Goal: Task Accomplishment & Management: Manage account settings

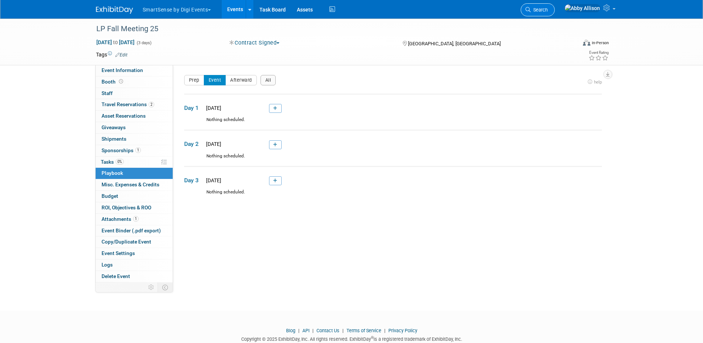
click at [548, 12] on span "Search" at bounding box center [539, 10] width 17 height 6
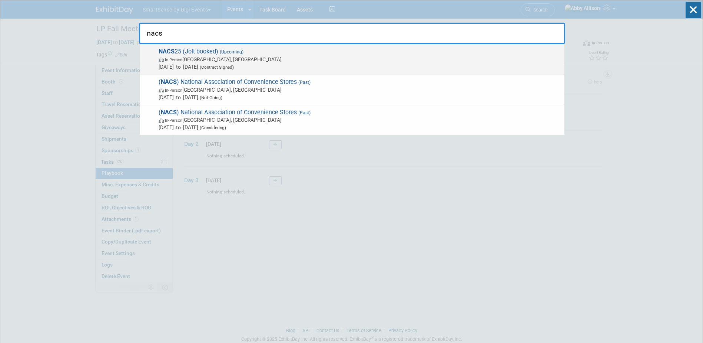
type input "nacs"
click at [202, 57] on span "In-Person Chicago, IL" at bounding box center [360, 59] width 402 height 7
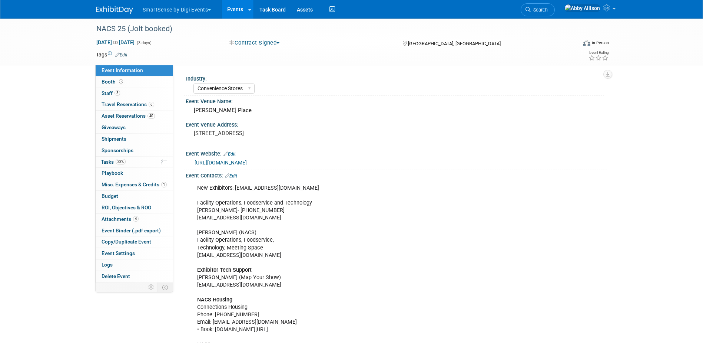
select select "Convenience Stores"
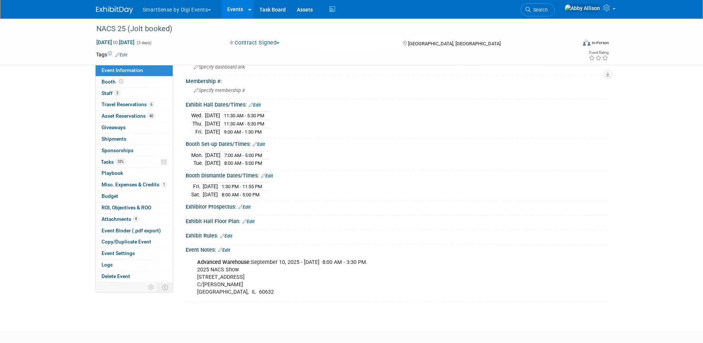
scroll to position [443, 0]
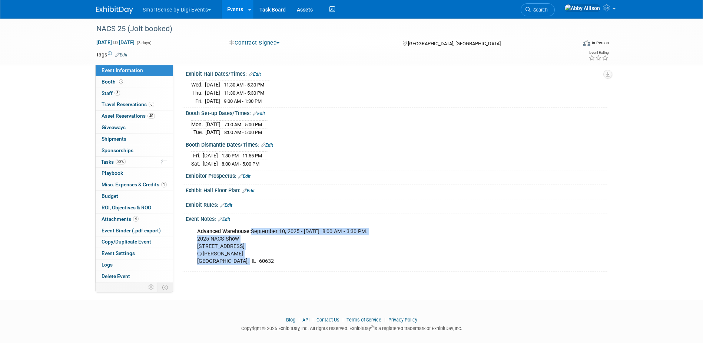
drag, startPoint x: 250, startPoint y: 223, endPoint x: 251, endPoint y: 254, distance: 30.4
click at [251, 254] on div "Advanced Warehouse: September 10, 2025 - October 03, 2025 , 8:00 AM - 3:30 PM. …" at bounding box center [359, 246] width 334 height 44
copy div "September 10, 2025 - October 03, 2025 , 8:00 AM - 3:30 PM. 2025 NACS Show 2500 …"
click at [130, 82] on link "Booth" at bounding box center [134, 81] width 77 height 11
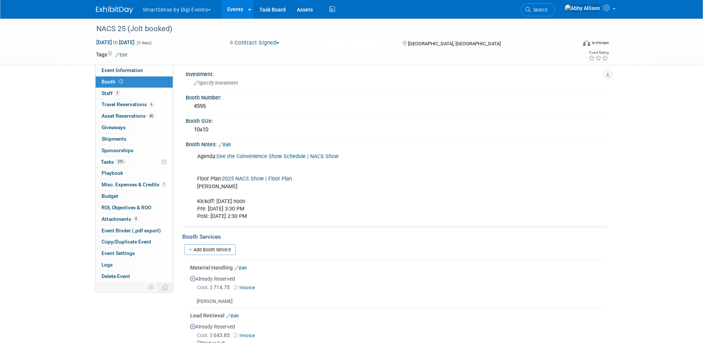
scroll to position [0, 0]
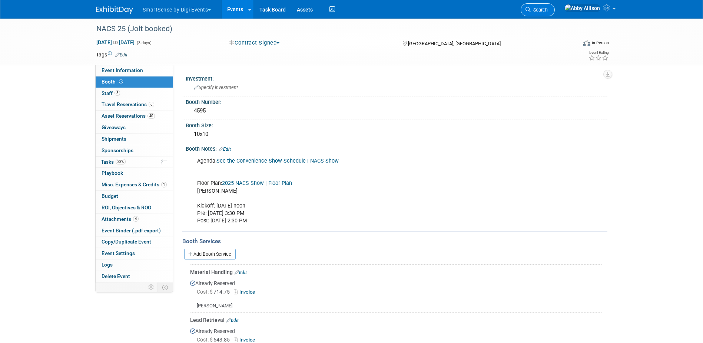
click at [548, 9] on span "Search" at bounding box center [539, 10] width 17 height 6
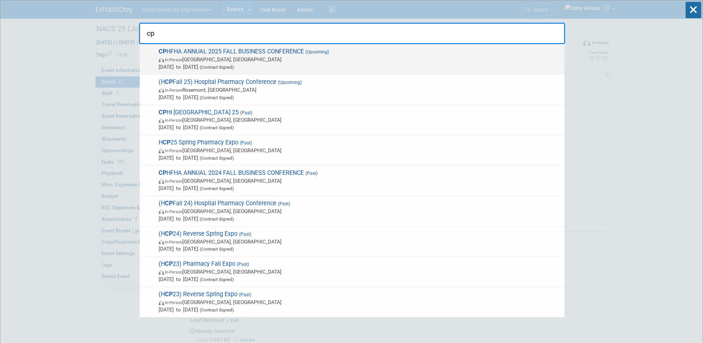
type input "cp"
click at [185, 52] on span "CP HFHA ANNUAL 2025 FALL BUSINESS CONFERENCE (Upcoming) In-Person Gatineau, Can…" at bounding box center [358, 59] width 405 height 23
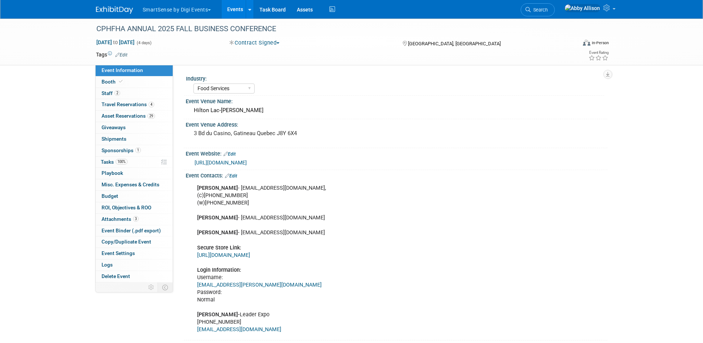
select select "Food Services"
click at [133, 105] on span "Travel Reservations 4" at bounding box center [128, 104] width 53 height 6
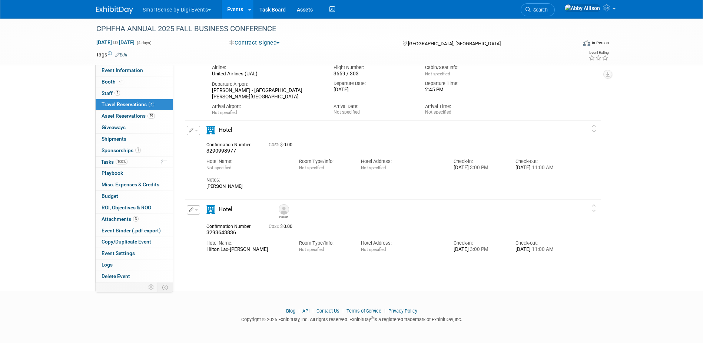
scroll to position [366, 0]
drag, startPoint x: 247, startPoint y: 249, endPoint x: 204, endPoint y: 251, distance: 43.1
click at [204, 251] on div "Hotel Name: Hilton Lac-Leamy" at bounding box center [247, 244] width 93 height 17
copy div "Hilton Lac-Leamy"
click at [108, 69] on span "Event Information" at bounding box center [123, 70] width 42 height 6
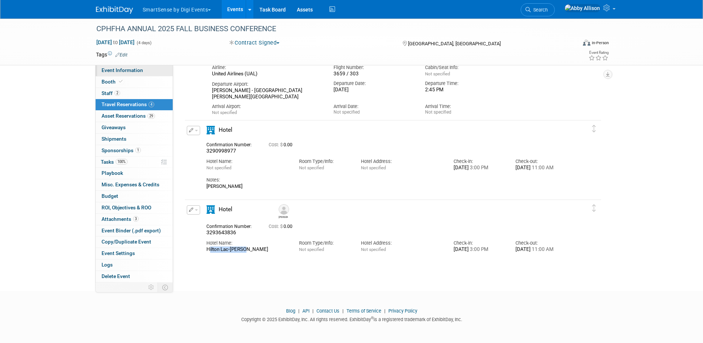
scroll to position [0, 0]
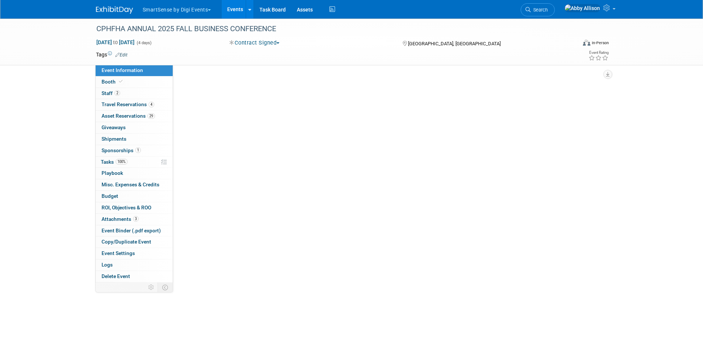
select select "Food Services"
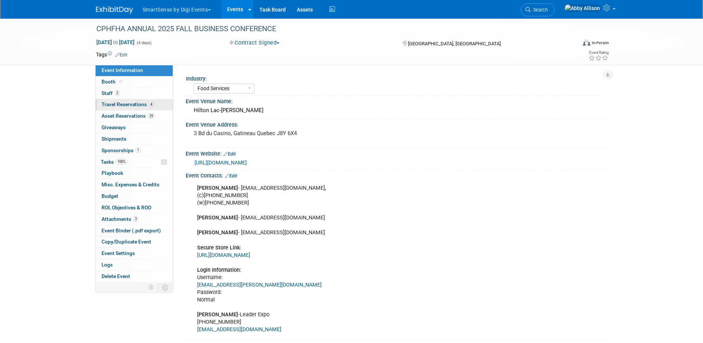
click at [117, 100] on link "4 Travel Reservations 4" at bounding box center [134, 104] width 77 height 11
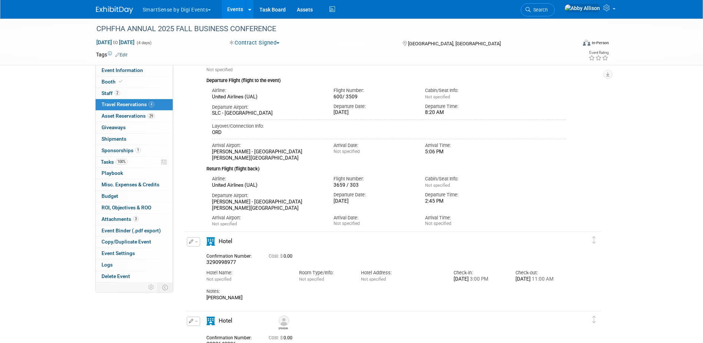
scroll to position [366, 0]
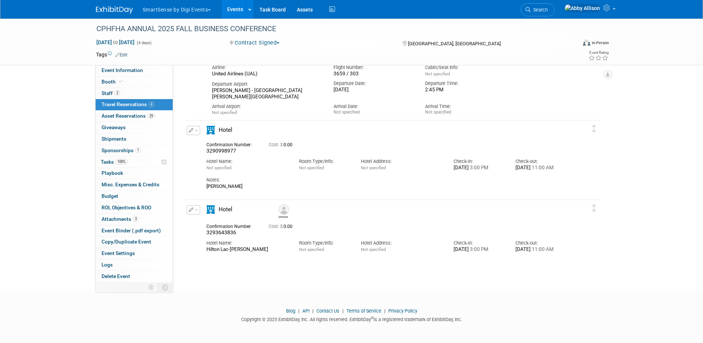
click at [195, 210] on span "button" at bounding box center [196, 209] width 3 height 1
click at [201, 225] on button "Edit Reservation" at bounding box center [218, 222] width 63 height 11
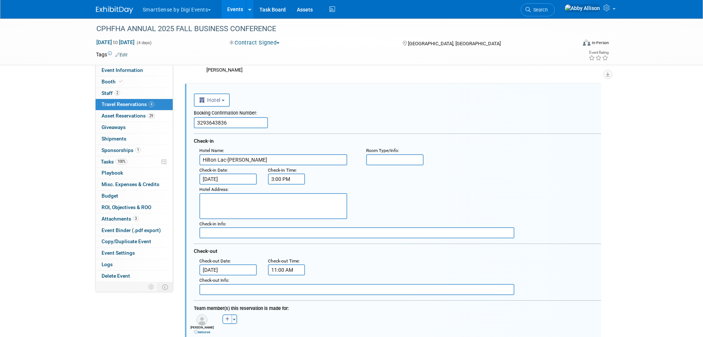
scroll to position [0, 0]
click at [254, 205] on textarea at bounding box center [273, 206] width 148 height 26
paste textarea "+1 819-790-6444"
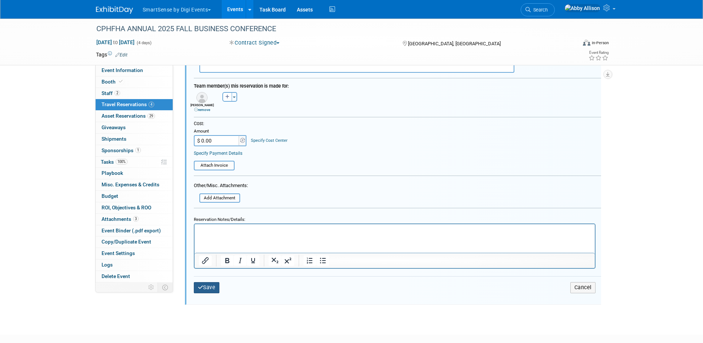
type textarea "+1 819-790-6444"
click at [209, 286] on button "Save" at bounding box center [207, 287] width 26 height 11
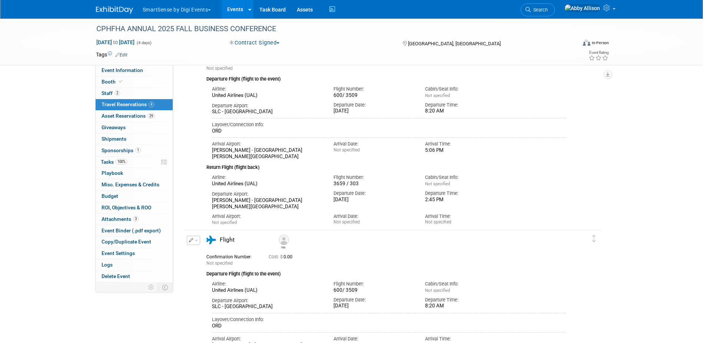
scroll to position [33, 0]
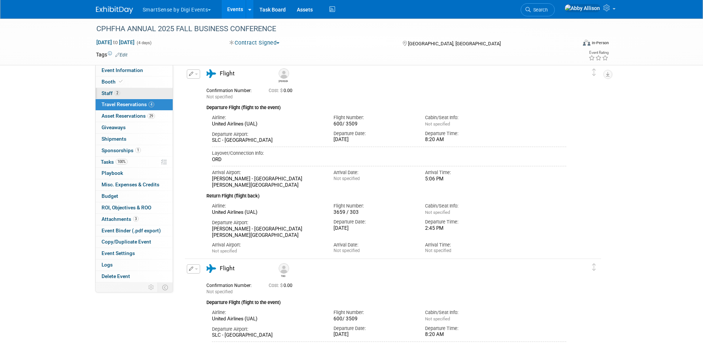
click at [105, 91] on span "Staff 2" at bounding box center [111, 93] width 19 height 6
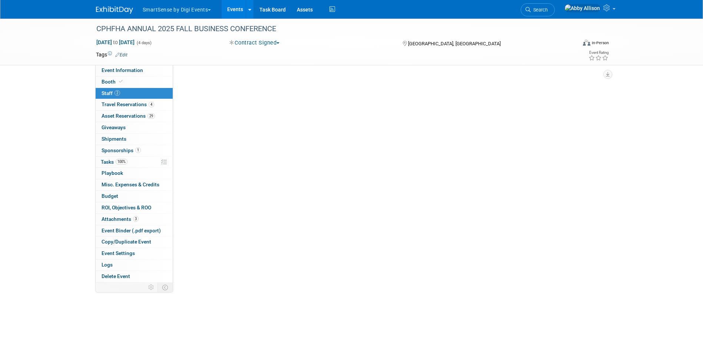
scroll to position [0, 0]
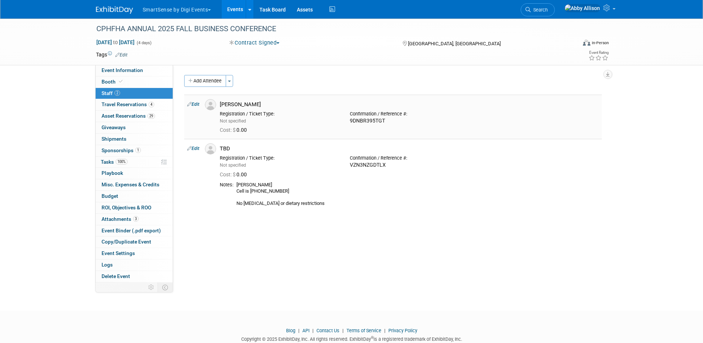
click at [215, 103] on div "[PERSON_NAME]" at bounding box center [409, 103] width 390 height 9
click at [207, 103] on img at bounding box center [210, 104] width 11 height 11
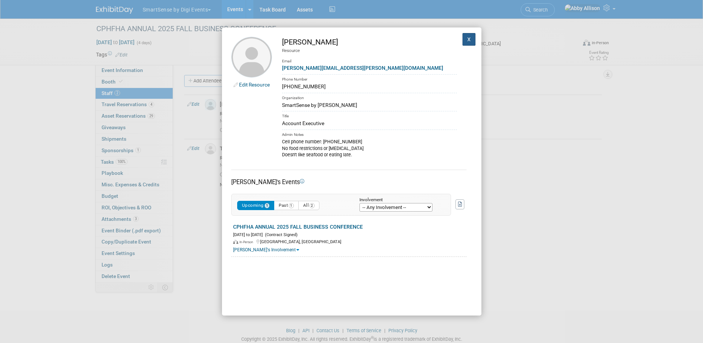
click at [464, 36] on button "X" at bounding box center [469, 39] width 13 height 13
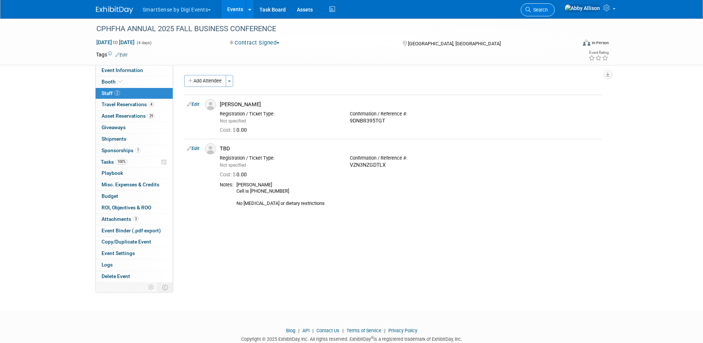
click at [548, 10] on span "Search" at bounding box center [539, 10] width 17 height 6
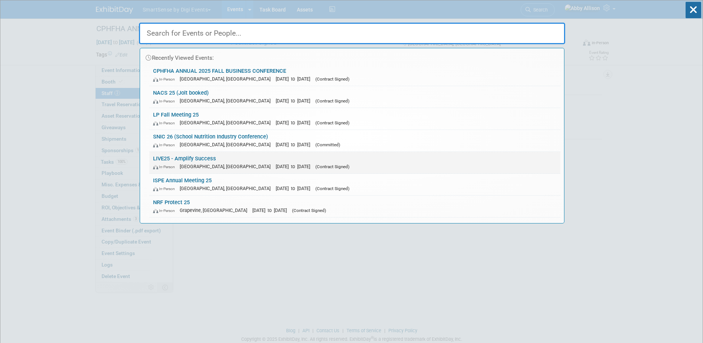
click at [178, 159] on link "LIVE25 - Amplify Success In-Person Nashville, TN Oct 21, 2025 to Oct 24, 2025 (…" at bounding box center [354, 163] width 411 height 22
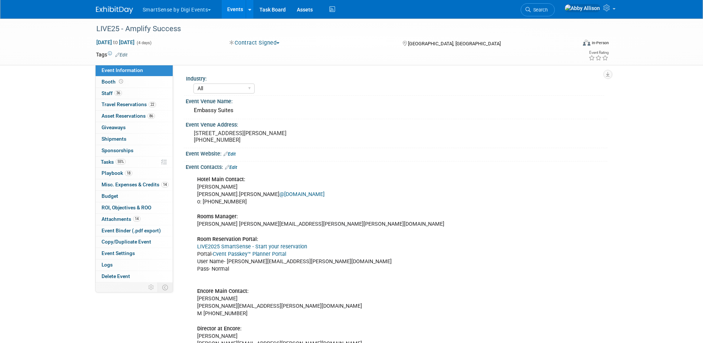
select select "All"
click at [125, 103] on span "Travel Reservations 22" at bounding box center [129, 104] width 55 height 6
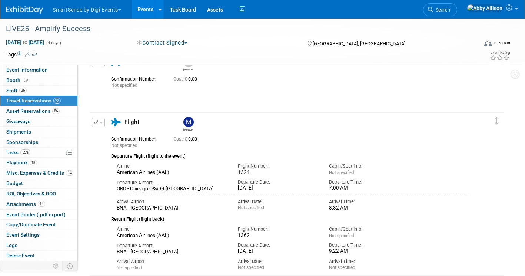
scroll to position [2966, 0]
click at [188, 123] on img at bounding box center [189, 122] width 10 height 10
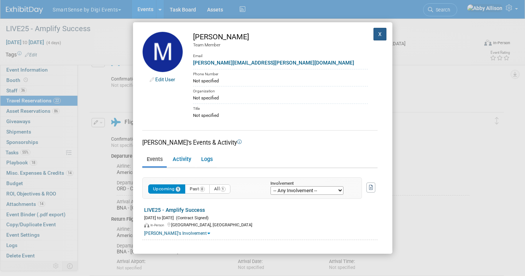
click at [374, 33] on button "X" at bounding box center [380, 34] width 13 height 13
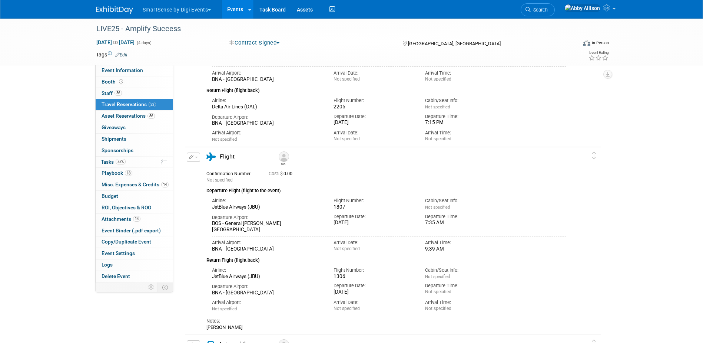
scroll to position [2565, 0]
click at [615, 73] on div "Event Information Tab: Export tab to PDF Booth Tab: Export tab to PDF Staff Tab…" at bounding box center [611, 70] width 15 height 16
click at [607, 77] on button "button" at bounding box center [608, 74] width 9 height 9
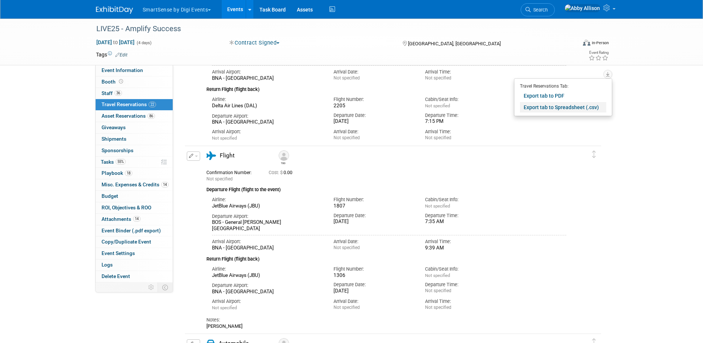
click at [547, 108] on link "Export tab to Spreadsheet (.csv)" at bounding box center [563, 107] width 86 height 10
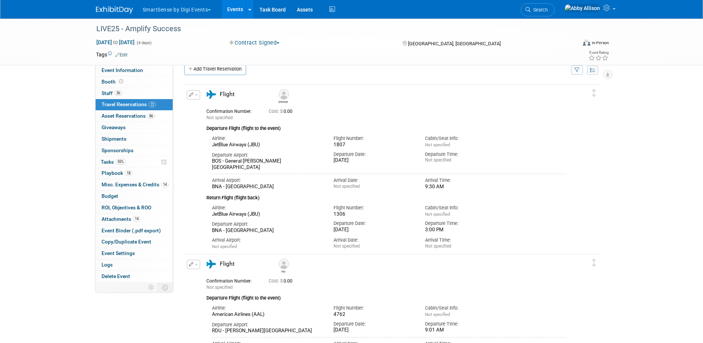
scroll to position [0, 0]
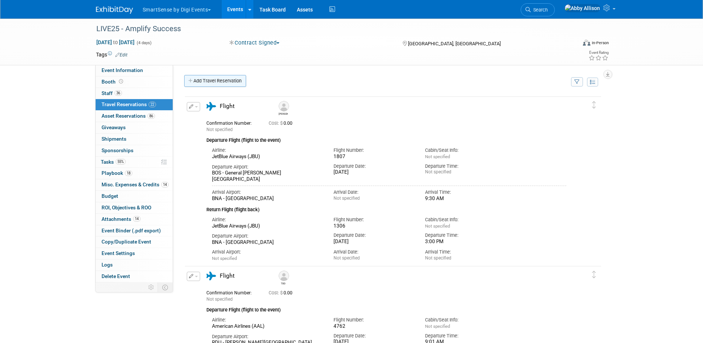
click at [201, 81] on link "Add Travel Reservation" at bounding box center [215, 81] width 62 height 12
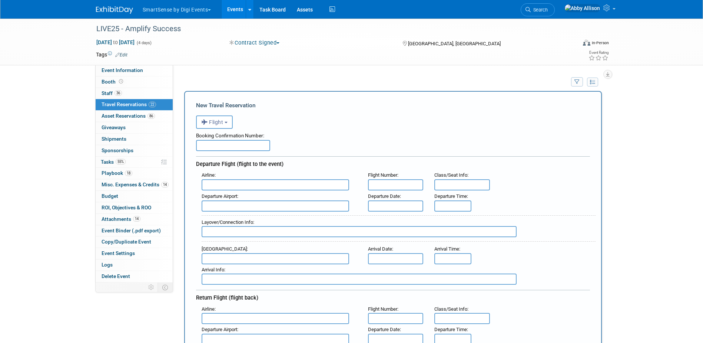
click at [279, 185] on input "text" at bounding box center [276, 184] width 148 height 11
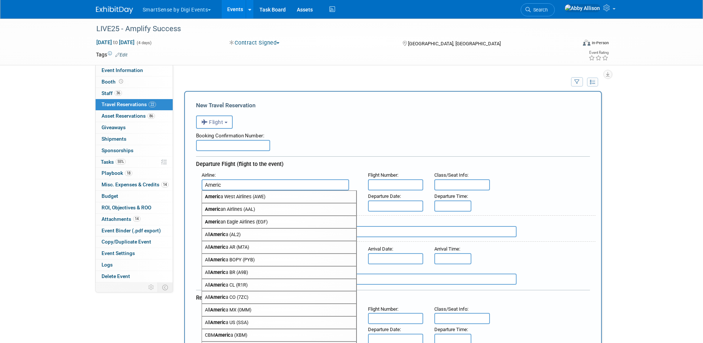
click at [230, 210] on span "Americ an Airlines (AAL)" at bounding box center [279, 209] width 154 height 12
type input "American Airlines (AAL)"
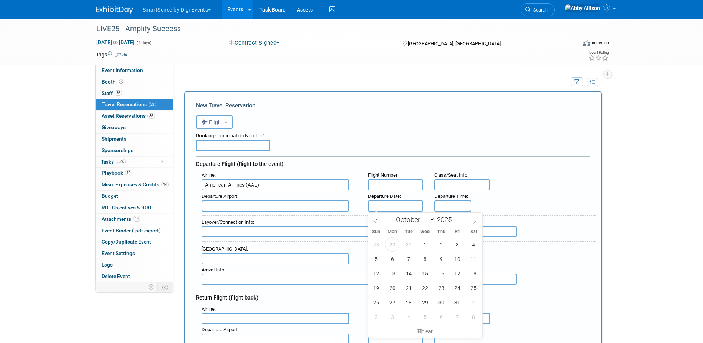
click at [387, 205] on input "text" at bounding box center [396, 205] width 56 height 11
click at [426, 288] on span "22" at bounding box center [425, 287] width 14 height 14
type input "[DATE]"
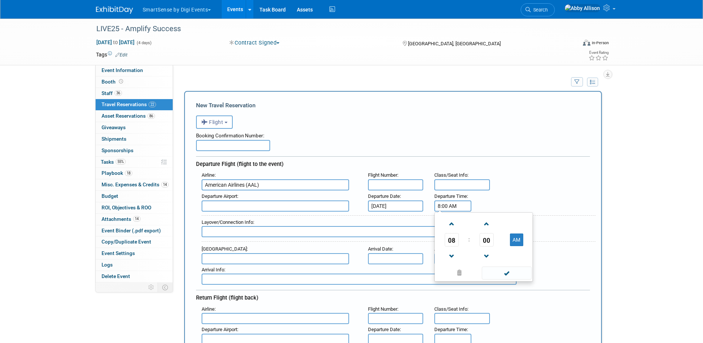
click at [450, 208] on input "8:00 AM" at bounding box center [453, 205] width 37 height 11
click at [450, 252] on span at bounding box center [451, 256] width 13 height 13
type input "6:00 AM"
click at [486, 270] on span at bounding box center [507, 272] width 50 height 13
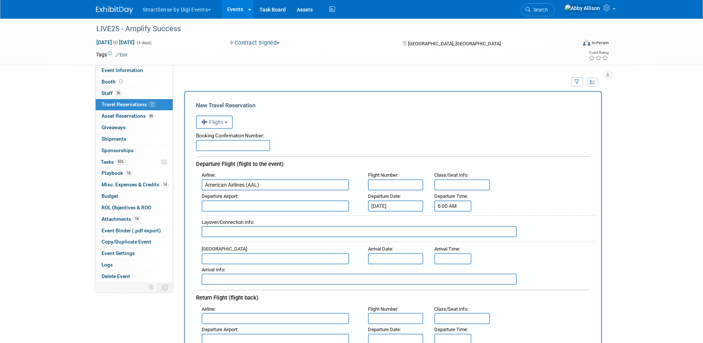
click at [276, 206] on input "text" at bounding box center [276, 205] width 148 height 11
click at [267, 218] on span "MDT - Harrisburg International Airport" at bounding box center [279, 218] width 154 height 12
type input "MDT - [GEOGRAPHIC_DATA]"
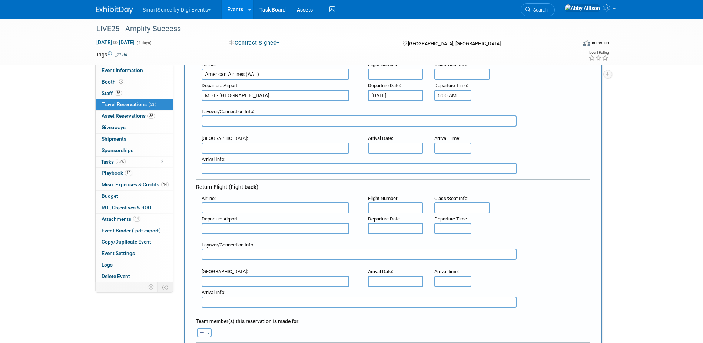
scroll to position [111, 0]
click at [380, 76] on input "text" at bounding box center [396, 73] width 56 height 11
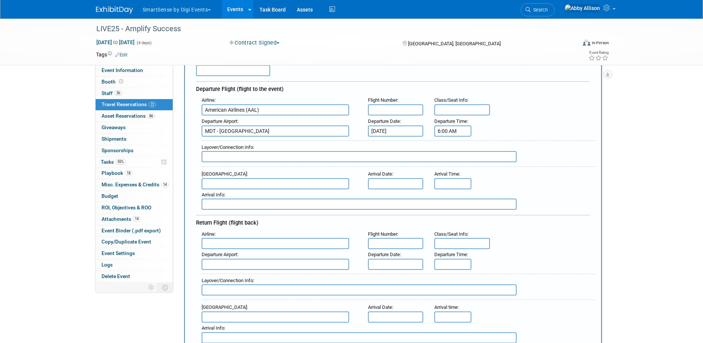
scroll to position [74, 0]
type input "2388/"
click at [220, 158] on input "text" at bounding box center [359, 157] width 315 height 11
type input "CLT"
click at [386, 114] on input "2388/" at bounding box center [396, 110] width 56 height 11
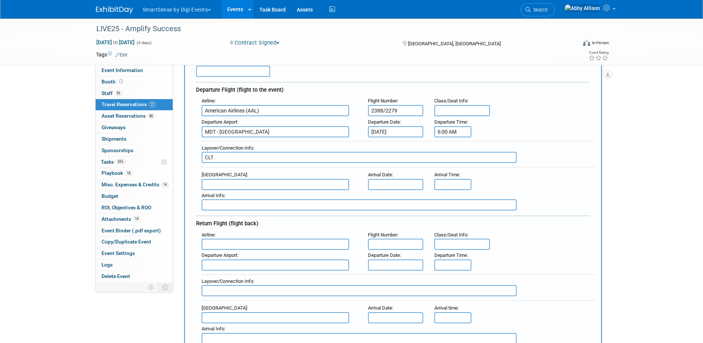
type input "2388/2279"
click at [231, 184] on input "text" at bounding box center [276, 184] width 148 height 11
click at [232, 195] on span "BNA - [GEOGRAPHIC_DATA]" at bounding box center [279, 196] width 154 height 12
type input "BNA - [GEOGRAPHIC_DATA]"
click at [396, 185] on input "text" at bounding box center [396, 184] width 56 height 11
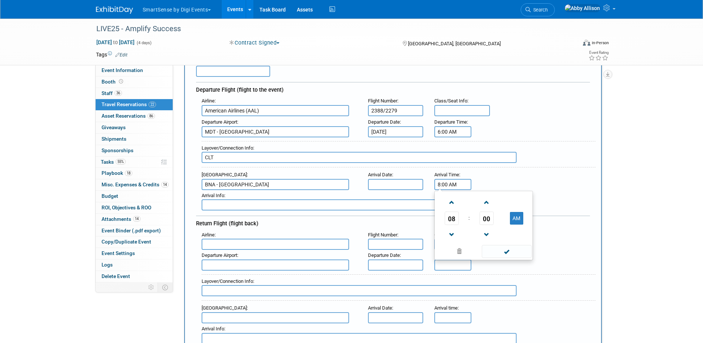
click at [448, 186] on input "8:00 AM" at bounding box center [453, 184] width 37 height 11
click at [448, 218] on span "08" at bounding box center [452, 217] width 14 height 13
click at [519, 244] on td "11" at bounding box center [520, 242] width 24 height 20
click at [485, 221] on span "00" at bounding box center [487, 217] width 14 height 13
click at [521, 203] on td "15" at bounding box center [520, 202] width 24 height 20
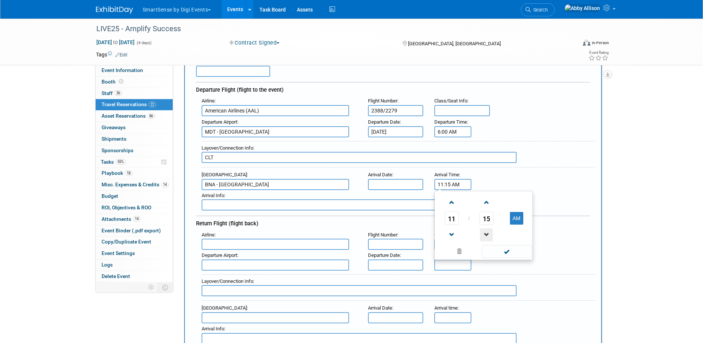
click at [483, 236] on span at bounding box center [486, 234] width 13 height 13
type input "11:14 AM"
click at [502, 248] on span at bounding box center [507, 251] width 50 height 13
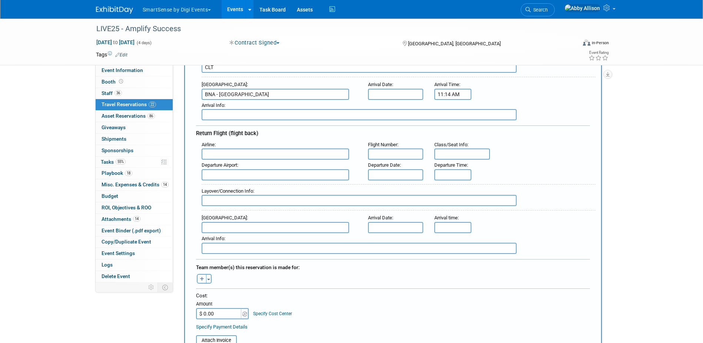
scroll to position [185, 0]
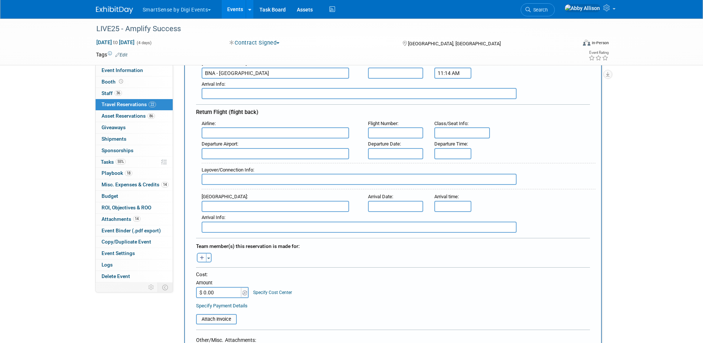
click at [222, 132] on input "text" at bounding box center [276, 132] width 148 height 11
click at [242, 132] on input "text" at bounding box center [276, 132] width 148 height 11
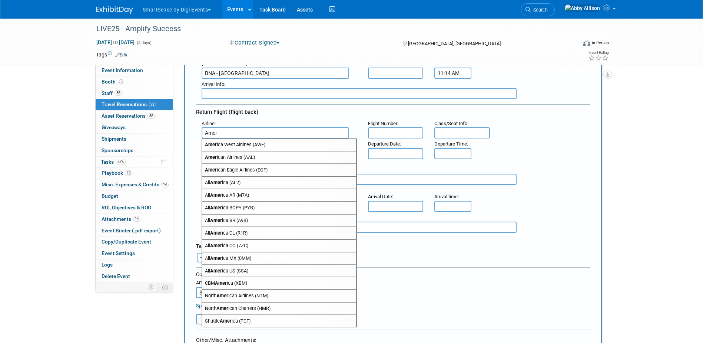
click at [230, 161] on span "Amer ican Airlines (AAL)" at bounding box center [279, 157] width 154 height 12
type input "American Airlines (AAL)"
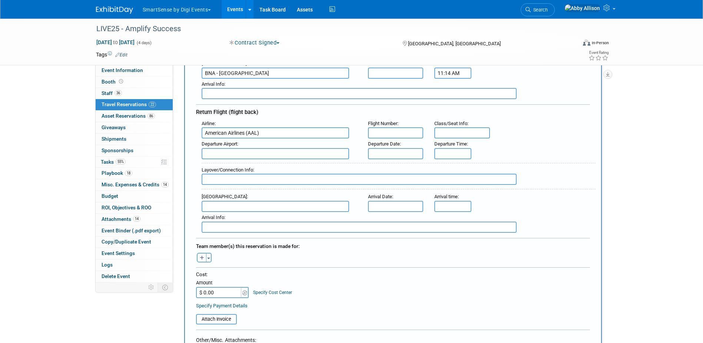
click at [380, 129] on input "text" at bounding box center [396, 132] width 56 height 11
type input "0374"
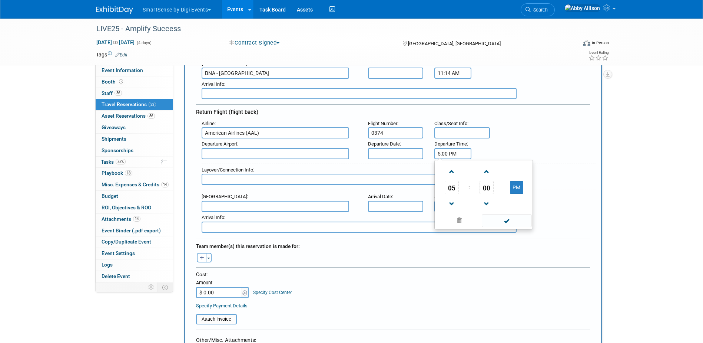
click at [450, 155] on input "5:00 PM" at bounding box center [453, 153] width 37 height 11
click at [488, 185] on span "00" at bounding box center [487, 187] width 14 height 13
click at [449, 192] on td "20" at bounding box center [448, 192] width 24 height 20
type input "5:20 PM"
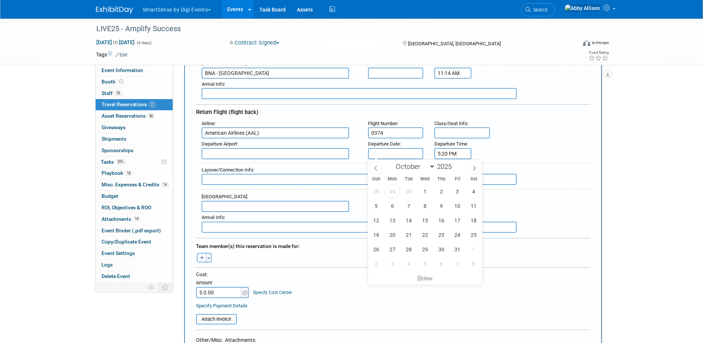
click at [387, 154] on input "text" at bounding box center [396, 153] width 56 height 11
click at [454, 232] on span "24" at bounding box center [458, 234] width 14 height 14
type input "[DATE]"
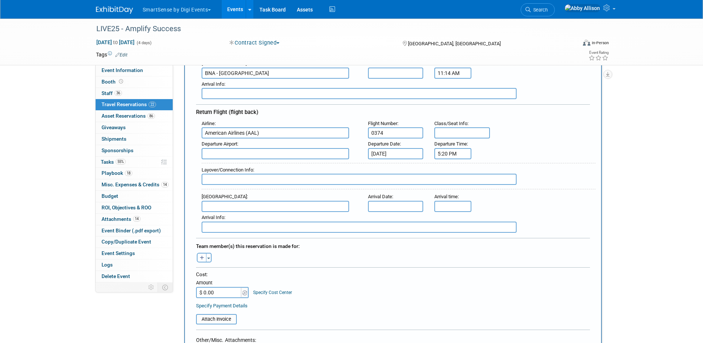
click at [265, 154] on input "text" at bounding box center [276, 153] width 148 height 11
click at [260, 165] on span "BNA - Nashville International Airport" at bounding box center [279, 165] width 154 height 12
type input "BNA - Nashville International Airport"
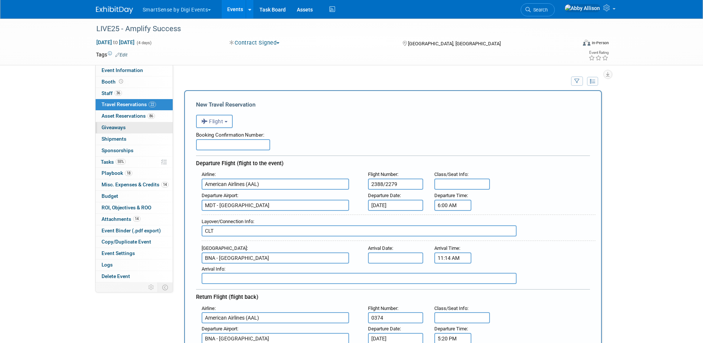
scroll to position [0, 0]
click at [109, 70] on span "Event Information" at bounding box center [123, 70] width 42 height 6
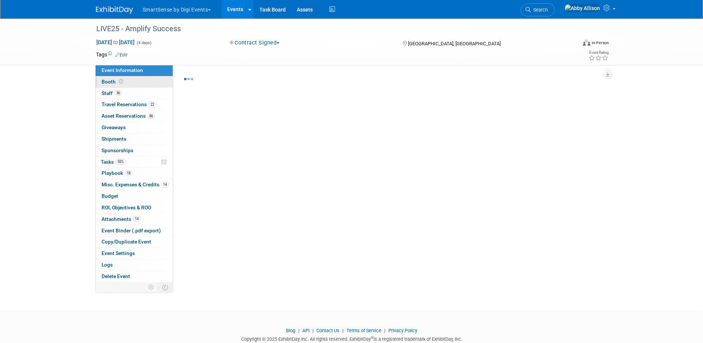
select select "All"
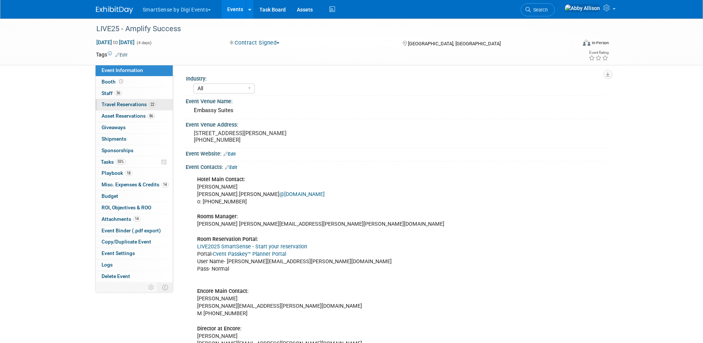
click at [122, 108] on link "22 Travel Reservations 22" at bounding box center [134, 104] width 77 height 11
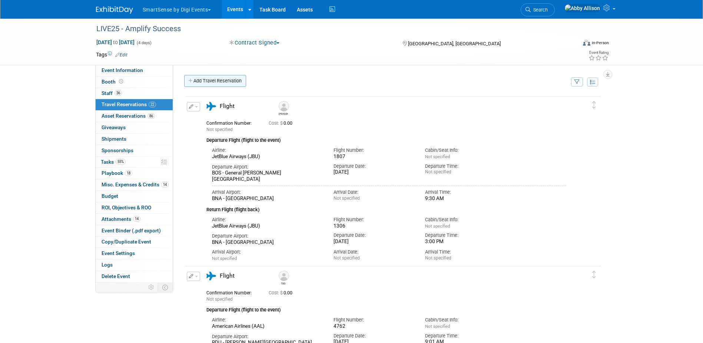
click at [225, 83] on link "Add Travel Reservation" at bounding box center [215, 81] width 62 height 12
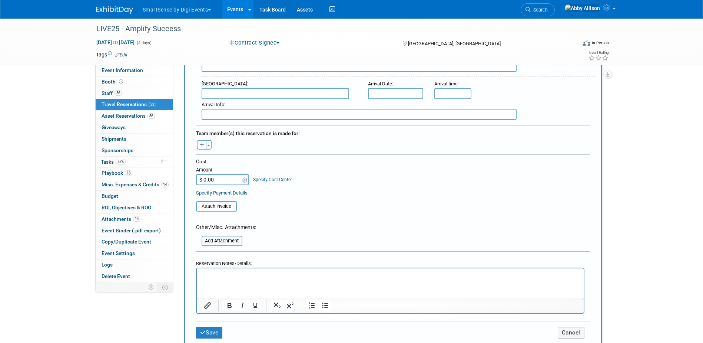
scroll to position [297, 0]
click at [211, 148] on button "Toggle Dropdown" at bounding box center [209, 146] width 6 height 10
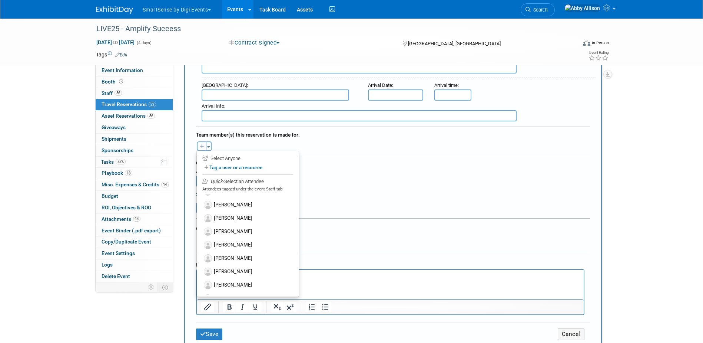
scroll to position [198, 0]
click at [250, 224] on label "[PERSON_NAME]" at bounding box center [248, 229] width 92 height 13
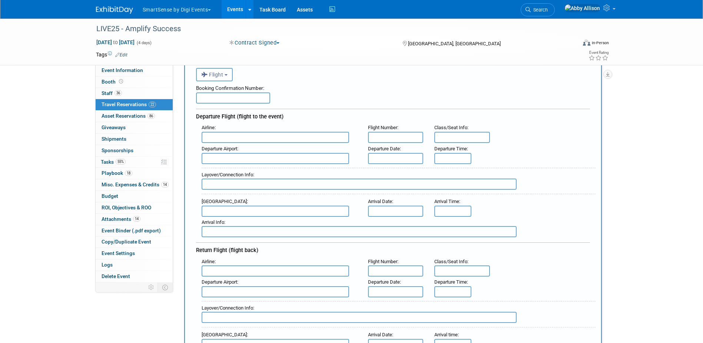
scroll to position [0, 0]
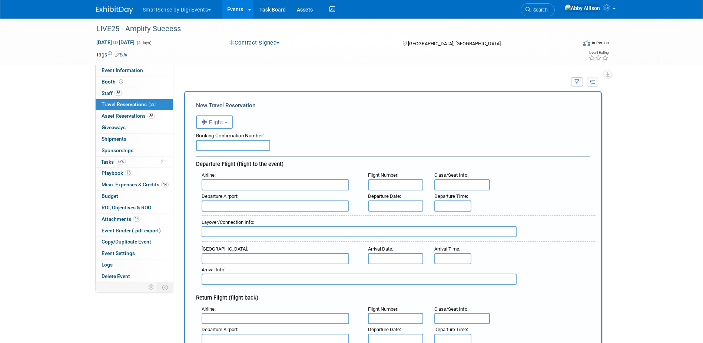
click at [403, 186] on input "text" at bounding box center [396, 184] width 56 height 11
type input "2388/"
click at [245, 187] on input "text" at bounding box center [276, 184] width 148 height 11
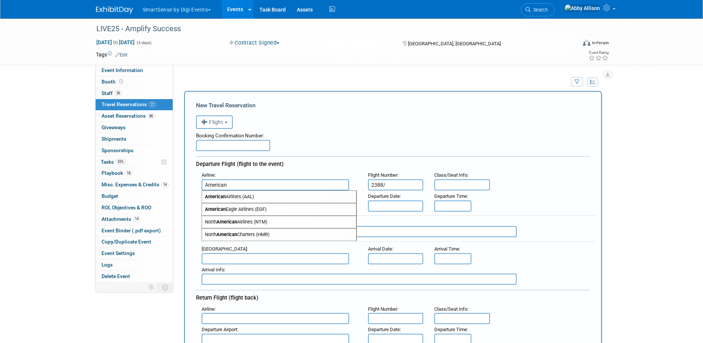
click at [231, 197] on span "American Airlines (AAL)" at bounding box center [279, 197] width 154 height 12
type input "American Airlines (AAL)"
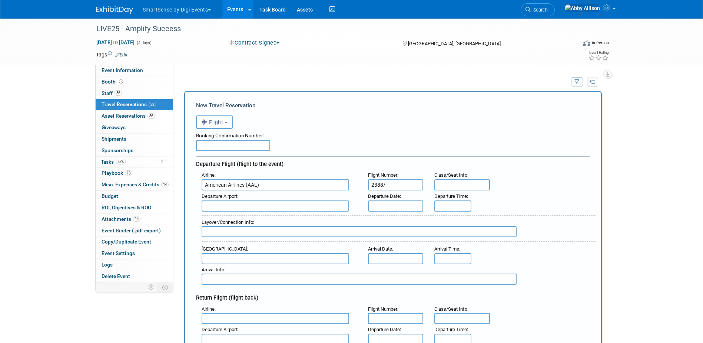
click at [392, 201] on input "text" at bounding box center [396, 205] width 56 height 11
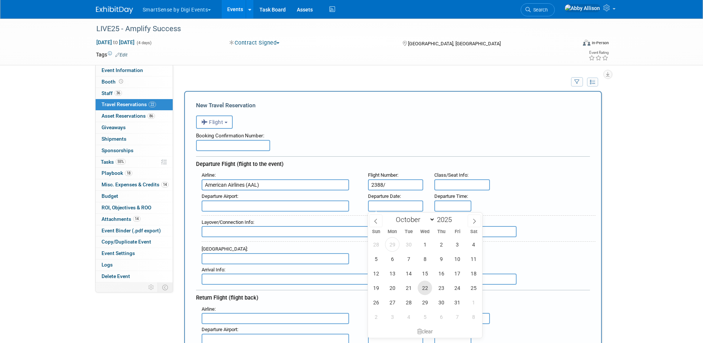
click at [429, 289] on span "22" at bounding box center [425, 287] width 14 height 14
type input "Oct 22, 2025"
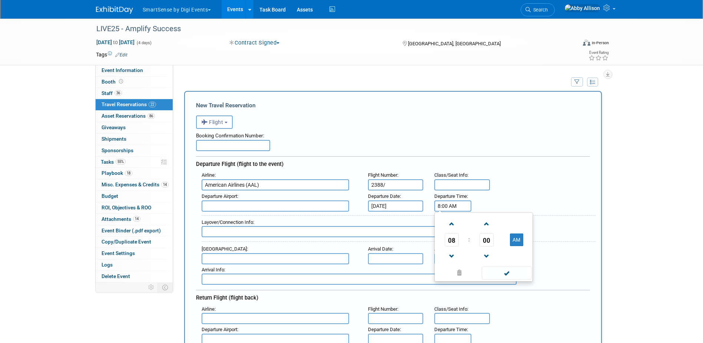
click at [451, 210] on input "8:00 AM" at bounding box center [453, 205] width 37 height 11
click at [449, 252] on span at bounding box center [451, 256] width 13 height 13
type input "6:00 AM"
click at [489, 273] on span at bounding box center [507, 272] width 50 height 13
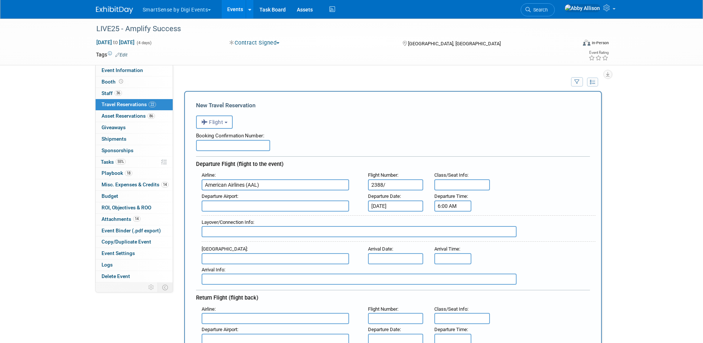
click at [252, 205] on input "text" at bounding box center [276, 205] width 148 height 11
click at [260, 218] on span "MDT - Harrisburg International Airport" at bounding box center [279, 218] width 154 height 12
type input "MDT - Harrisburg International Airport"
click at [267, 234] on input "text" at bounding box center [359, 231] width 315 height 11
type input "CLT"
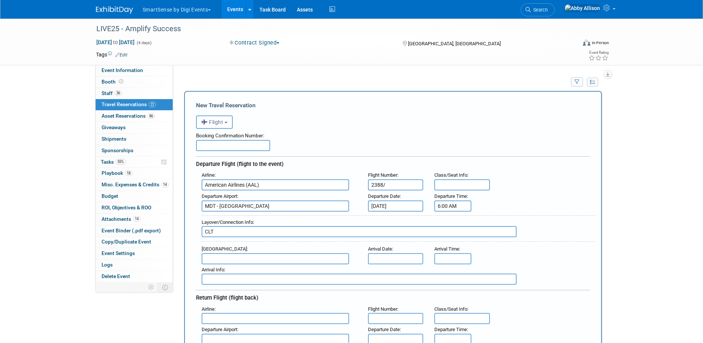
click at [394, 185] on input "2388/" at bounding box center [396, 184] width 56 height 11
type input "2388/ 2279"
click at [253, 258] on input "text" at bounding box center [276, 258] width 148 height 11
click at [252, 266] on span "BNA - Nashville International Airport" at bounding box center [279, 270] width 154 height 12
type input "BNA - [GEOGRAPHIC_DATA]"
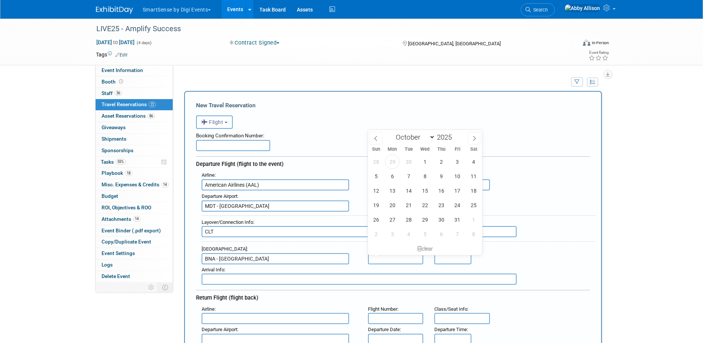
click at [388, 255] on input "text" at bounding box center [396, 258] width 56 height 11
click at [475, 178] on span "11" at bounding box center [474, 176] width 14 height 14
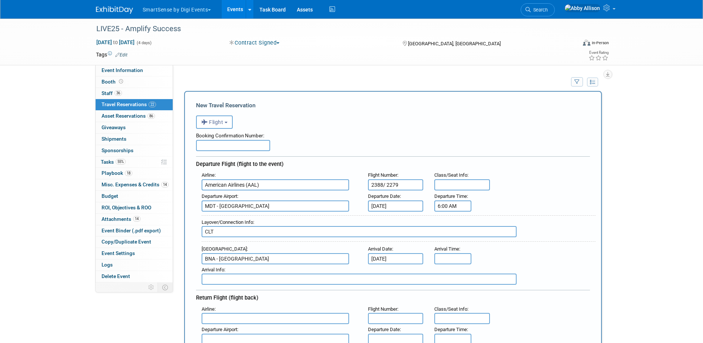
click at [418, 257] on input "Oct 11, 2025" at bounding box center [396, 258] width 56 height 11
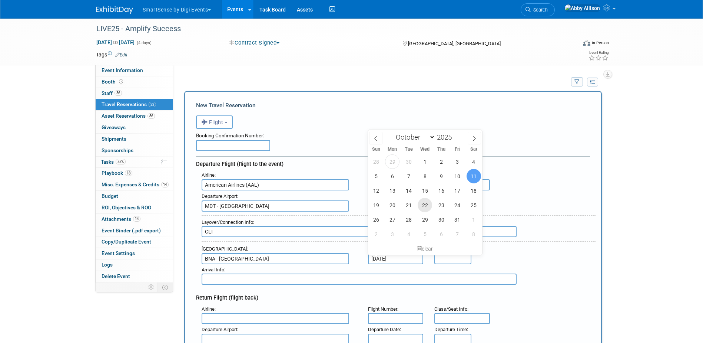
click at [424, 206] on span "22" at bounding box center [425, 205] width 14 height 14
type input "Oct 22, 2025"
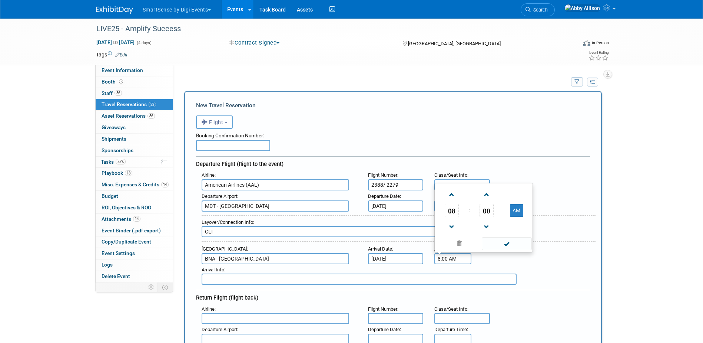
click at [460, 258] on input "8:00 AM" at bounding box center [453, 258] width 37 height 11
click at [451, 204] on span "08" at bounding box center [452, 210] width 14 height 13
click at [515, 226] on td "11" at bounding box center [520, 226] width 24 height 20
click at [486, 215] on span "00" at bounding box center [487, 210] width 14 height 13
click at [521, 188] on td "15" at bounding box center [520, 186] width 24 height 20
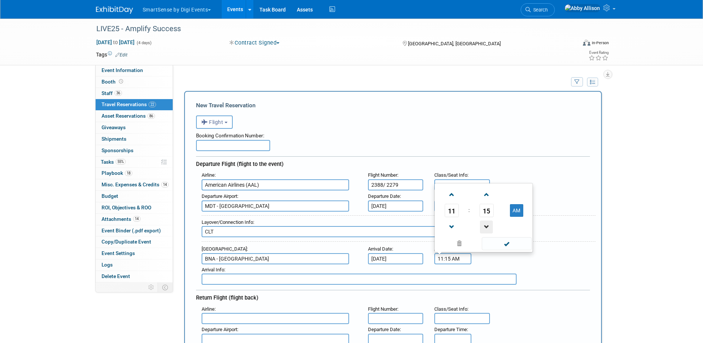
click at [486, 227] on span at bounding box center [486, 226] width 13 height 13
type input "11:14 AM"
click at [498, 245] on span at bounding box center [507, 243] width 50 height 13
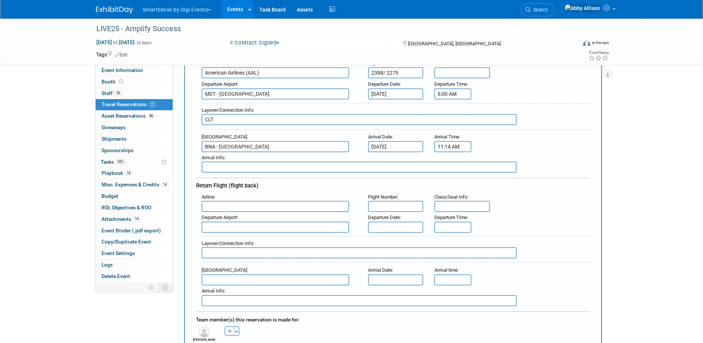
scroll to position [111, 0]
click at [253, 203] on input "text" at bounding box center [276, 206] width 148 height 11
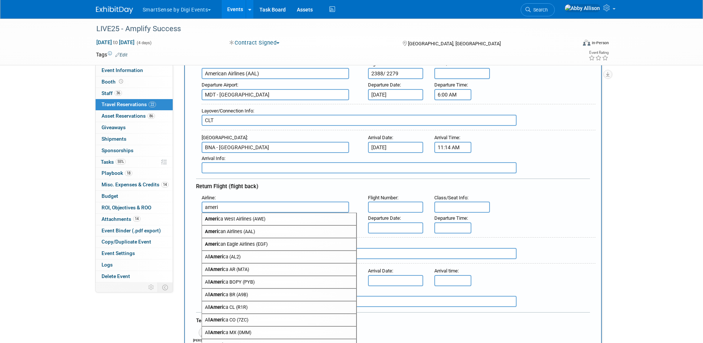
click at [276, 230] on span "Ameri can Airlines (AAL)" at bounding box center [279, 231] width 154 height 12
type input "American Airlines (AAL)"
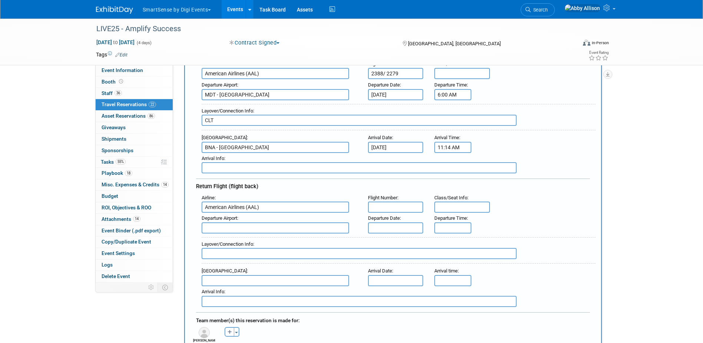
click at [379, 203] on input "text" at bounding box center [396, 206] width 56 height 11
type input "0374"
click at [234, 225] on input "text" at bounding box center [276, 227] width 148 height 11
click at [243, 242] on span "BNA - Nashville International Airport" at bounding box center [279, 240] width 154 height 12
type input "BNA - Nashville International Airport"
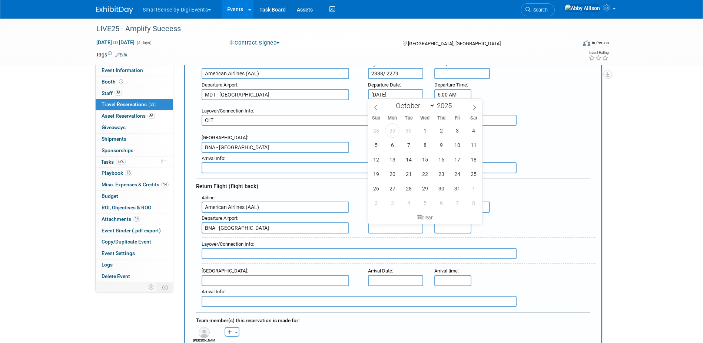
click at [394, 224] on input "text" at bounding box center [396, 227] width 56 height 11
click at [453, 175] on span "24" at bounding box center [458, 173] width 14 height 14
type input "Oct 24, 2025"
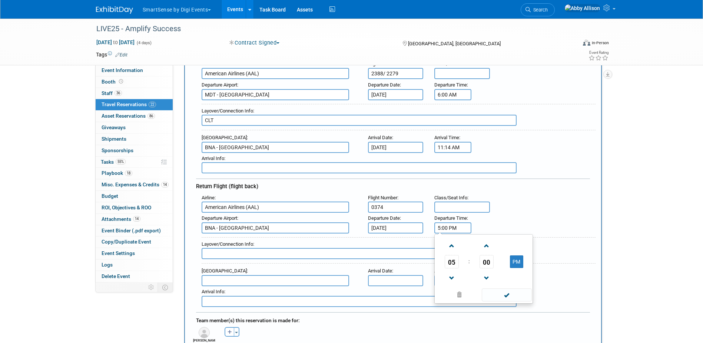
click at [452, 228] on input "5:00 PM" at bounding box center [453, 227] width 37 height 11
click at [484, 262] on span "00" at bounding box center [487, 261] width 14 height 13
click at [453, 264] on td "20" at bounding box center [448, 266] width 24 height 20
type input "5:20 PM"
click at [487, 257] on span "20" at bounding box center [487, 261] width 14 height 13
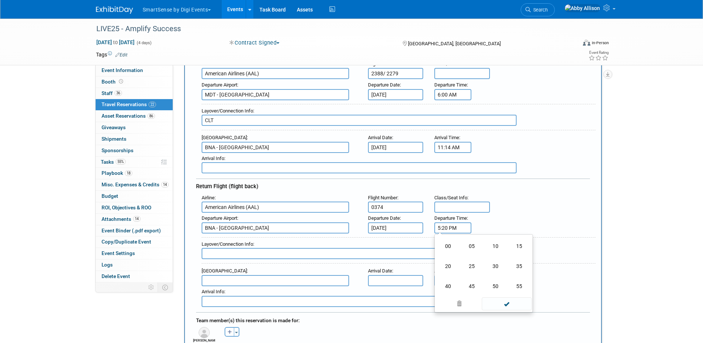
click at [577, 214] on div "Departure Airport : BNA - Nashville International Airport Departure Date : Oct …" at bounding box center [396, 222] width 400 height 21
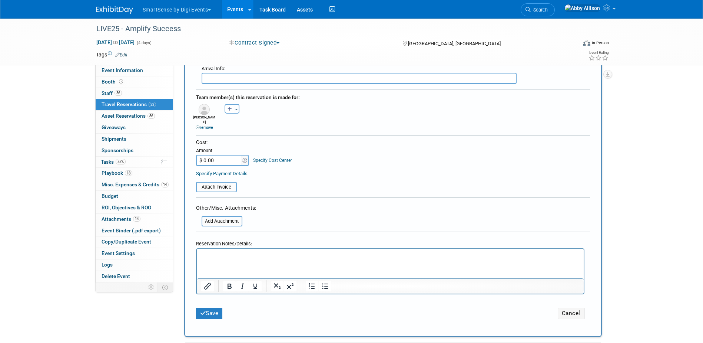
scroll to position [371, 0]
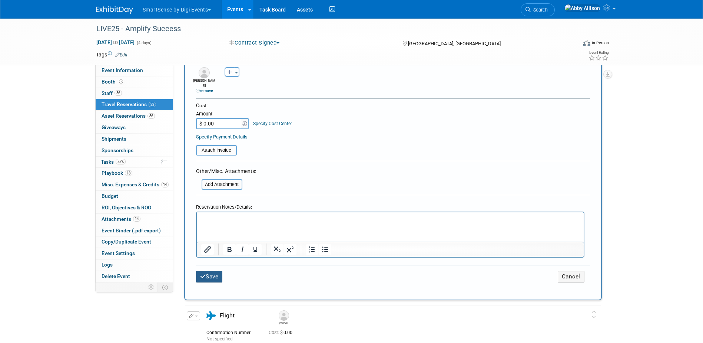
click at [222, 274] on button "Save" at bounding box center [209, 276] width 27 height 11
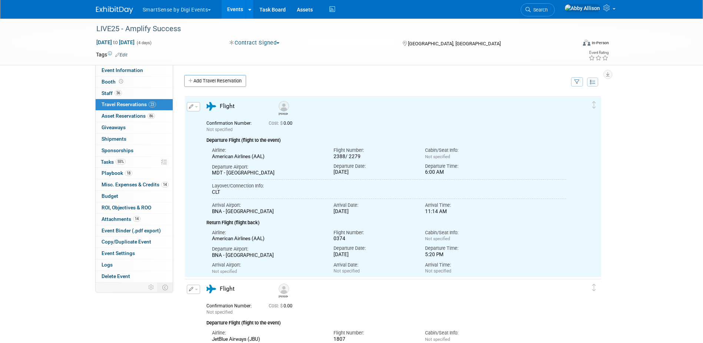
scroll to position [0, 0]
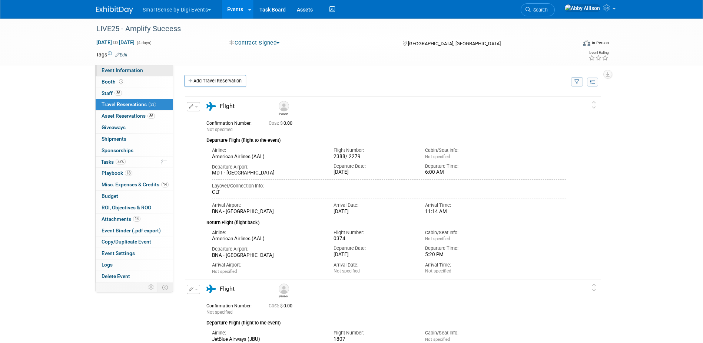
click at [143, 71] on link "Event Information" at bounding box center [134, 70] width 77 height 11
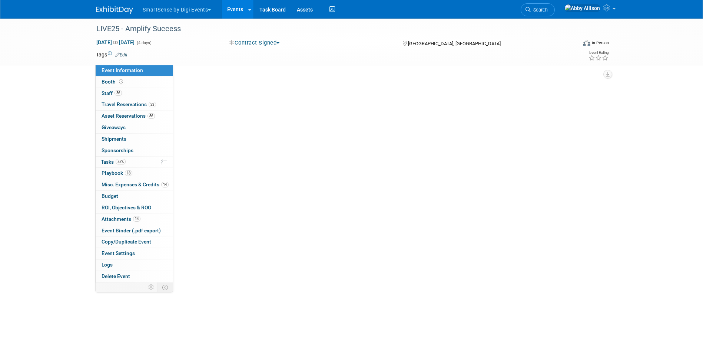
select select "All"
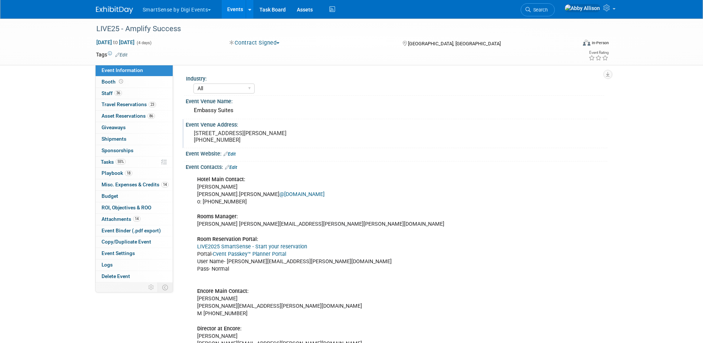
click at [254, 137] on pre "708 Demonbreun Street, Nashville, TN 37203 (615) 736-7100" at bounding box center [273, 136] width 159 height 13
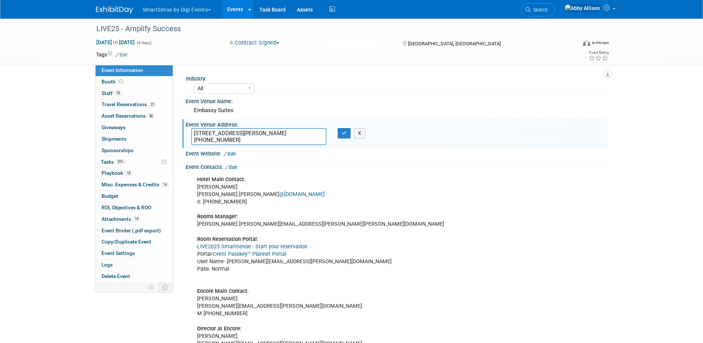
drag, startPoint x: 239, startPoint y: 135, endPoint x: 201, endPoint y: 135, distance: 38.6
click at [201, 135] on textarea "708 Demonbreun Street, Nashville, TN 37203 (615) 736-7100" at bounding box center [258, 136] width 135 height 17
drag, startPoint x: 246, startPoint y: 141, endPoint x: 189, endPoint y: 133, distance: 57.3
click at [189, 133] on div "708 Demonbreun Street, Nashville, TN 37203 (615) 736-7100" at bounding box center [259, 136] width 146 height 17
click at [346, 134] on icon "button" at bounding box center [344, 133] width 5 height 5
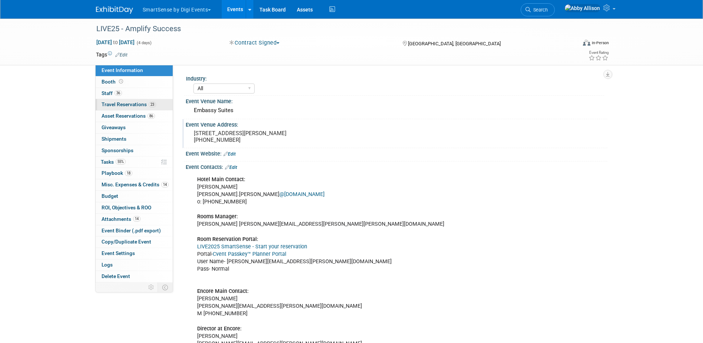
click at [130, 105] on span "Travel Reservations 23" at bounding box center [129, 104] width 55 height 6
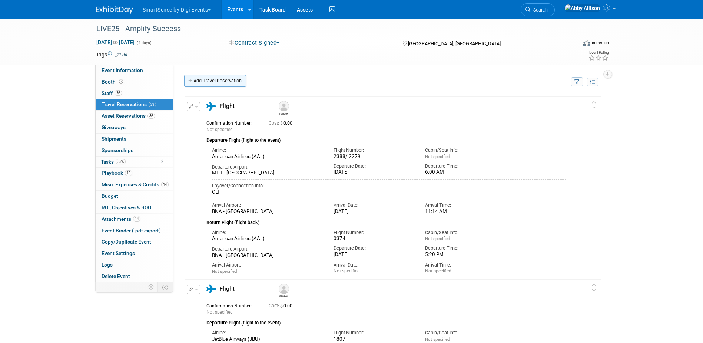
click at [195, 77] on link "Add Travel Reservation" at bounding box center [215, 81] width 62 height 12
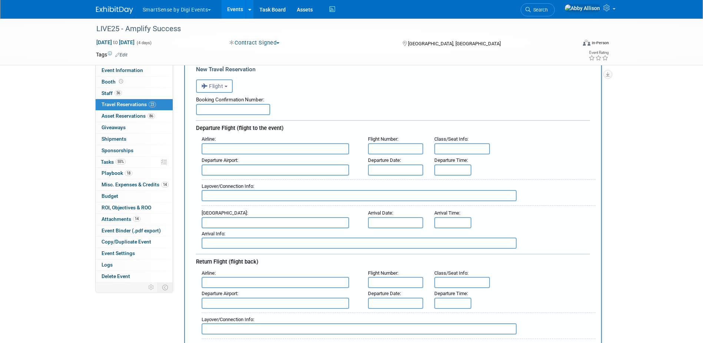
scroll to position [37, 0]
click at [217, 79] on div "<i class="fas fa-plane" style="padding: 6px 4px 6px 1px;"></i> Flight <i class=…" at bounding box center [393, 83] width 394 height 15
click at [215, 84] on span "Flight" at bounding box center [212, 85] width 22 height 6
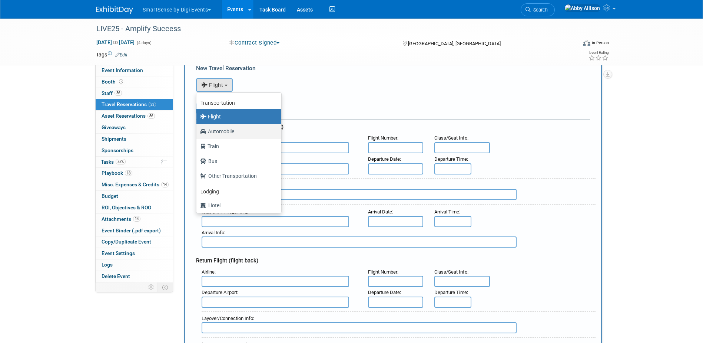
click at [221, 132] on label "Automobile" at bounding box center [237, 131] width 74 height 12
click at [198, 132] on input "Automobile" at bounding box center [195, 130] width 5 height 5
select select "4"
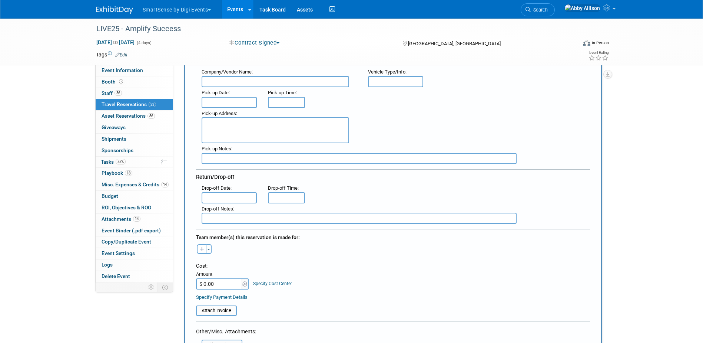
scroll to position [148, 0]
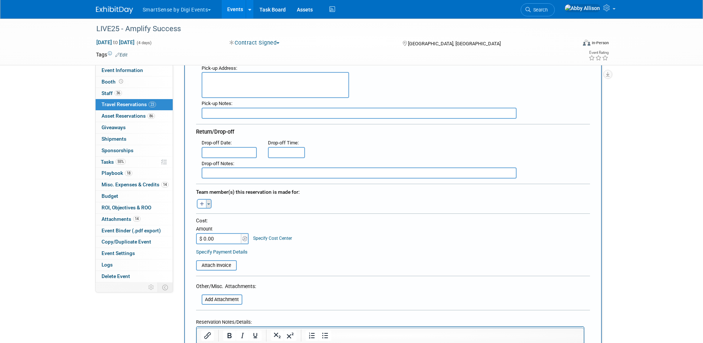
click at [209, 201] on button "Toggle Dropdown" at bounding box center [209, 204] width 6 height 10
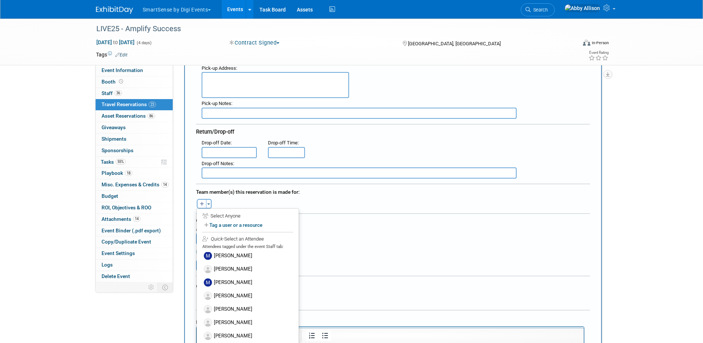
scroll to position [382, 0]
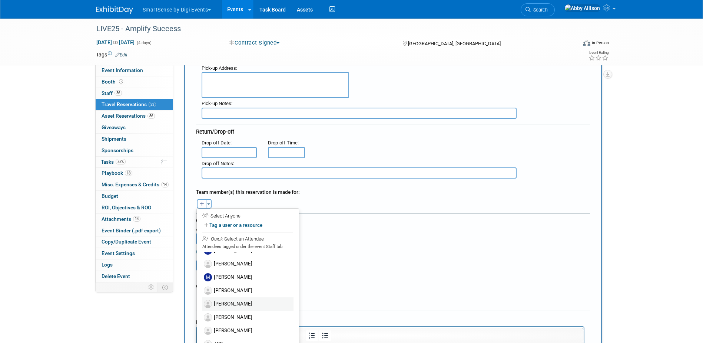
click at [229, 303] on label "[PERSON_NAME]" at bounding box center [248, 303] width 92 height 13
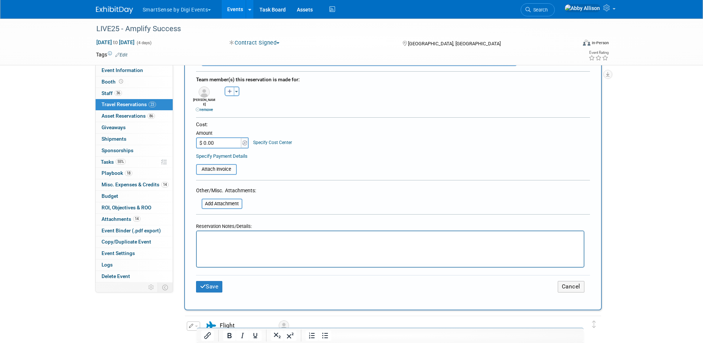
scroll to position [297, 0]
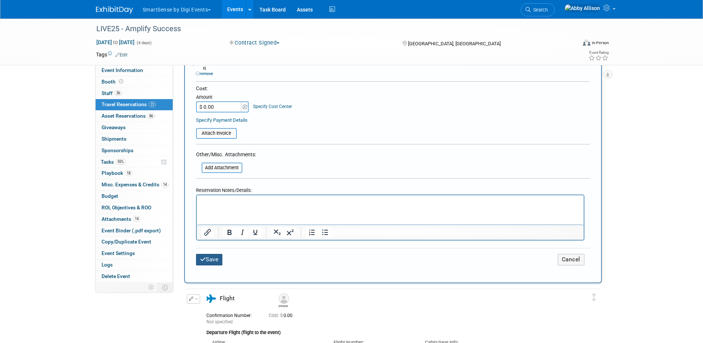
click at [208, 254] on button "Save" at bounding box center [209, 259] width 27 height 11
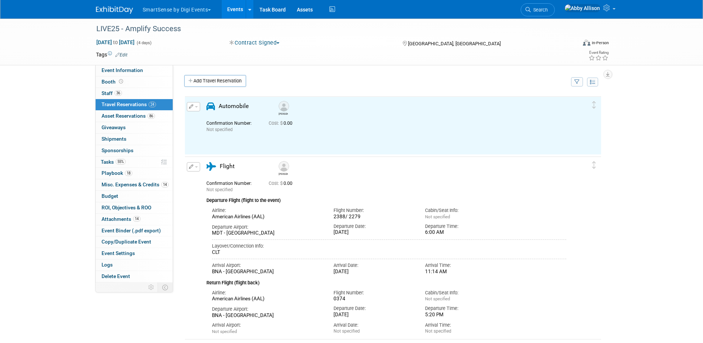
scroll to position [0, 0]
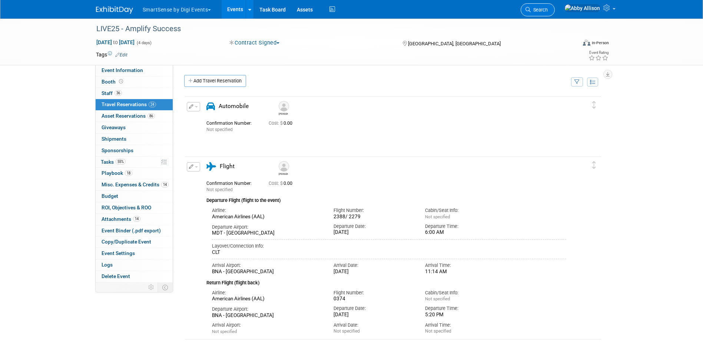
click at [548, 10] on span "Search" at bounding box center [539, 10] width 17 height 6
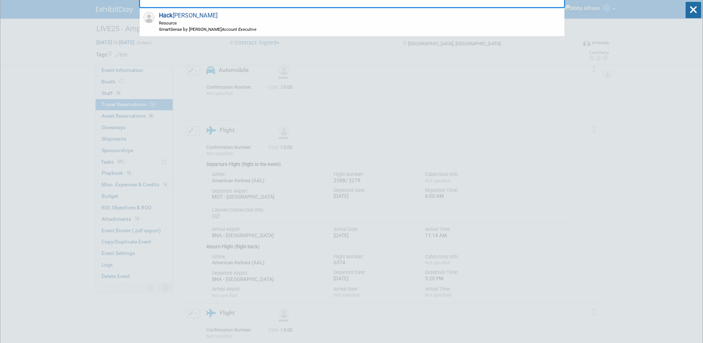
scroll to position [37, 0]
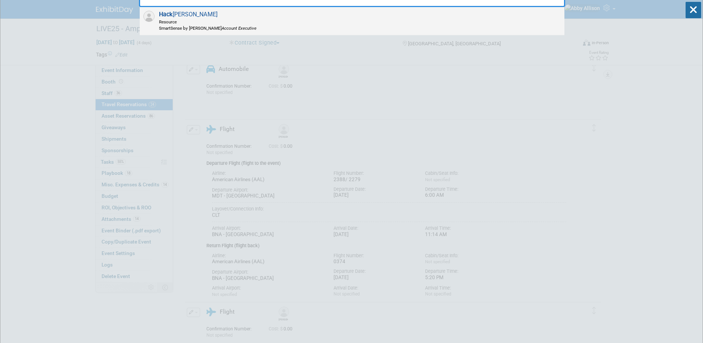
click at [172, 14] on strong "Hack" at bounding box center [166, 14] width 14 height 7
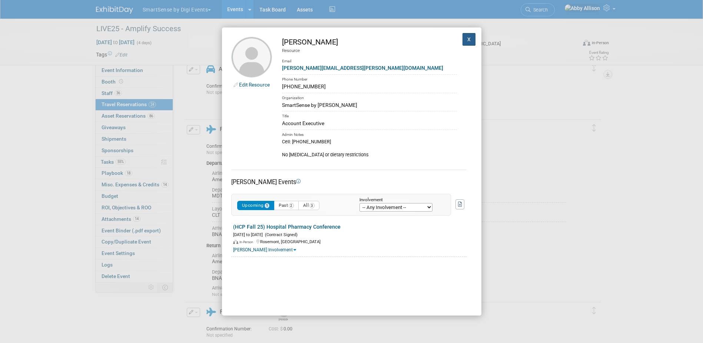
drag, startPoint x: 465, startPoint y: 43, endPoint x: 489, endPoint y: 39, distance: 24.4
click at [465, 43] on button "X" at bounding box center [469, 39] width 13 height 13
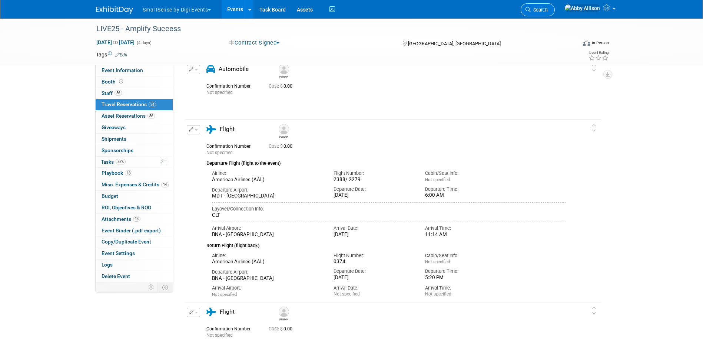
click at [548, 12] on span "Search" at bounding box center [539, 10] width 17 height 6
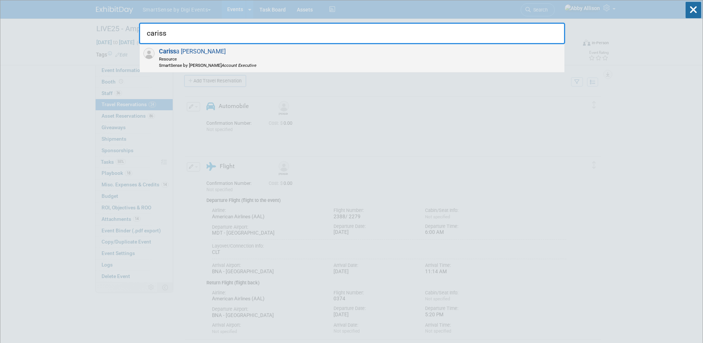
click at [182, 52] on span "Cariss a Conlee Resource SmartSense by Digi Account Executive" at bounding box center [207, 58] width 100 height 20
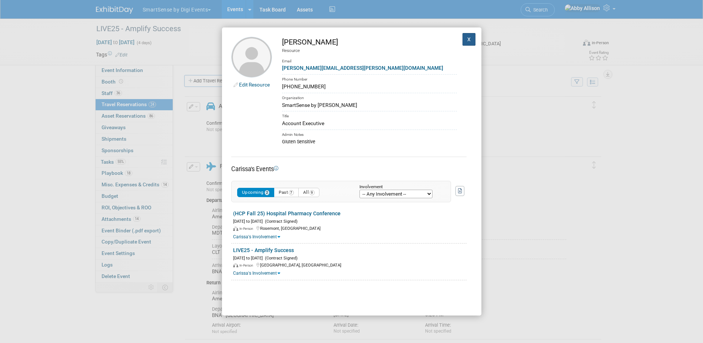
click at [465, 39] on button "X" at bounding box center [469, 39] width 13 height 13
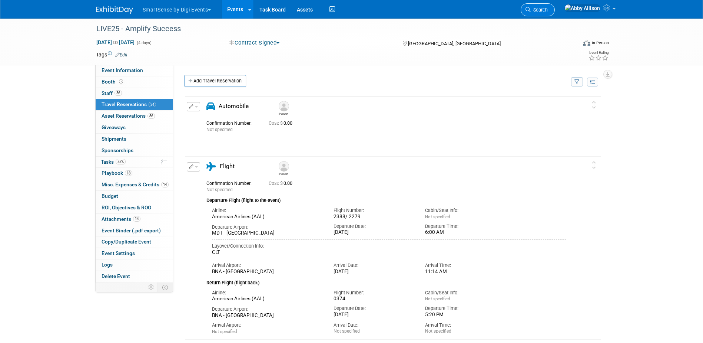
click at [555, 15] on link "Search" at bounding box center [538, 9] width 34 height 13
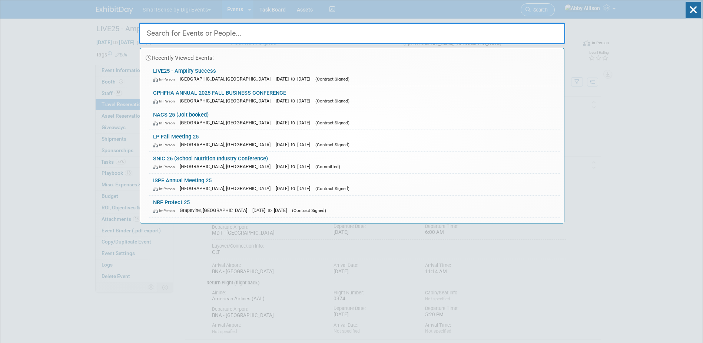
type input "c"
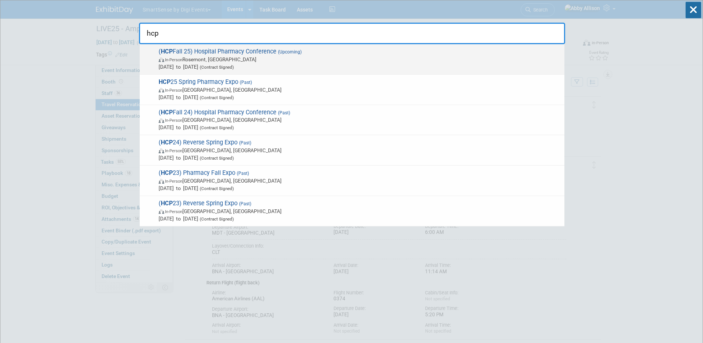
type input "hcp"
click at [196, 49] on span "( HCP Fall 25) Hospital Pharmacy Conference (Upcoming) In-Person Rosemont, IL S…" at bounding box center [358, 59] width 405 height 23
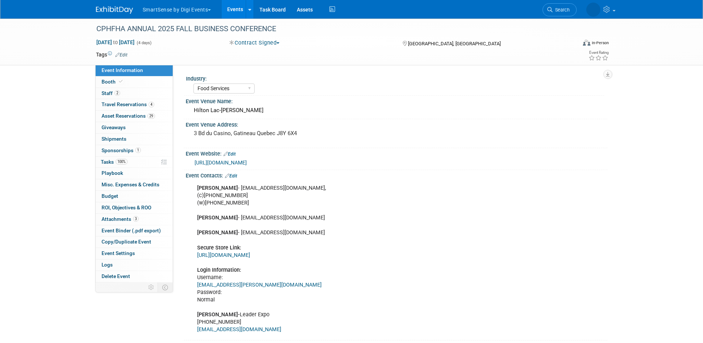
select select "Food Services"
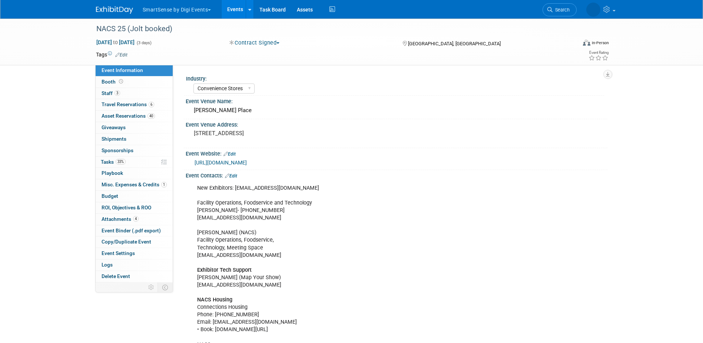
select select "Convenience Stores"
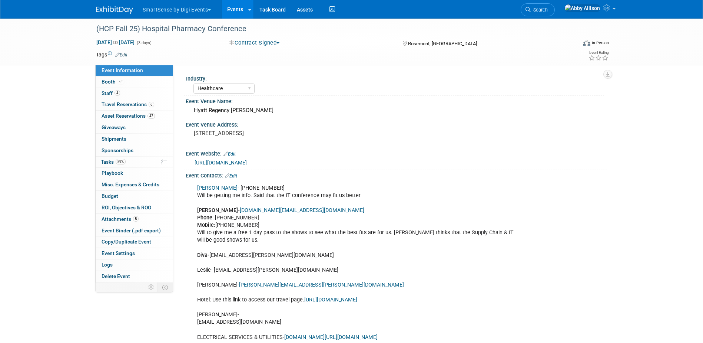
select select "Healthcare"
click at [112, 79] on span "Booth" at bounding box center [113, 82] width 23 height 6
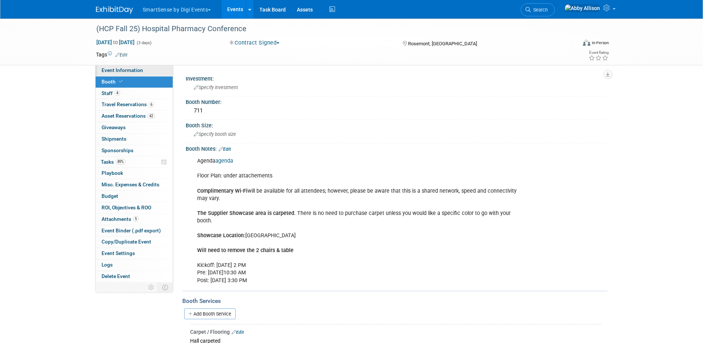
click at [118, 70] on span "Event Information" at bounding box center [123, 70] width 42 height 6
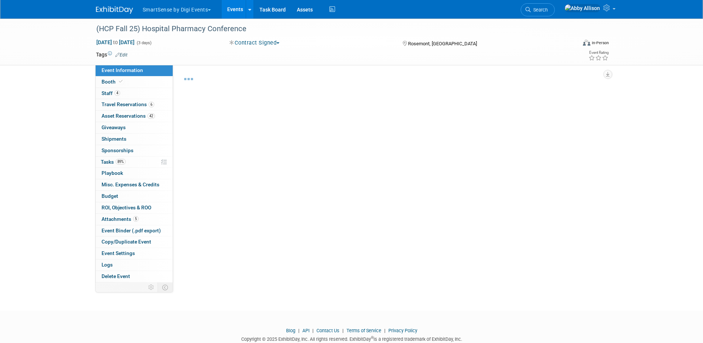
select select "Healthcare"
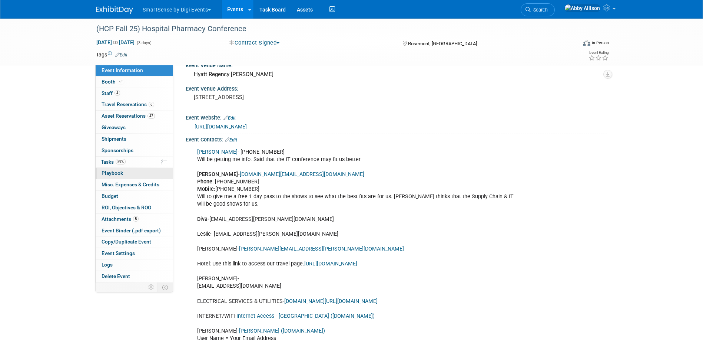
scroll to position [37, 0]
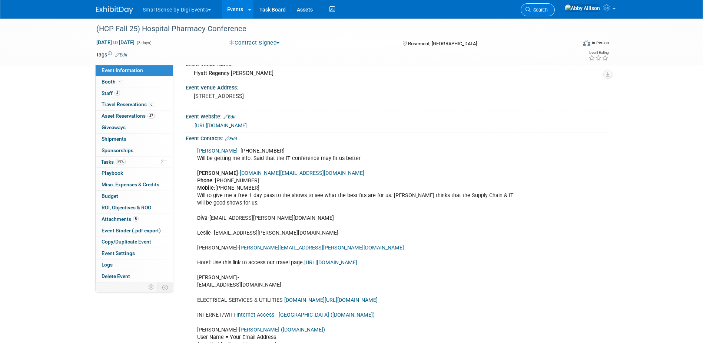
click at [548, 10] on span "Search" at bounding box center [539, 10] width 17 height 6
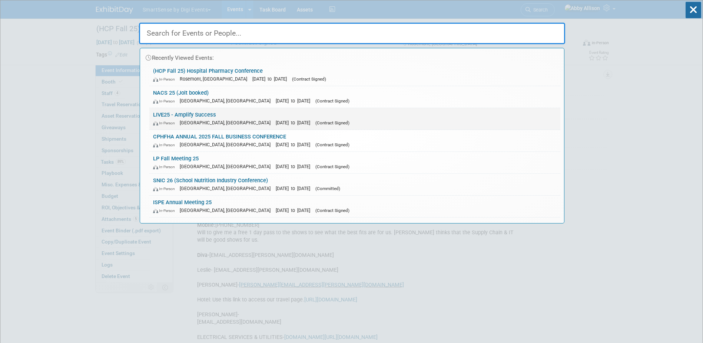
click at [192, 119] on div "In-Person Nashville, TN Oct 21, 2025 to Oct 24, 2025 (Contract Signed)" at bounding box center [355, 123] width 404 height 8
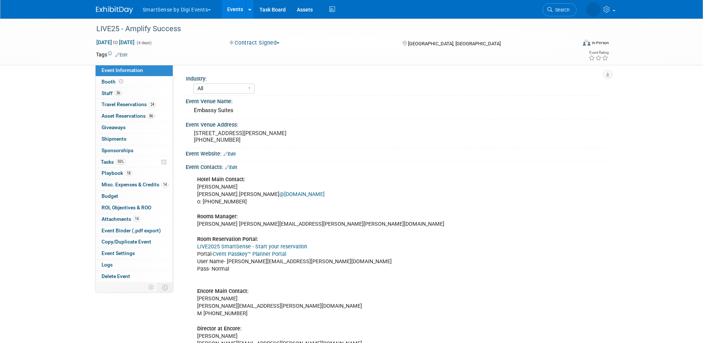
select select "All"
click at [109, 105] on span "Travel Reservations 24" at bounding box center [129, 104] width 55 height 6
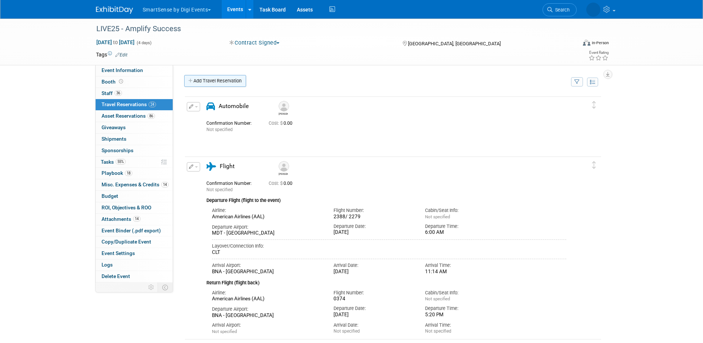
click at [207, 82] on link "Add Travel Reservation" at bounding box center [215, 81] width 62 height 12
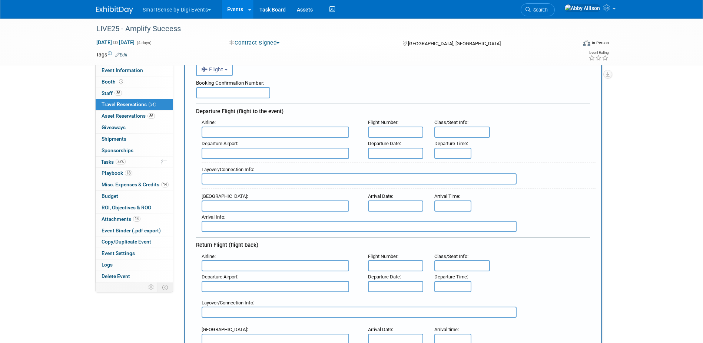
scroll to position [74, 0]
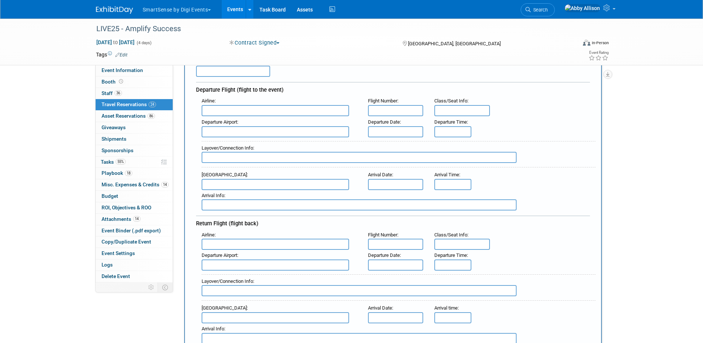
click at [211, 114] on input "text" at bounding box center [276, 110] width 148 height 11
click at [245, 121] on span "Southwest Airlines (SWA)" at bounding box center [279, 122] width 154 height 12
type input "Southwest Airlines (SWA)"
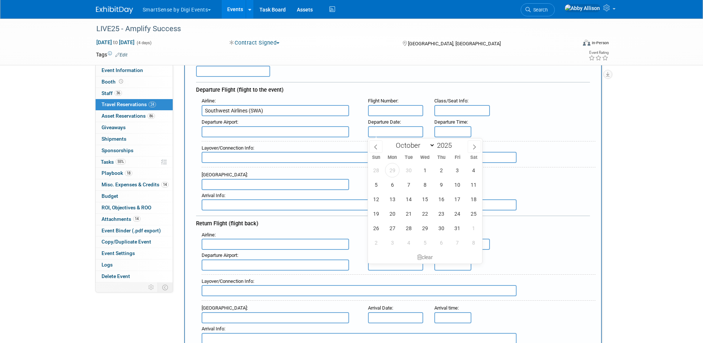
click at [380, 128] on input "text" at bounding box center [396, 131] width 56 height 11
click at [426, 216] on span "22" at bounding box center [425, 213] width 14 height 14
type input "[DATE]"
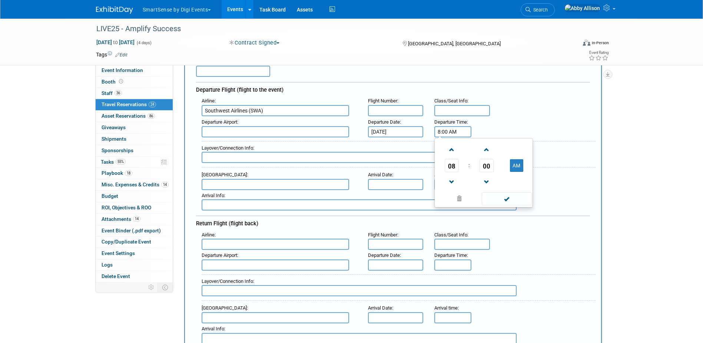
click at [443, 133] on input "8:00 AM" at bounding box center [453, 131] width 37 height 11
click at [450, 162] on span "08" at bounding box center [452, 165] width 14 height 13
click at [490, 172] on td "06" at bounding box center [496, 170] width 24 height 20
click at [489, 171] on span "00" at bounding box center [487, 165] width 14 height 13
click at [454, 192] on td "40" at bounding box center [448, 190] width 24 height 20
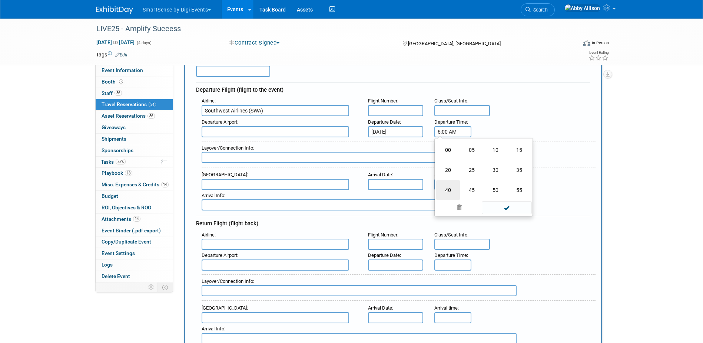
type input "6:40 AM"
click at [497, 202] on span at bounding box center [507, 198] width 50 height 13
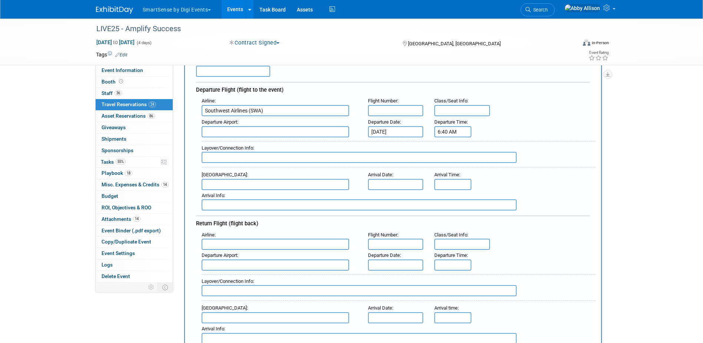
click at [221, 135] on input "text" at bounding box center [276, 131] width 148 height 11
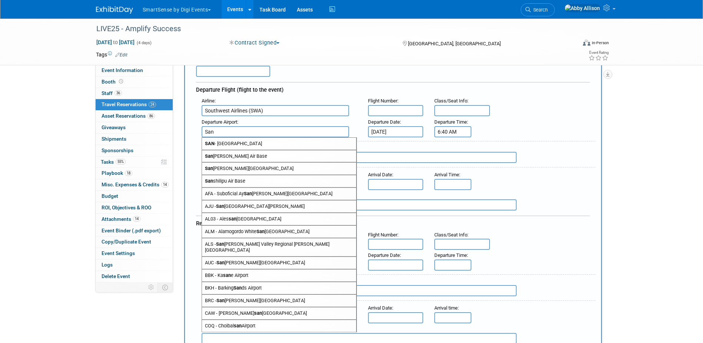
click at [225, 145] on span "[GEOGRAPHIC_DATA]" at bounding box center [279, 144] width 154 height 12
type input "[GEOGRAPHIC_DATA]"
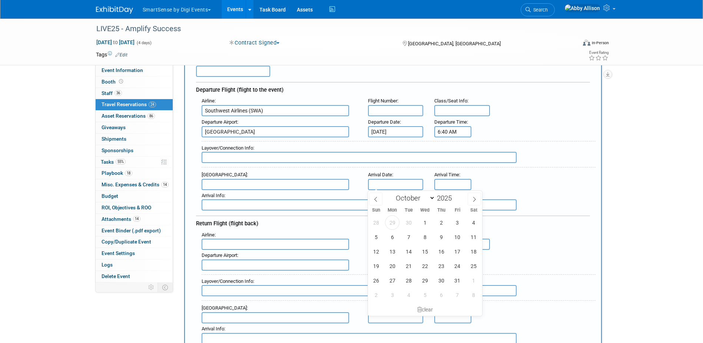
click at [397, 183] on input "text" at bounding box center [396, 184] width 56 height 11
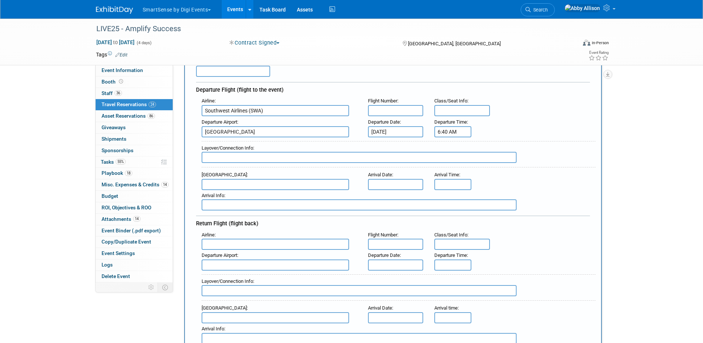
click at [443, 178] on div "Arrival Time :" at bounding box center [452, 175] width 35 height 8
click at [443, 183] on input "8:00 AM" at bounding box center [453, 184] width 37 height 11
click at [453, 220] on span "08" at bounding box center [452, 217] width 14 height 13
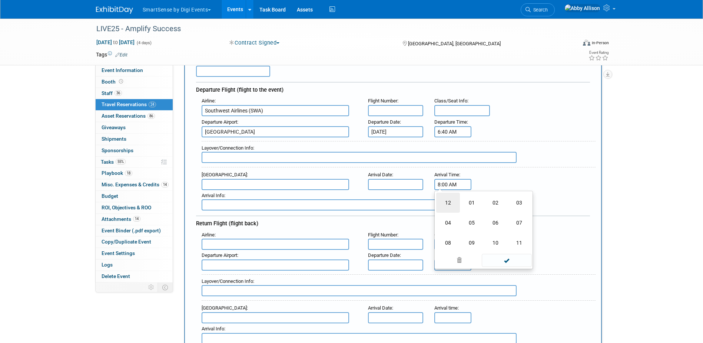
click at [453, 202] on td "12" at bounding box center [448, 202] width 24 height 20
click at [485, 217] on span "00" at bounding box center [487, 217] width 14 height 13
click at [452, 243] on td "40" at bounding box center [448, 242] width 24 height 20
click at [521, 220] on button "AM" at bounding box center [516, 218] width 13 height 13
type input "12:40 PM"
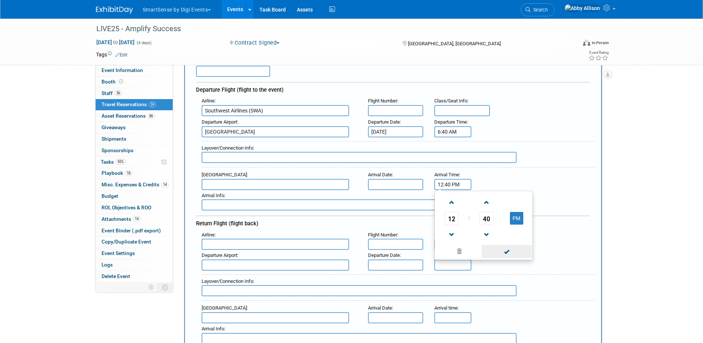
click at [516, 247] on span at bounding box center [507, 251] width 50 height 13
click at [381, 113] on input "text" at bounding box center [396, 110] width 56 height 11
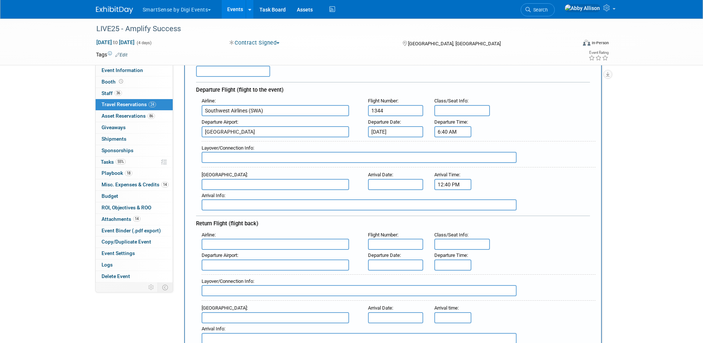
type input "1344"
click at [234, 248] on input "text" at bounding box center [276, 243] width 148 height 11
click at [234, 259] on span "Southw est Airlines (SWA)" at bounding box center [279, 256] width 154 height 12
type input "Southwest Airlines (SWA)"
click at [377, 243] on input "text" at bounding box center [396, 243] width 56 height 11
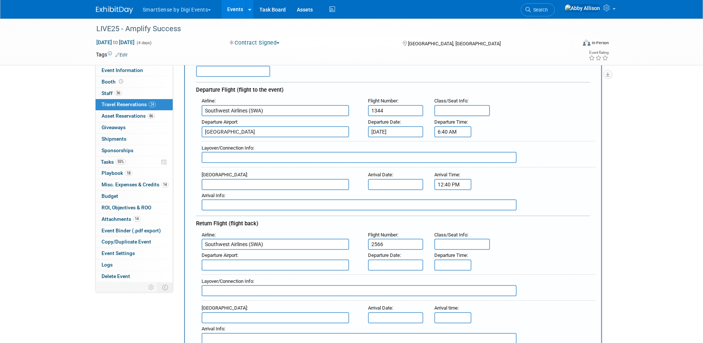
type input "2566"
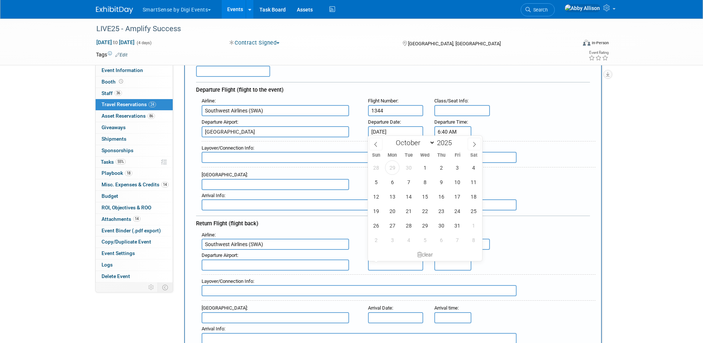
click at [387, 264] on input "text" at bounding box center [396, 264] width 56 height 11
click at [455, 207] on span "24" at bounding box center [458, 211] width 14 height 14
type input "[DATE]"
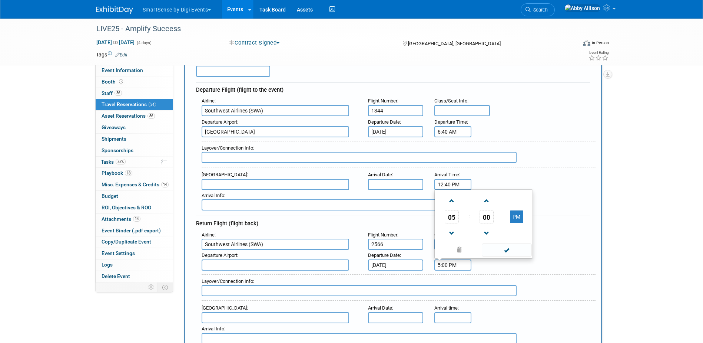
click at [446, 265] on input "5:00 PM" at bounding box center [453, 264] width 37 height 11
click at [448, 195] on span at bounding box center [451, 200] width 13 height 13
click at [486, 214] on span "00" at bounding box center [487, 216] width 14 height 13
click at [476, 195] on td "05" at bounding box center [472, 192] width 24 height 20
type input "6:05 PM"
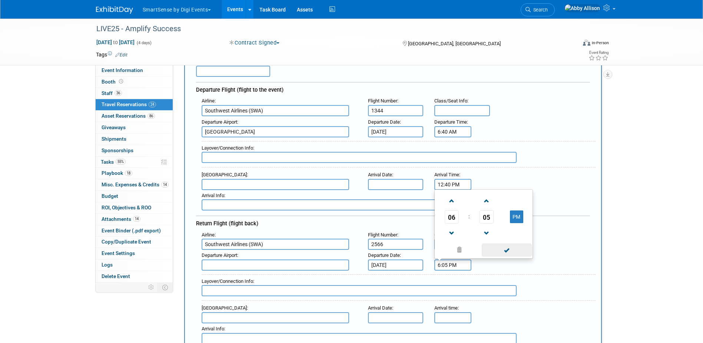
click at [510, 253] on span at bounding box center [507, 249] width 50 height 13
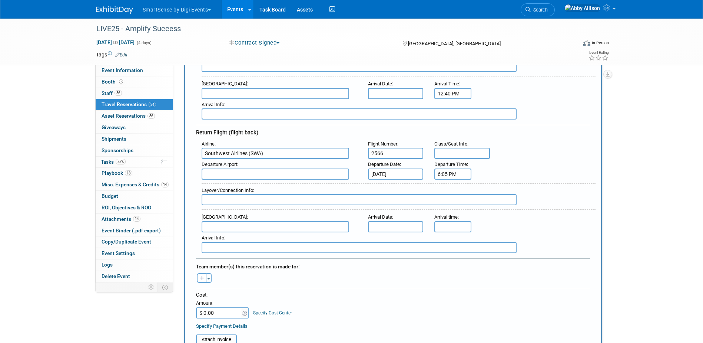
scroll to position [222, 0]
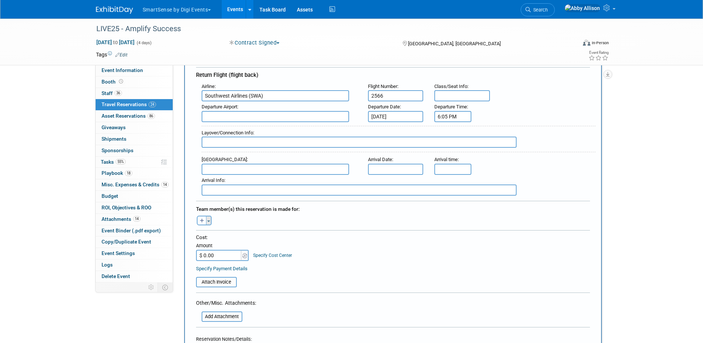
click at [210, 221] on button "Toggle Dropdown" at bounding box center [209, 220] width 6 height 10
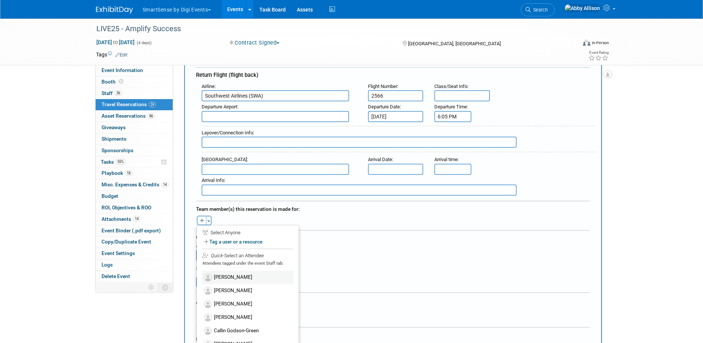
scroll to position [0, 0]
click at [232, 298] on label "[PERSON_NAME]" at bounding box center [248, 301] width 92 height 13
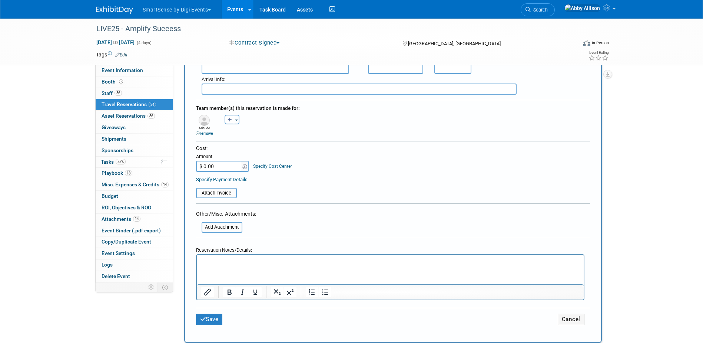
scroll to position [334, 0]
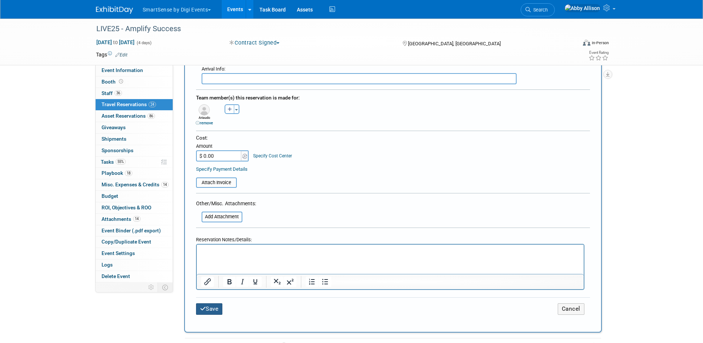
click at [210, 308] on button "Save" at bounding box center [209, 308] width 27 height 11
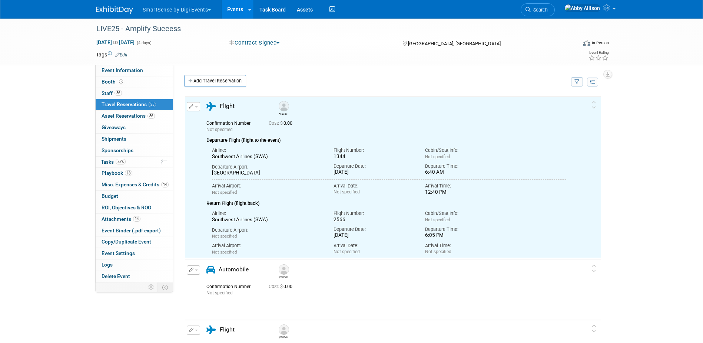
scroll to position [0, 0]
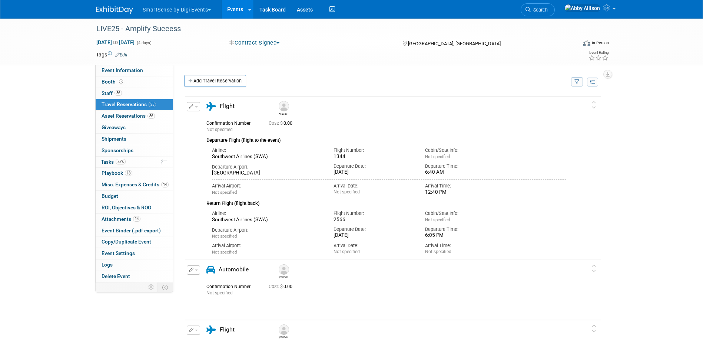
click at [197, 88] on div "Add Travel Reservation" at bounding box center [375, 82] width 387 height 14
click at [201, 83] on link "Add Travel Reservation" at bounding box center [215, 81] width 62 height 12
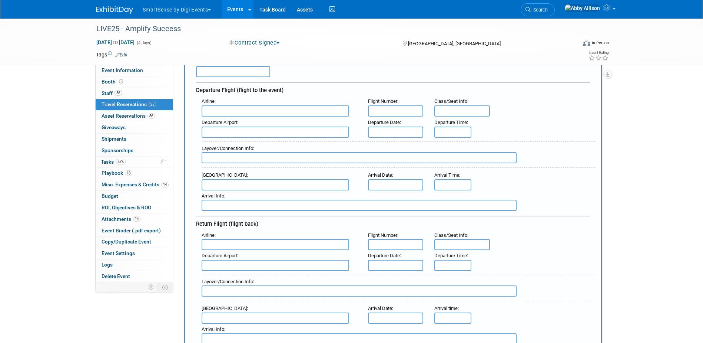
scroll to position [74, 0]
click at [274, 113] on input "text" at bounding box center [276, 110] width 148 height 11
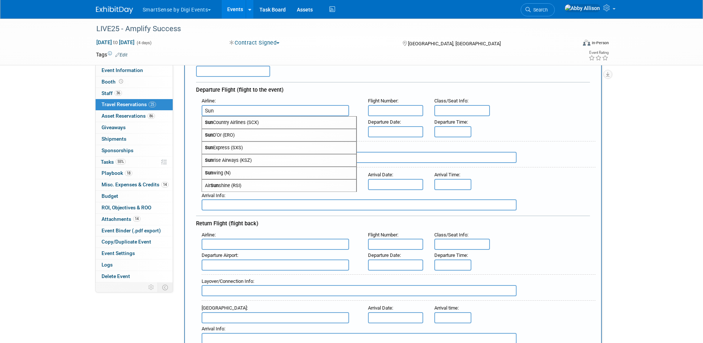
click at [260, 123] on span "Sun Country Airlines (SCX)" at bounding box center [279, 122] width 154 height 12
type input "Sun Country Airlines (SCX)"
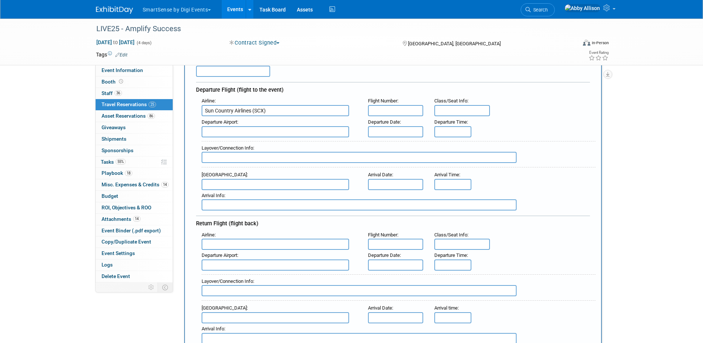
click at [385, 109] on input "text" at bounding box center [396, 110] width 56 height 11
click at [287, 132] on input "text" at bounding box center [276, 131] width 148 height 11
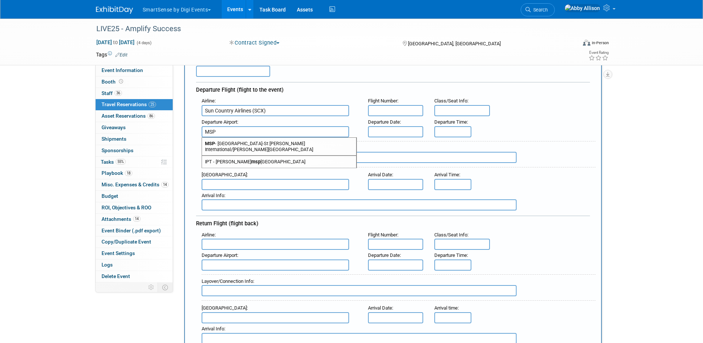
click at [262, 144] on span "MSP - Minneapolis-St Paul International/Wold-Chamberlain Airport" at bounding box center [279, 147] width 154 height 18
type input "MSP - Minneapolis-St Paul International/Wold-Chamberlain Airport"
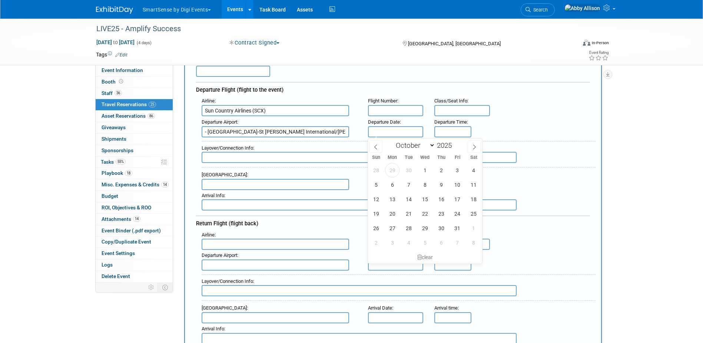
scroll to position [0, 0]
click at [383, 131] on input "text" at bounding box center [396, 131] width 56 height 11
click at [395, 215] on span "20" at bounding box center [392, 213] width 14 height 14
type input "Oct 20, 2025"
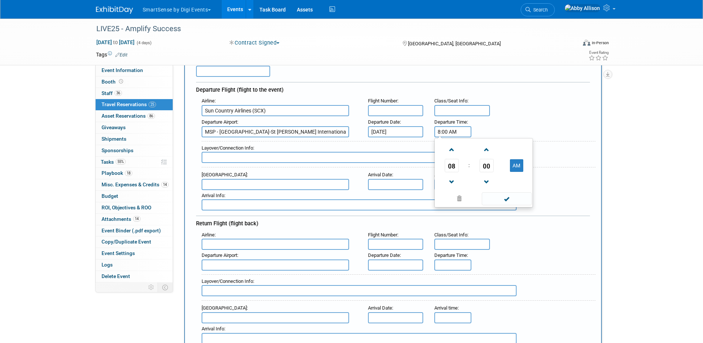
click at [455, 132] on input "8:00 AM" at bounding box center [453, 131] width 37 height 11
click at [450, 168] on span "08" at bounding box center [452, 165] width 14 height 13
click at [449, 172] on td "04" at bounding box center [448, 170] width 24 height 20
click at [482, 165] on span "00" at bounding box center [487, 165] width 14 height 13
click at [494, 191] on td "50" at bounding box center [496, 190] width 24 height 20
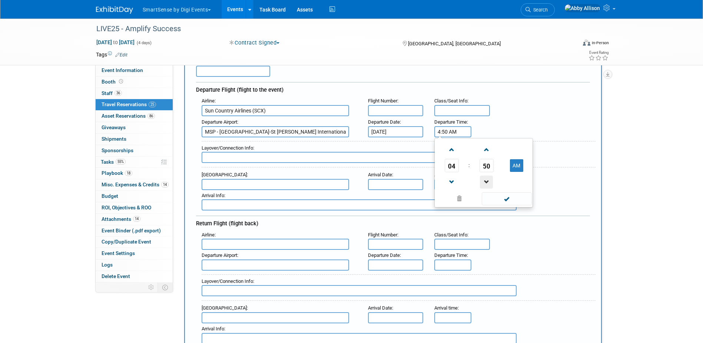
click at [485, 183] on span at bounding box center [486, 181] width 13 height 13
click at [515, 167] on button "AM" at bounding box center [516, 165] width 13 height 13
type input "4:48 PM"
click at [503, 200] on span at bounding box center [507, 198] width 50 height 13
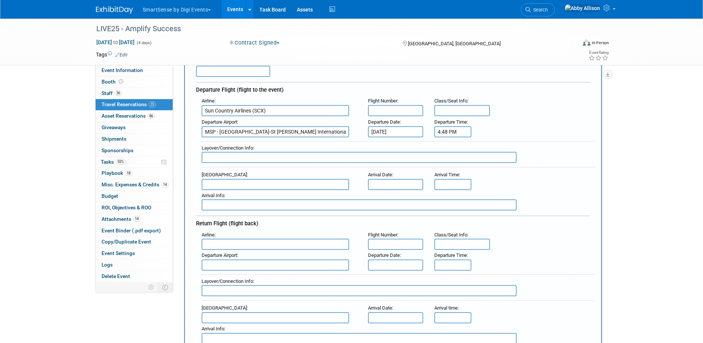
click at [218, 184] on input "text" at bounding box center [276, 184] width 148 height 11
click at [235, 196] on span "BNA - Nashville International Airport" at bounding box center [279, 196] width 154 height 12
type input "BNA - Nashville International Airport"
click at [373, 182] on input "text" at bounding box center [396, 184] width 56 height 11
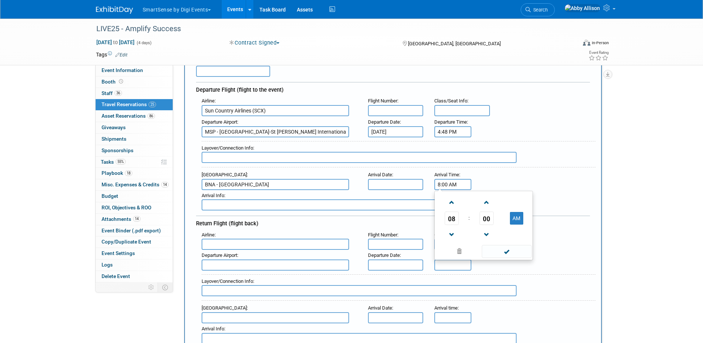
click at [449, 181] on input "8:00 AM" at bounding box center [453, 184] width 37 height 11
click at [454, 205] on span at bounding box center [451, 202] width 13 height 13
click at [452, 218] on span "11" at bounding box center [452, 217] width 14 height 13
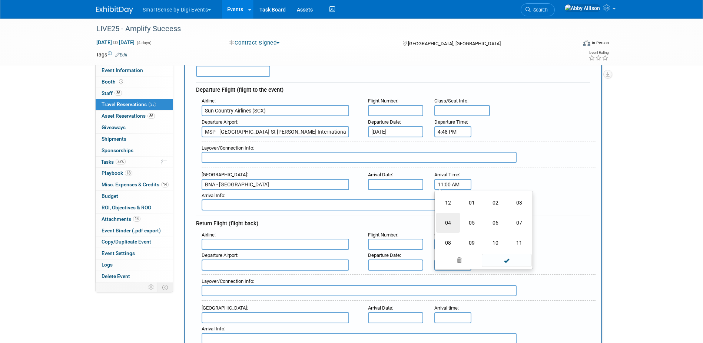
click at [452, 218] on td "04" at bounding box center [448, 222] width 24 height 20
click at [452, 218] on span "04" at bounding box center [452, 217] width 14 height 13
click at [495, 221] on td "06" at bounding box center [496, 222] width 24 height 20
click at [487, 218] on span "00" at bounding box center [487, 217] width 14 height 13
click at [498, 243] on td "50" at bounding box center [496, 242] width 24 height 20
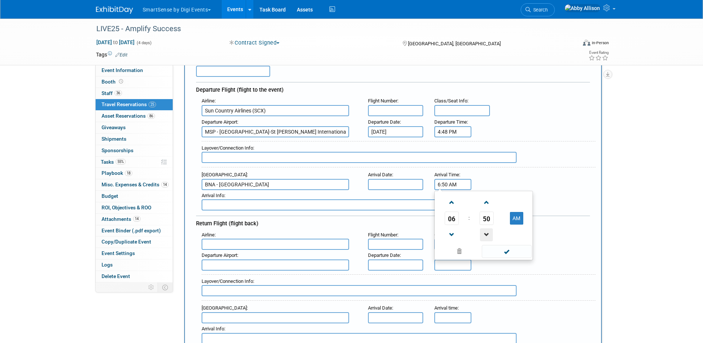
click at [486, 240] on span at bounding box center [486, 234] width 13 height 13
click at [513, 218] on button "AM" at bounding box center [516, 218] width 13 height 13
type input "6:48 PM"
click at [500, 253] on span at bounding box center [507, 251] width 50 height 13
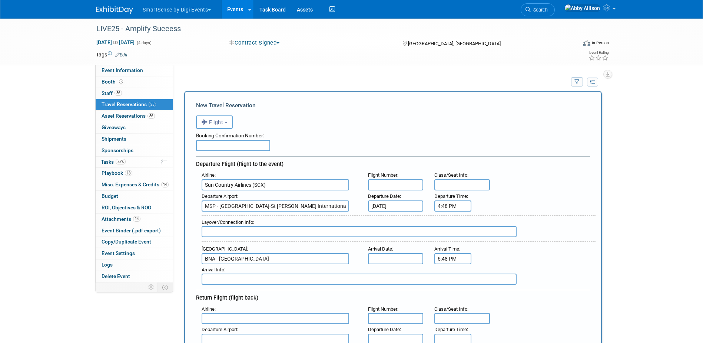
click at [414, 187] on input "text" at bounding box center [396, 184] width 56 height 11
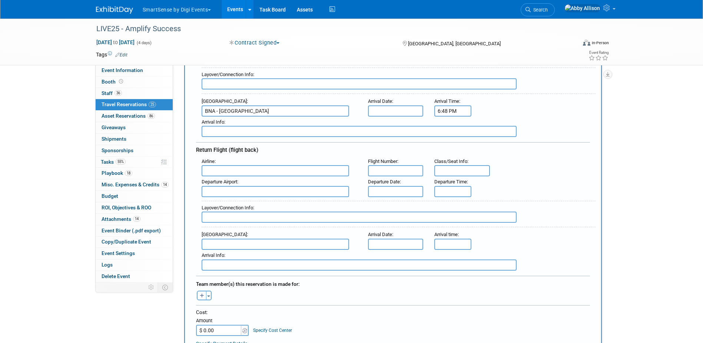
scroll to position [148, 0]
type input "635"
click at [376, 171] on input "text" at bounding box center [396, 169] width 56 height 11
type input "634"
click at [223, 171] on input "text" at bounding box center [276, 169] width 148 height 11
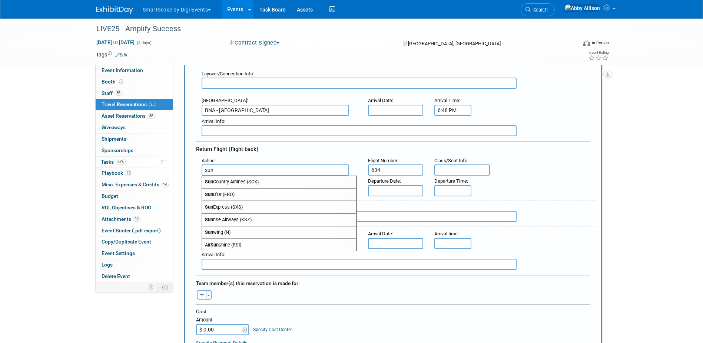
click at [229, 180] on span "Sun Country Airlines (SCX)" at bounding box center [279, 182] width 154 height 12
type input "Sun Country Airlines (SCX)"
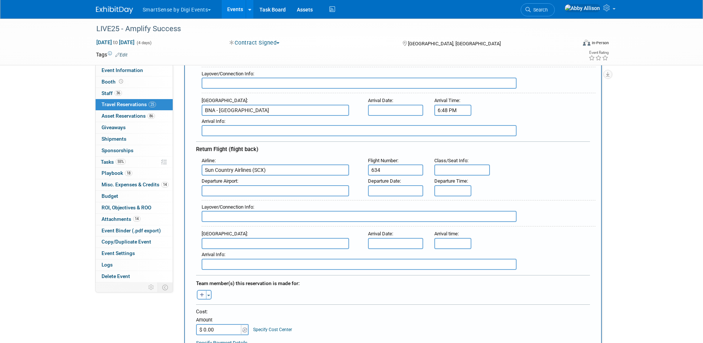
click at [228, 188] on input "text" at bounding box center [276, 190] width 148 height 11
click at [228, 198] on span "BNA - Nashville International Airport" at bounding box center [279, 203] width 154 height 12
type input "BNA - Nashville International Airport"
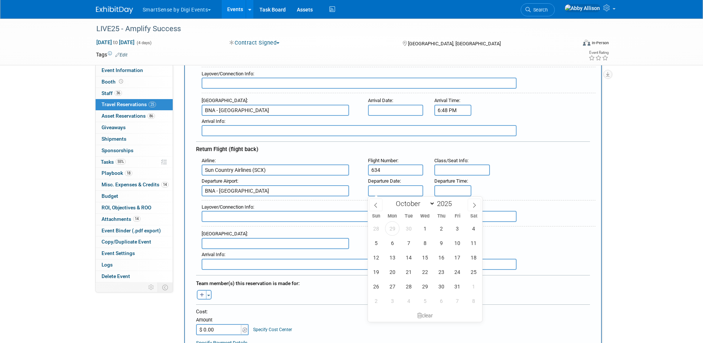
click at [399, 190] on input "text" at bounding box center [396, 190] width 56 height 11
click at [456, 269] on span "24" at bounding box center [458, 271] width 14 height 14
type input "Oct 24, 2025"
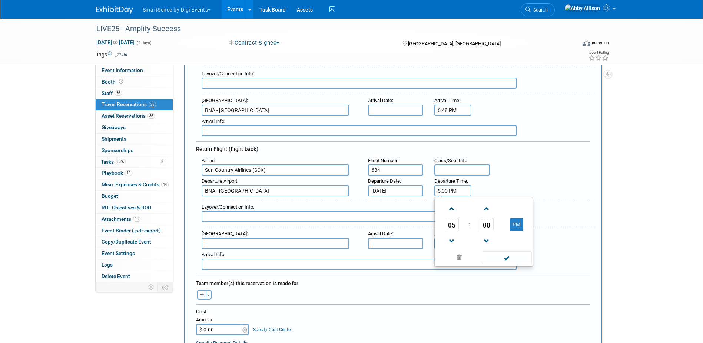
click at [456, 195] on input "5:00 PM" at bounding box center [453, 190] width 37 height 11
click at [453, 226] on span "05" at bounding box center [452, 224] width 14 height 13
click at [518, 228] on td "07" at bounding box center [520, 229] width 24 height 20
click at [492, 230] on span "00" at bounding box center [487, 224] width 14 height 13
click at [501, 210] on td "10" at bounding box center [496, 209] width 24 height 20
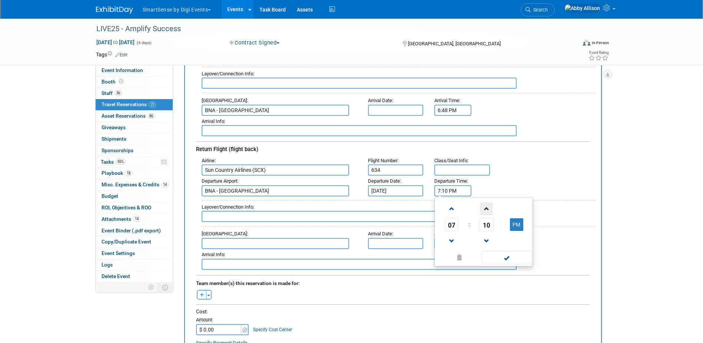
click at [491, 212] on span at bounding box center [486, 208] width 13 height 13
type input "7:12 PM"
click at [495, 253] on span at bounding box center [507, 257] width 50 height 13
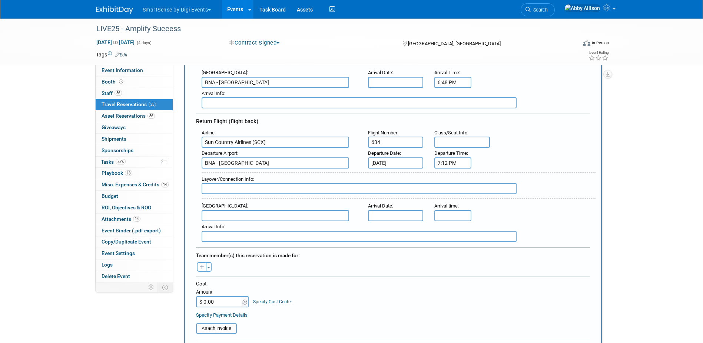
scroll to position [185, 0]
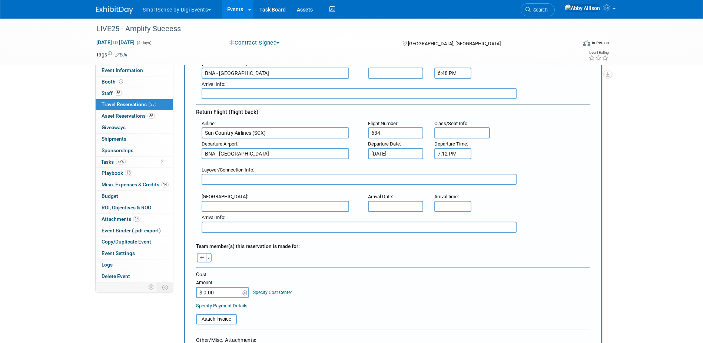
click at [224, 208] on input "text" at bounding box center [276, 206] width 148 height 11
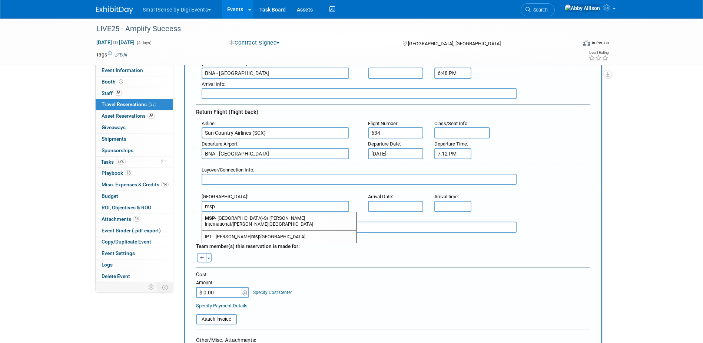
click at [239, 218] on span "MSP - Minneapolis-St Paul International/Wold-Chamberlain Airport" at bounding box center [279, 221] width 154 height 18
type input "MSP - Minneapolis-St Paul International/Wold-Chamberlain Airport"
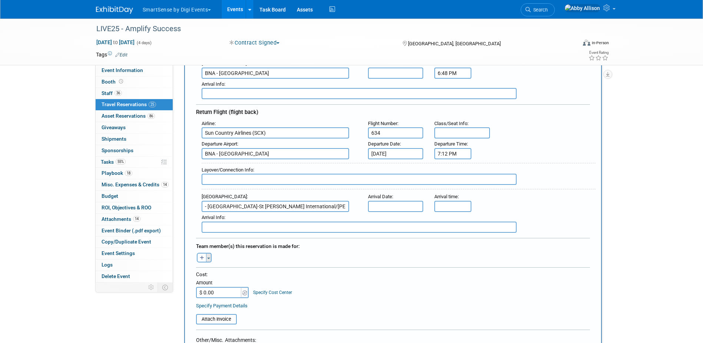
scroll to position [0, 0]
click at [209, 258] on span "button" at bounding box center [208, 257] width 3 height 1
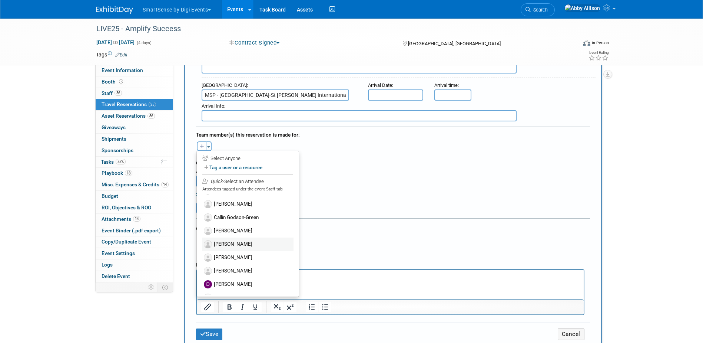
scroll to position [74, 0]
click at [228, 271] on label "[PERSON_NAME]" at bounding box center [248, 273] width 92 height 13
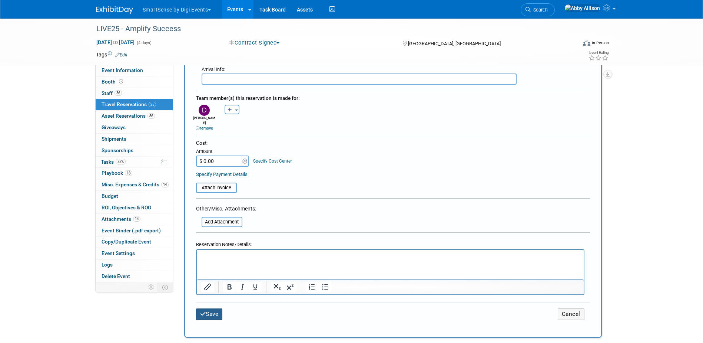
scroll to position [334, 0]
click at [218, 308] on button "Save" at bounding box center [209, 313] width 27 height 11
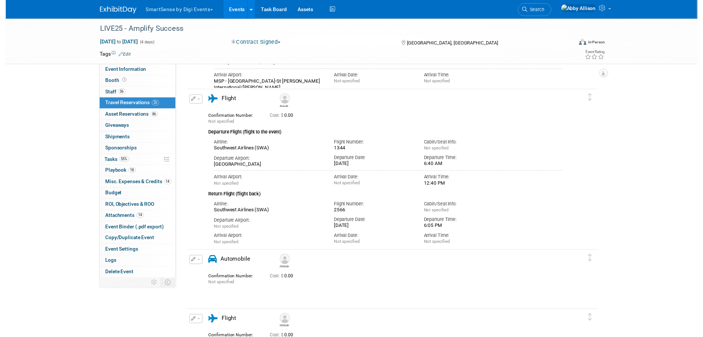
scroll to position [185, 0]
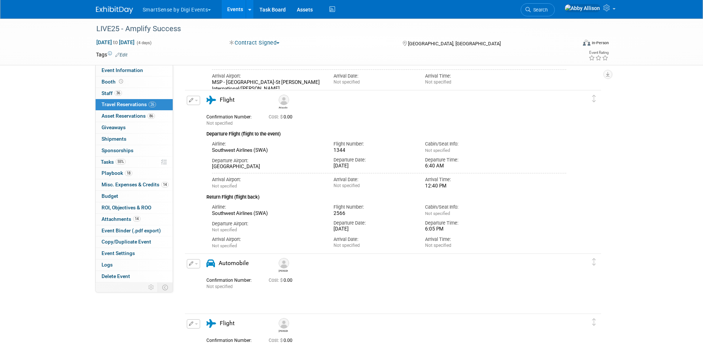
click at [195, 102] on button "button" at bounding box center [193, 100] width 13 height 9
click at [207, 112] on button "Edit Reservation" at bounding box center [218, 113] width 63 height 11
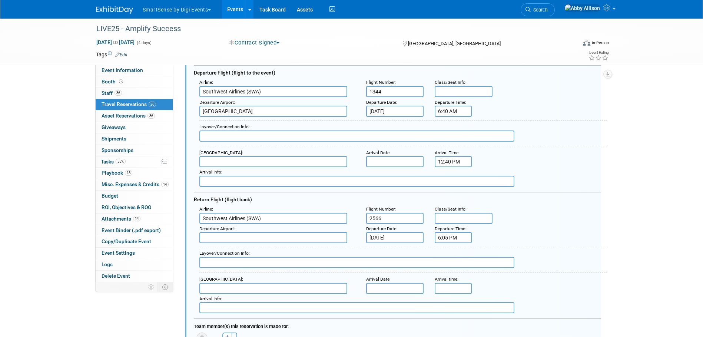
scroll to position [266, 0]
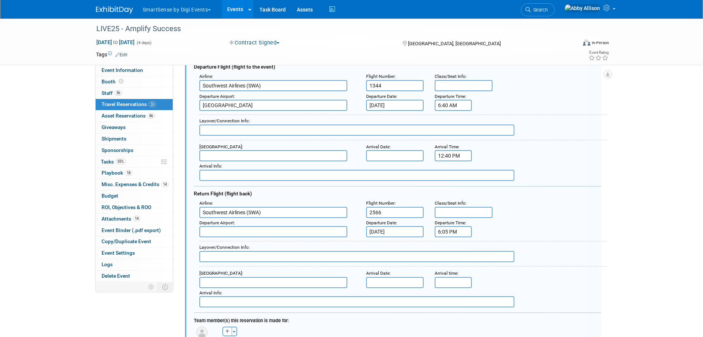
click at [215, 159] on input "text" at bounding box center [273, 155] width 148 height 11
click at [234, 166] on span "BNA - Nashville International Airport" at bounding box center [277, 167] width 155 height 11
type input "BNA - [GEOGRAPHIC_DATA]"
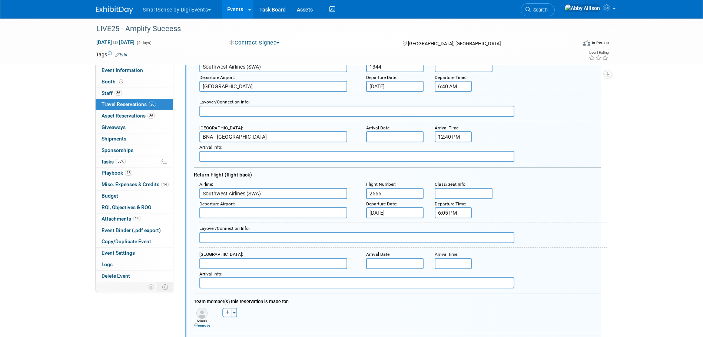
scroll to position [303, 0]
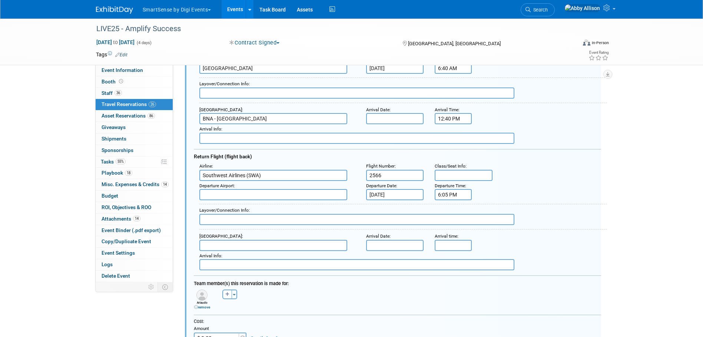
click at [236, 197] on input "text" at bounding box center [273, 194] width 148 height 11
click at [242, 207] on span "BNA - Nashville International Airport" at bounding box center [277, 206] width 155 height 11
type input "BNA - [GEOGRAPHIC_DATA]"
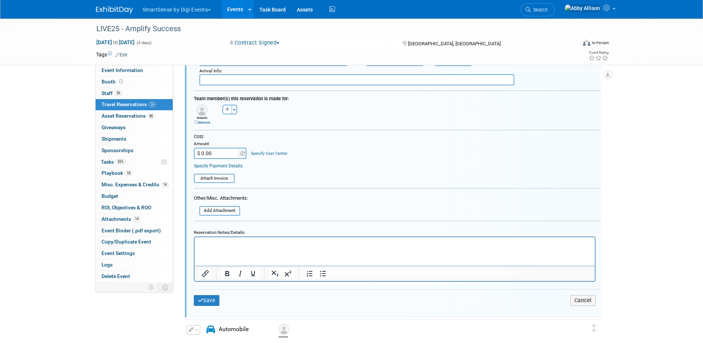
scroll to position [489, 0]
click at [202, 296] on button "Save" at bounding box center [207, 299] width 26 height 11
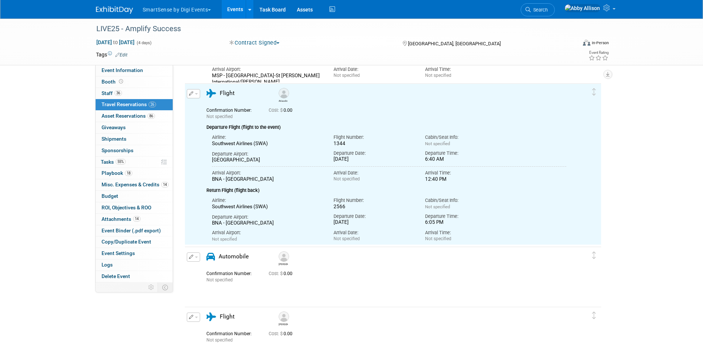
scroll to position [0, 0]
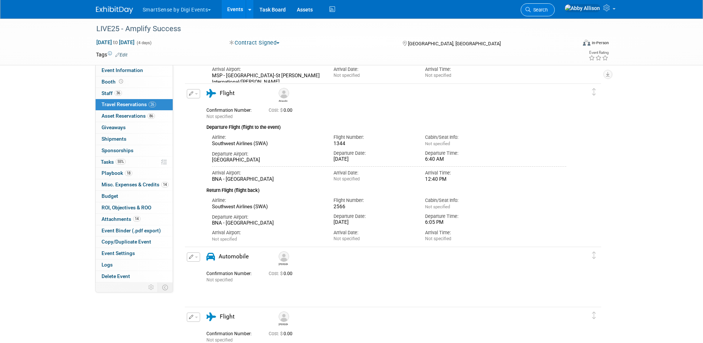
click at [555, 13] on link "Search" at bounding box center [538, 9] width 34 height 13
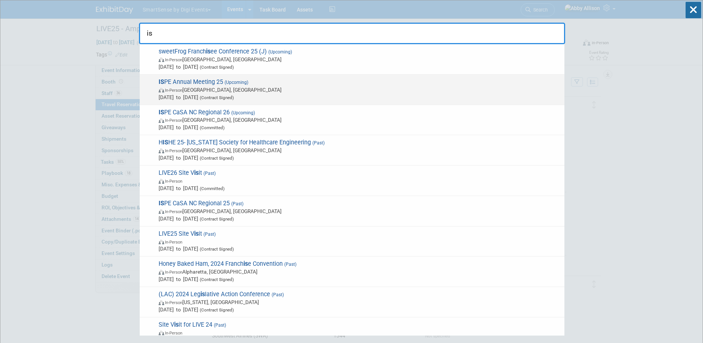
type input "is"
click at [181, 86] on span "In-Person Charlotte, NC" at bounding box center [360, 89] width 402 height 7
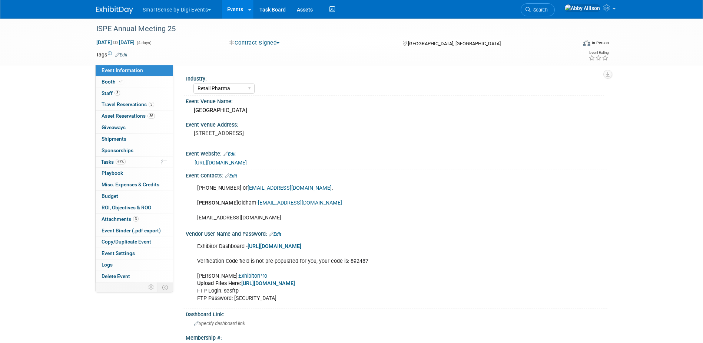
select select "Retail Pharma"
click at [105, 112] on link "36 Asset Reservations 36" at bounding box center [134, 115] width 77 height 11
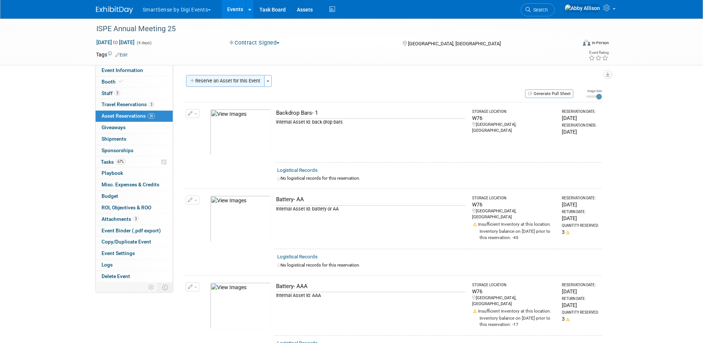
click at [218, 83] on button "Reserve an Asset for this Event" at bounding box center [225, 81] width 79 height 12
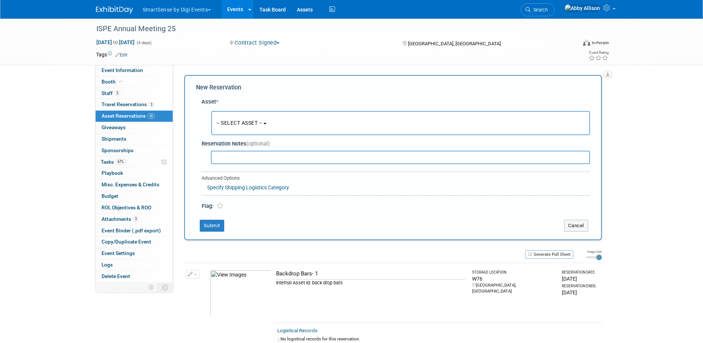
scroll to position [7, 0]
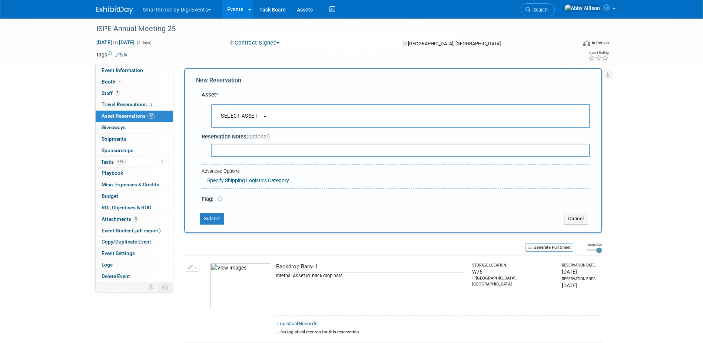
click at [228, 112] on button "-- SELECT ASSET --" at bounding box center [400, 116] width 379 height 24
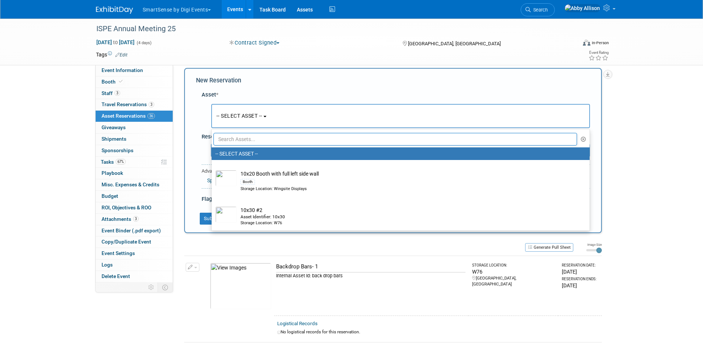
click at [234, 139] on input "text" at bounding box center [396, 139] width 364 height 13
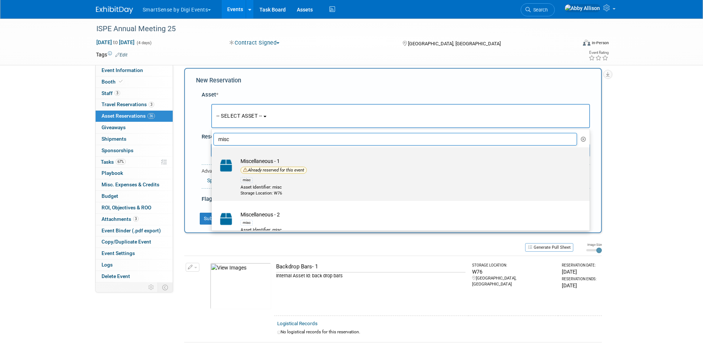
type input "misc"
click at [251, 166] on td "Miscellaneous - 1 Already reserved for this event misc Asset Identifier: misc S…" at bounding box center [406, 176] width 338 height 39
click at [213, 156] on input "Miscellaneous - 1 Already reserved for this event misc Asset Identifier: misc S…" at bounding box center [210, 153] width 5 height 5
select select "10717650"
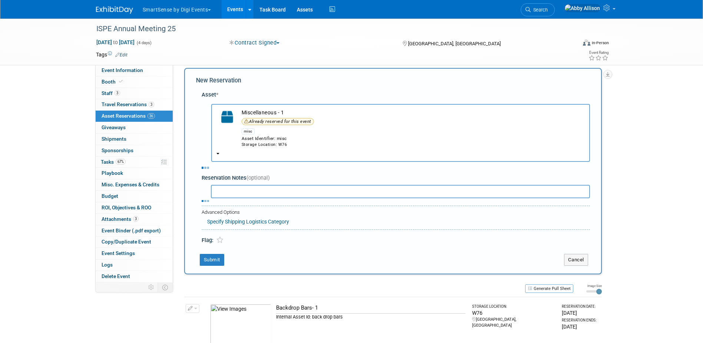
select select "9"
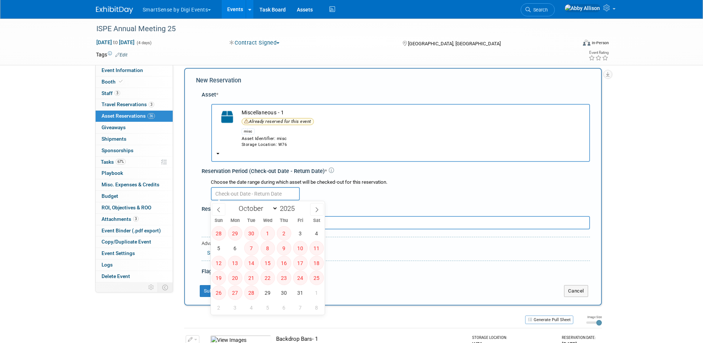
click at [261, 195] on input "text" at bounding box center [255, 193] width 89 height 13
click at [264, 294] on span "29" at bounding box center [268, 292] width 14 height 14
click at [280, 290] on span "30" at bounding box center [284, 292] width 14 height 14
type input "Oct 29, 2025 to Oct 30, 2025"
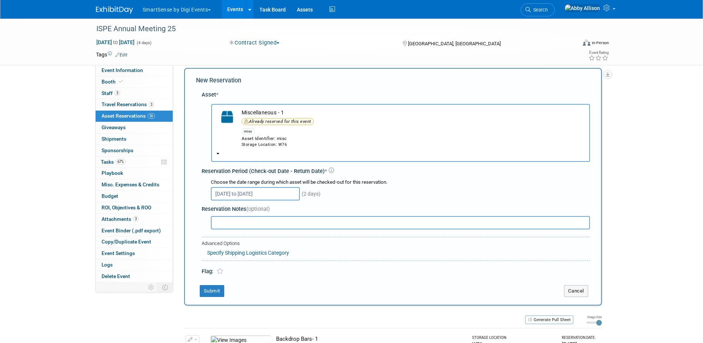
click at [219, 224] on input "text" at bounding box center [400, 222] width 379 height 13
type input "VXI300 from ?"
click at [211, 291] on button "Submit" at bounding box center [212, 291] width 24 height 12
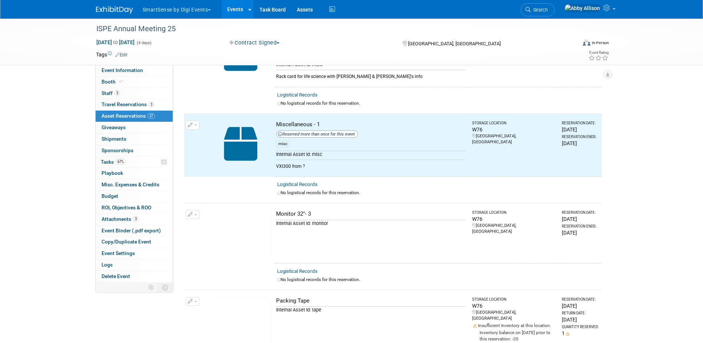
scroll to position [2088, 0]
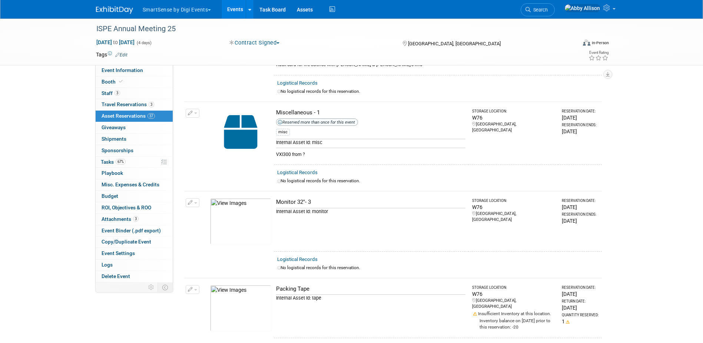
click at [237, 7] on link "Events" at bounding box center [235, 9] width 27 height 19
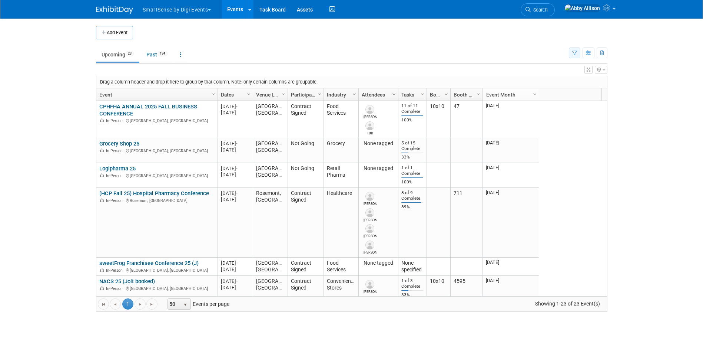
click at [576, 55] on icon "button" at bounding box center [575, 53] width 5 height 5
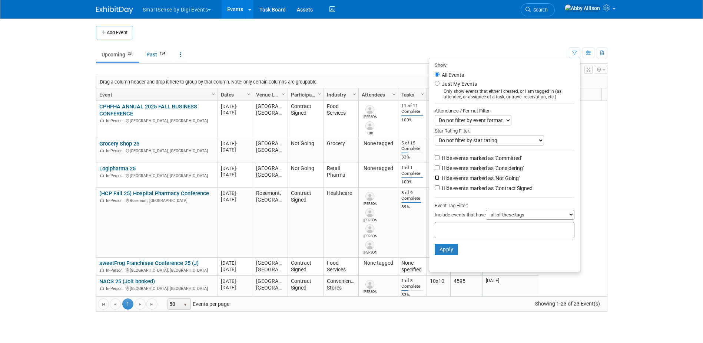
click at [435, 179] on input "Hide events marked as 'Not Going'" at bounding box center [437, 177] width 5 height 5
checkbox input "true"
click at [445, 254] on button "Apply" at bounding box center [447, 249] width 24 height 11
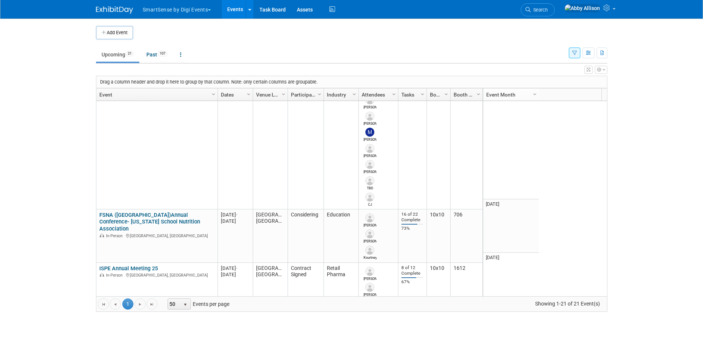
scroll to position [712, 0]
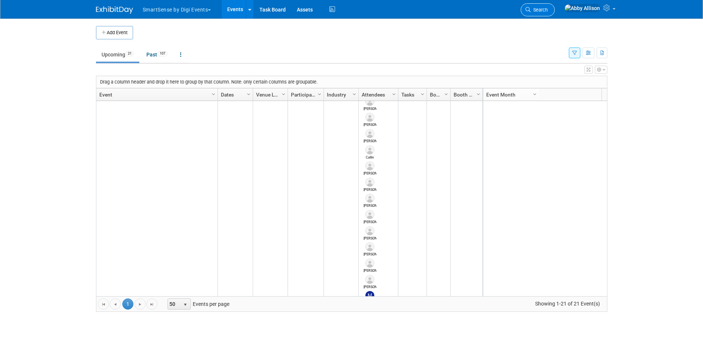
click at [548, 10] on span "Search" at bounding box center [539, 10] width 17 height 6
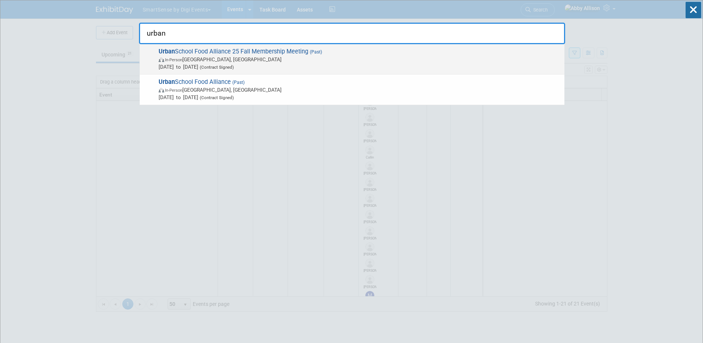
type input "urban"
click at [190, 54] on span "Urban School Food Alliance 25 Fall Membership Meeting (Past) In-Person [GEOGRAP…" at bounding box center [358, 59] width 405 height 23
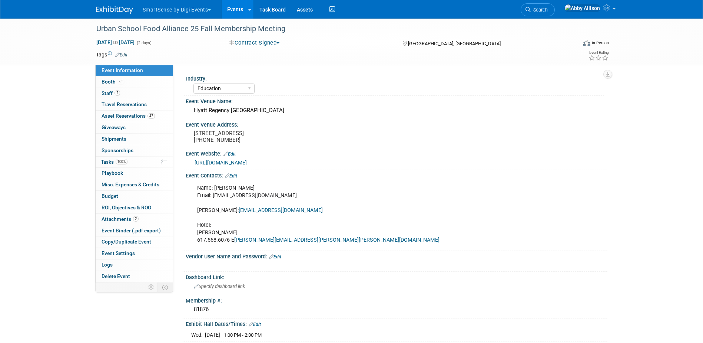
select select "Education"
click at [128, 94] on link "2 Staff 2" at bounding box center [134, 93] width 77 height 11
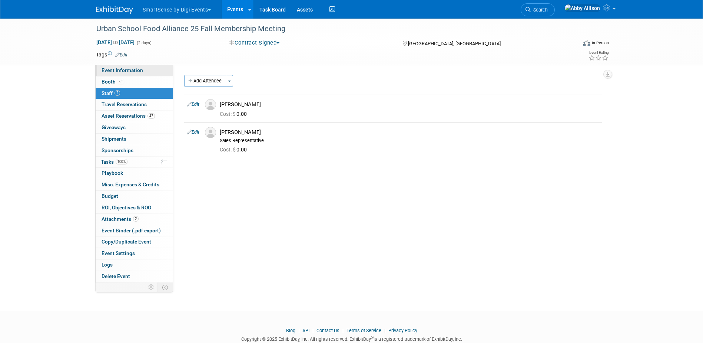
click at [125, 66] on link "Event Information" at bounding box center [134, 70] width 77 height 11
select select "Education"
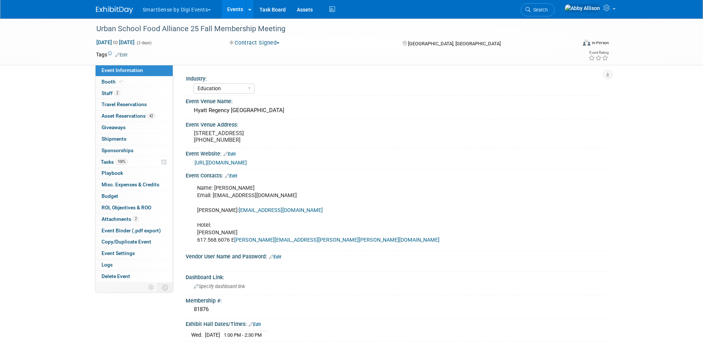
click at [239, 10] on link "Events" at bounding box center [235, 9] width 27 height 19
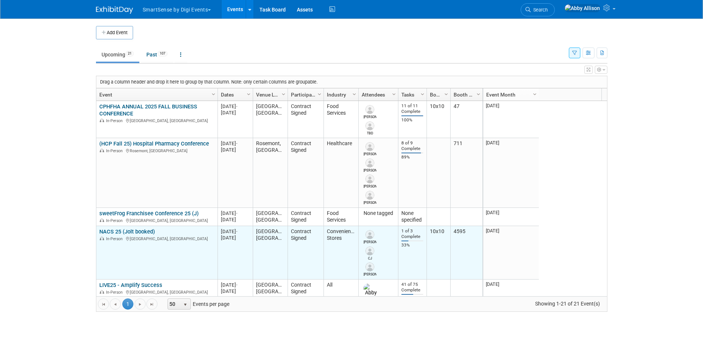
scroll to position [44, 0]
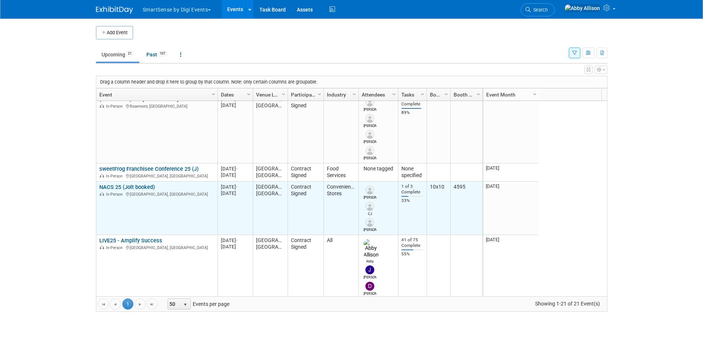
click at [112, 185] on link "NACS 25 (Jolt booked)" at bounding box center [127, 187] width 56 height 7
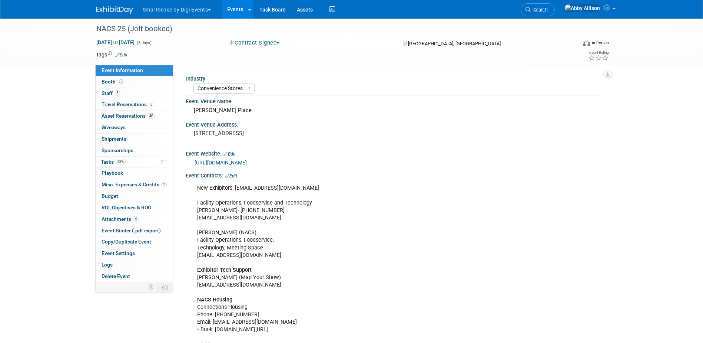
select select "Convenience Stores"
click at [133, 115] on span "Asset Reservations 40" at bounding box center [128, 116] width 53 height 6
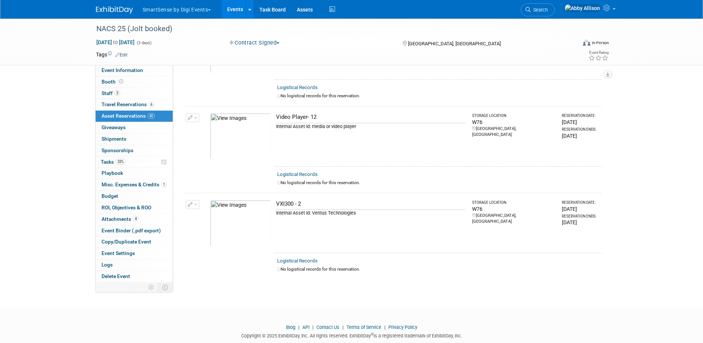
scroll to position [3294, 0]
click at [231, 8] on link "Events" at bounding box center [235, 9] width 27 height 19
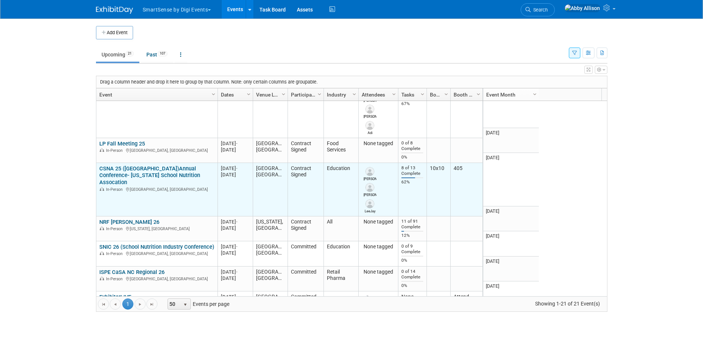
scroll to position [801, 0]
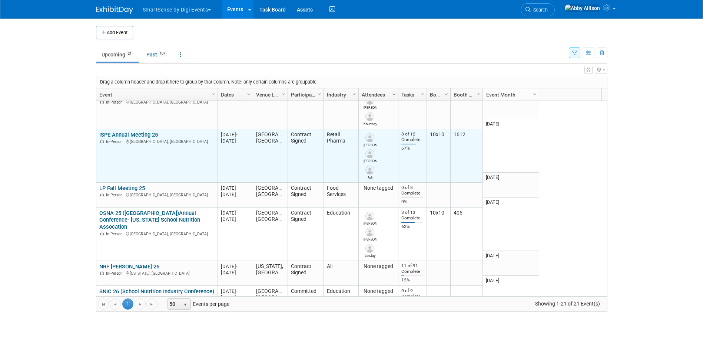
click at [128, 131] on link "ISPE Annual Meeting 25" at bounding box center [128, 134] width 59 height 7
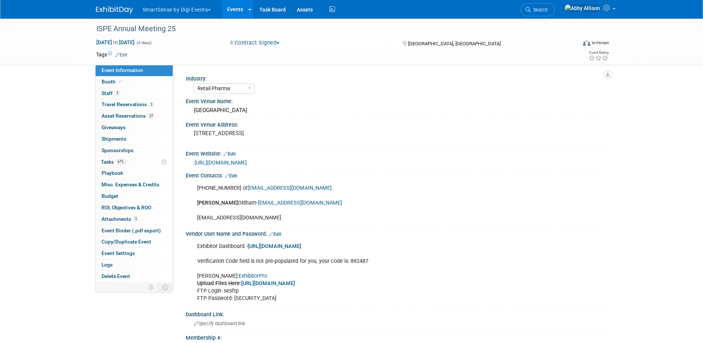
select select "Retail Pharma"
click at [114, 85] on link "Booth" at bounding box center [134, 81] width 77 height 11
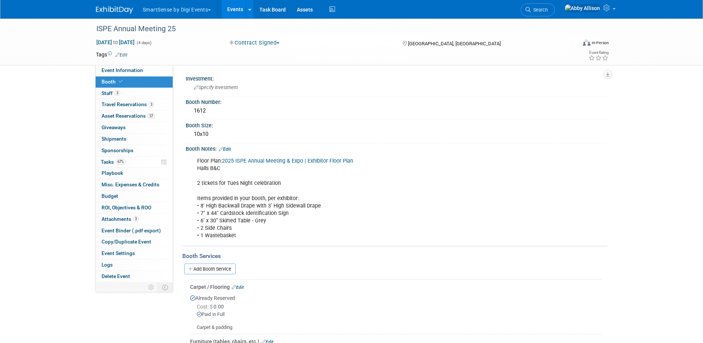
click at [230, 148] on link "Edit" at bounding box center [225, 148] width 12 height 5
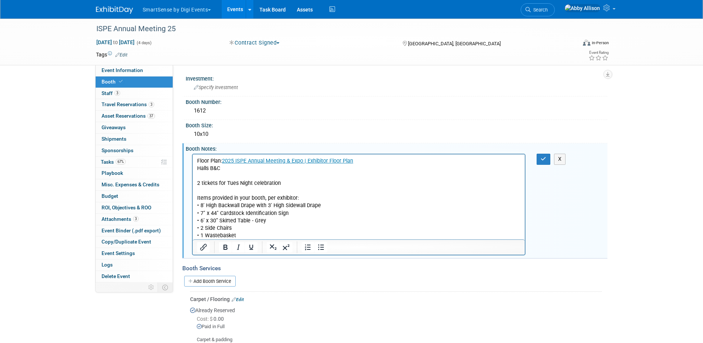
click at [248, 234] on p "Floor Plan: 2025 ISPE Annual Meeting & Expo | Exhibitor Floor Plan Halls B&C 2 …" at bounding box center [359, 198] width 324 height 82
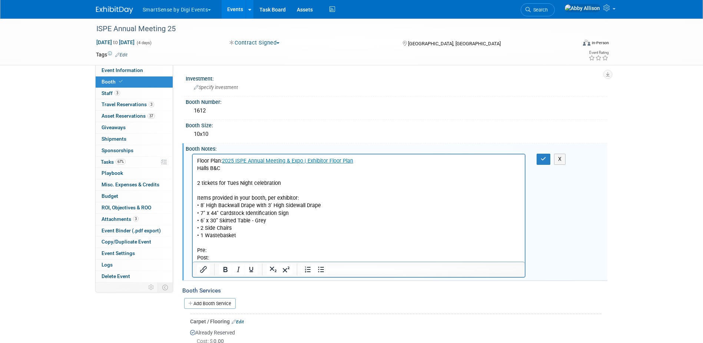
click at [218, 251] on p "Pre:" at bounding box center [359, 250] width 324 height 7
click at [211, 255] on p "Post:" at bounding box center [359, 257] width 324 height 7
click at [543, 159] on icon "button" at bounding box center [544, 158] width 6 height 5
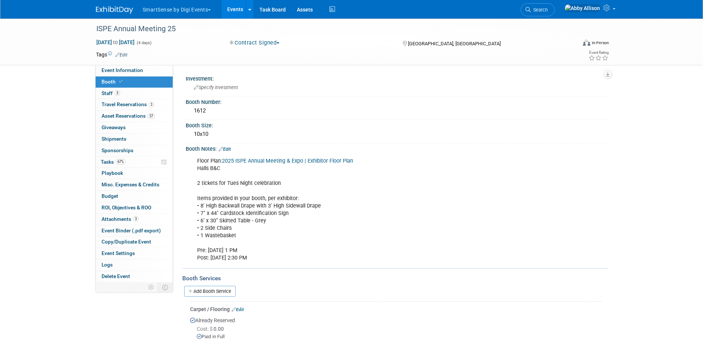
click at [227, 7] on link "Events" at bounding box center [235, 9] width 27 height 19
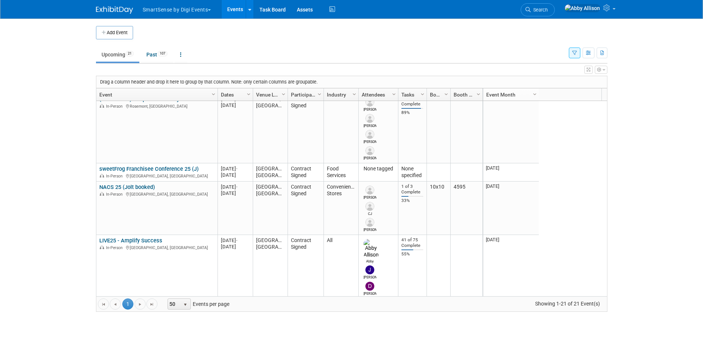
scroll to position [89, 0]
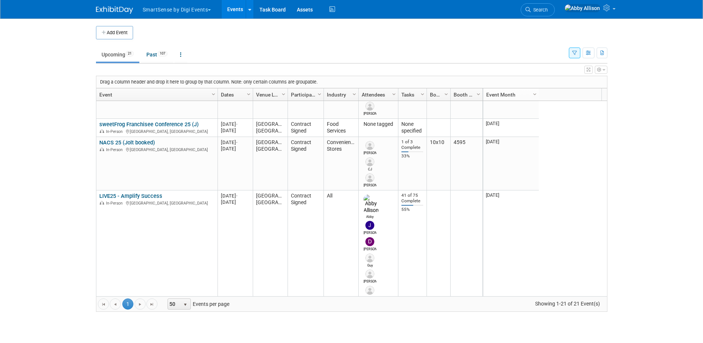
click at [129, 145] on link "NACS 25 (Jolt booked)" at bounding box center [127, 142] width 56 height 7
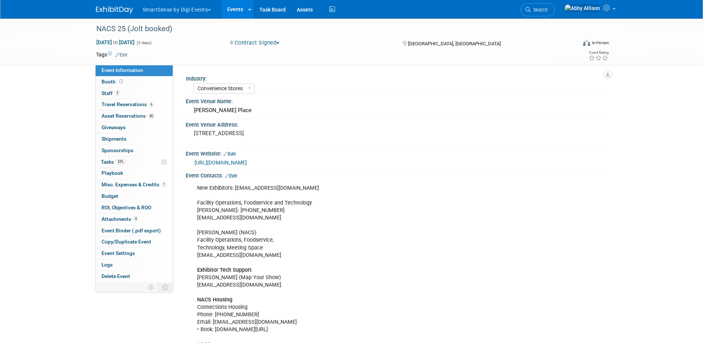
select select "Convenience Stores"
click at [108, 102] on span "Travel Reservations 6" at bounding box center [128, 104] width 53 height 6
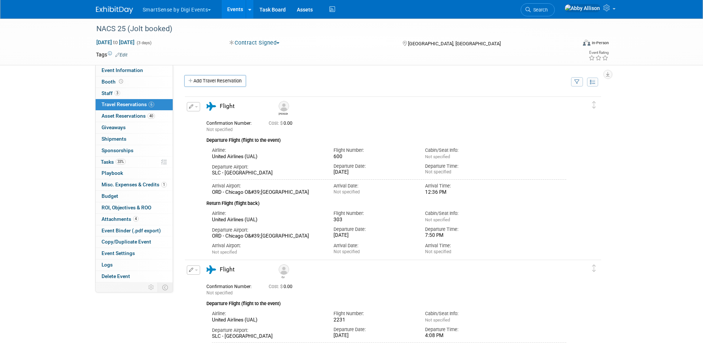
click at [240, 10] on link "Events" at bounding box center [235, 9] width 27 height 19
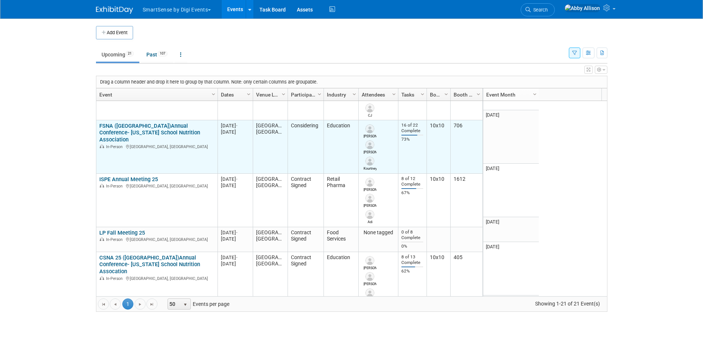
click at [137, 122] on link "FSNA ([GEOGRAPHIC_DATA])Annual Conference- [US_STATE] School Nutrition Associat…" at bounding box center [149, 132] width 101 height 21
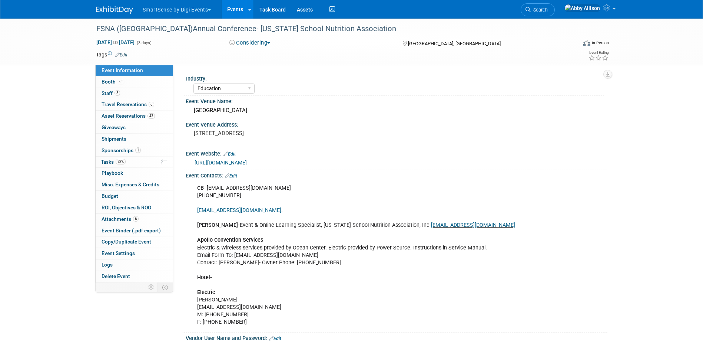
select select "Education"
click at [115, 104] on span "Travel Reservations 6" at bounding box center [128, 104] width 53 height 6
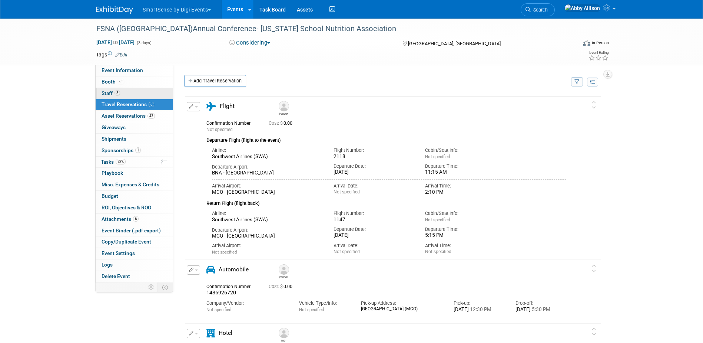
click at [105, 92] on span "Staff 3" at bounding box center [111, 93] width 19 height 6
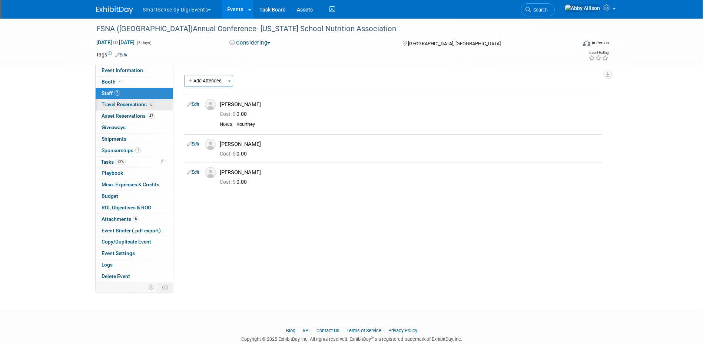
click at [129, 105] on span "Travel Reservations 6" at bounding box center [128, 104] width 53 height 6
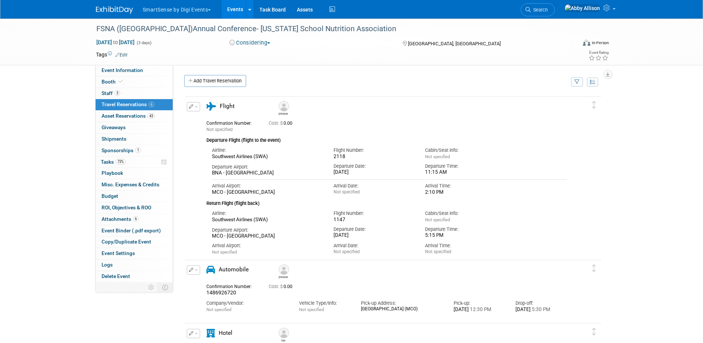
click at [234, 8] on link "Events" at bounding box center [235, 9] width 27 height 19
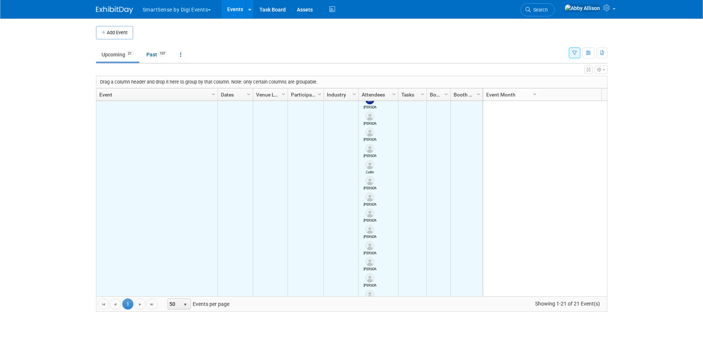
scroll to position [534, 0]
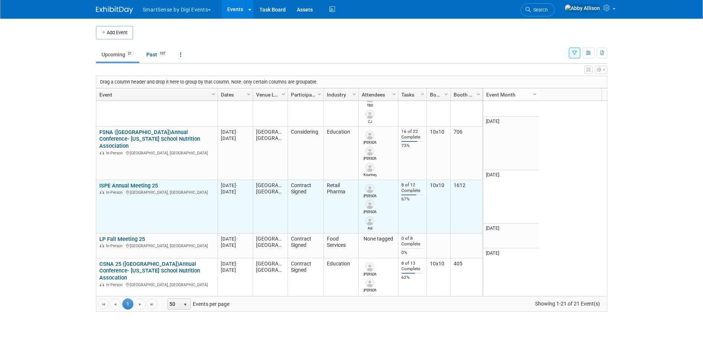
click at [119, 182] on link "ISPE Annual Meeting 25" at bounding box center [128, 185] width 59 height 7
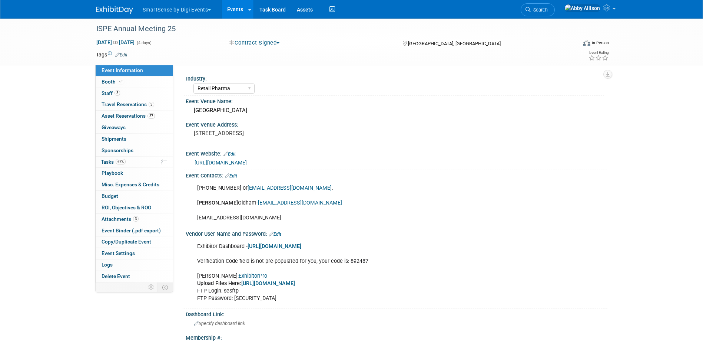
select select "Retail Pharma"
click at [107, 106] on span "Travel Reservations 3" at bounding box center [128, 104] width 53 height 6
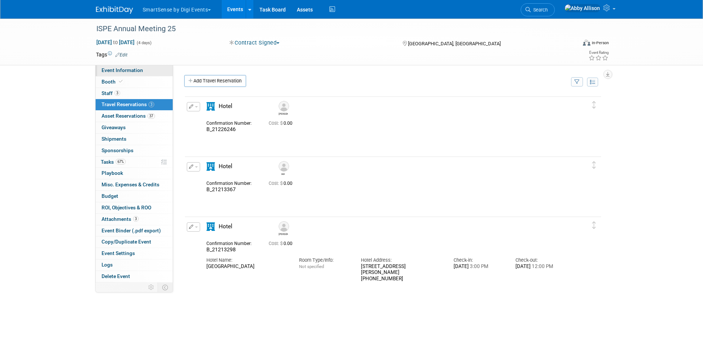
click at [120, 70] on span "Event Information" at bounding box center [123, 70] width 42 height 6
select select "Retail Pharma"
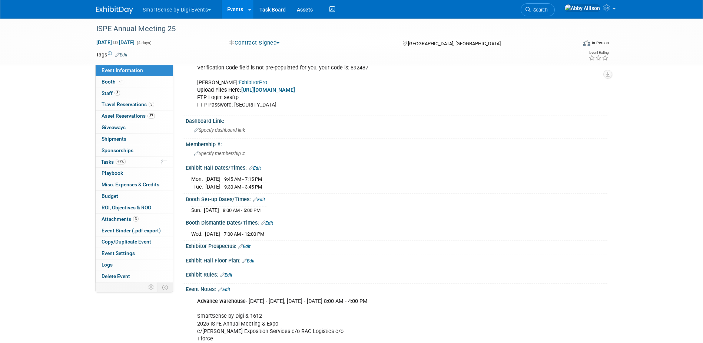
scroll to position [222, 0]
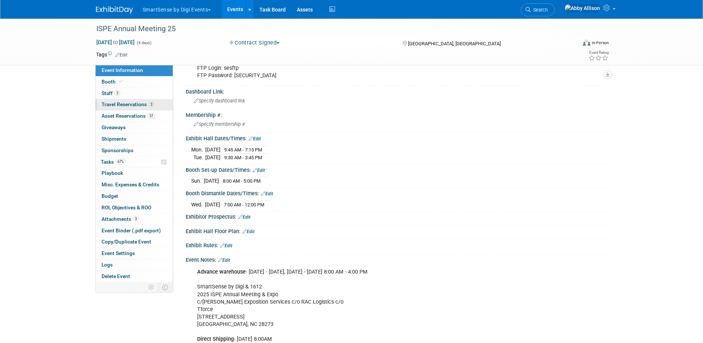
click at [108, 102] on span "Travel Reservations 3" at bounding box center [128, 104] width 53 height 6
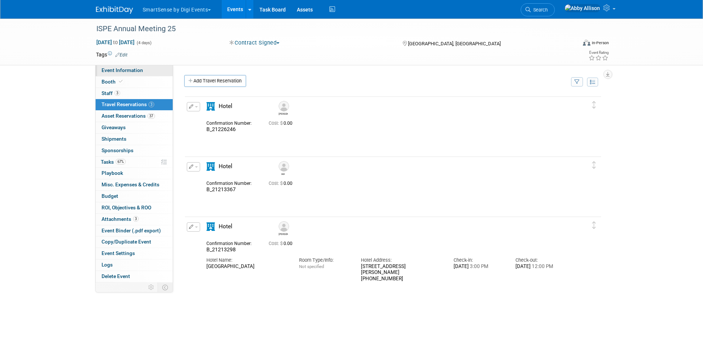
click at [119, 72] on span "Event Information" at bounding box center [123, 70] width 42 height 6
select select "Retail Pharma"
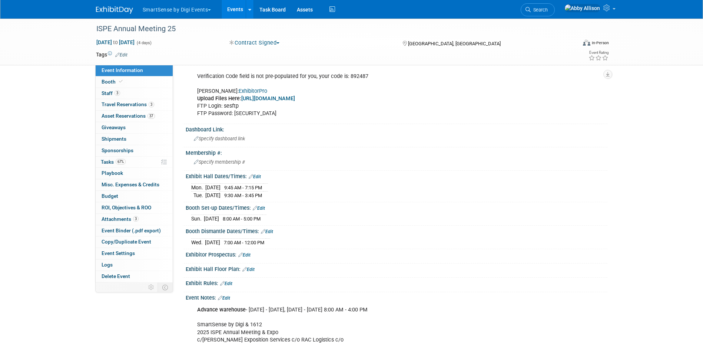
scroll to position [185, 0]
click at [121, 106] on span "Travel Reservations 3" at bounding box center [128, 104] width 53 height 6
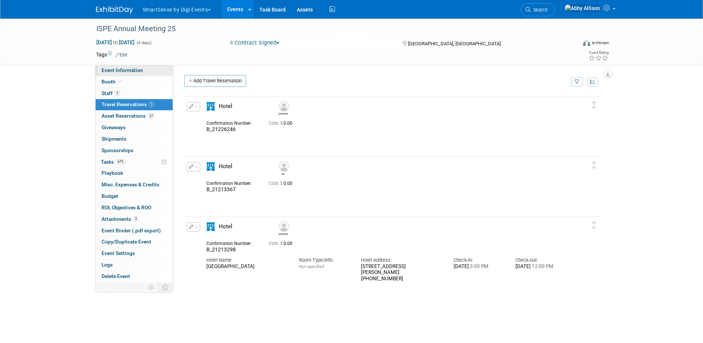
click at [118, 71] on span "Event Information" at bounding box center [123, 70] width 42 height 6
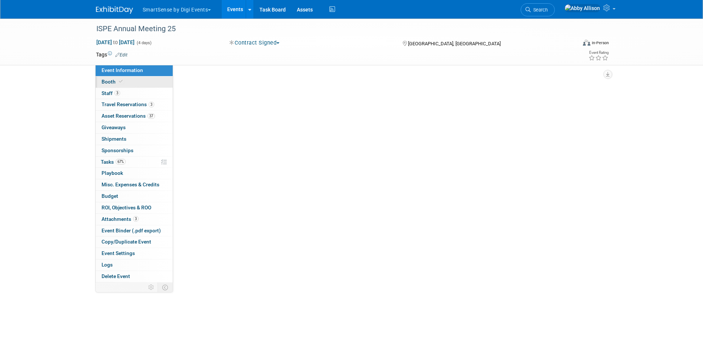
select select "Retail Pharma"
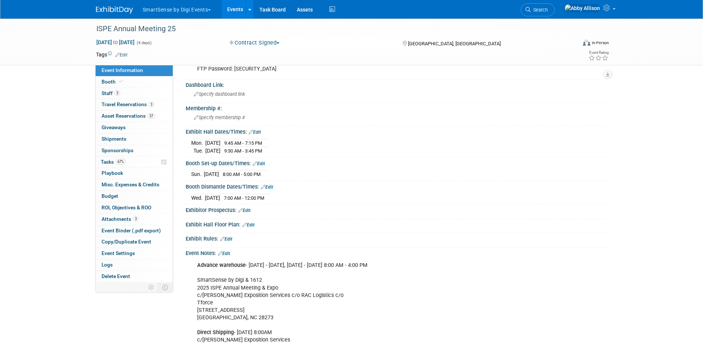
scroll to position [222, 0]
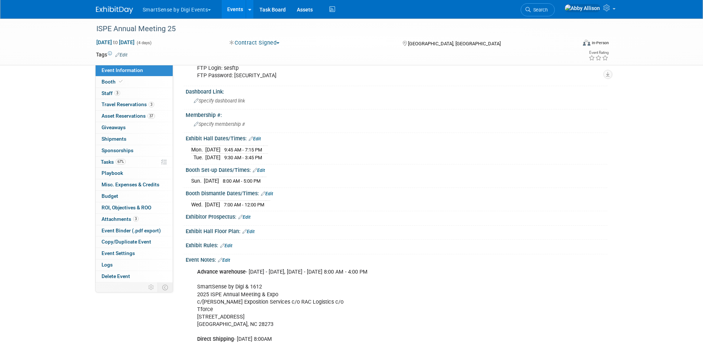
click at [229, 8] on link "Events" at bounding box center [235, 9] width 27 height 19
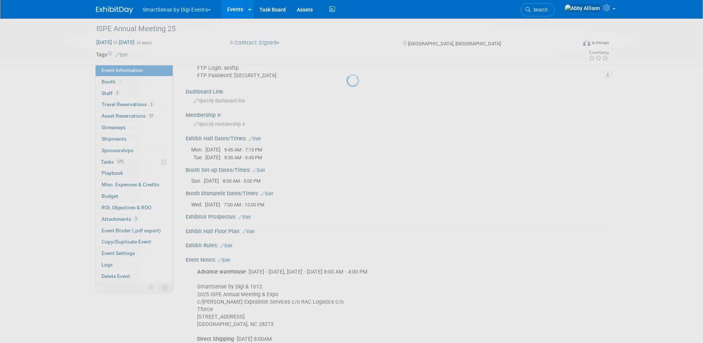
scroll to position [238, 0]
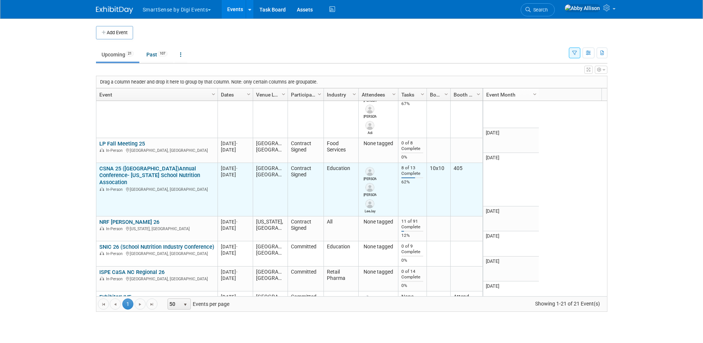
click at [139, 166] on link "CSNA 25 ([GEOGRAPHIC_DATA])Annual Conference- [US_STATE] School Nutrition Assoc…" at bounding box center [149, 175] width 101 height 21
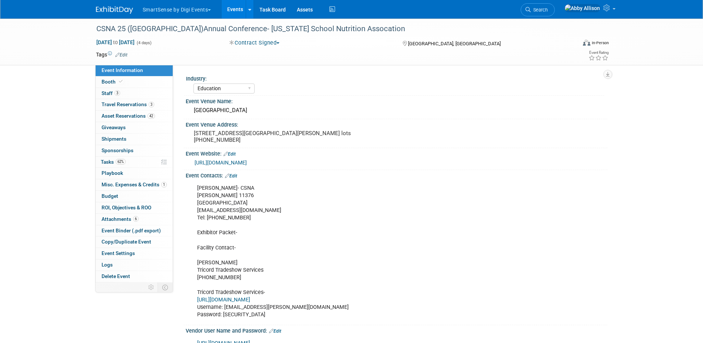
select select "Education"
click at [129, 104] on span "Travel Reservations 3" at bounding box center [128, 104] width 53 height 6
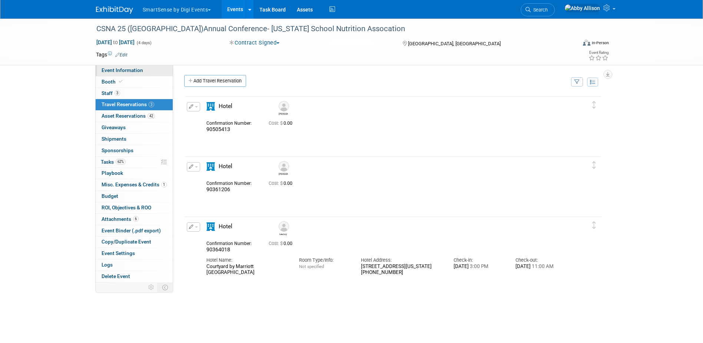
click at [111, 71] on span "Event Information" at bounding box center [123, 70] width 42 height 6
select select "Education"
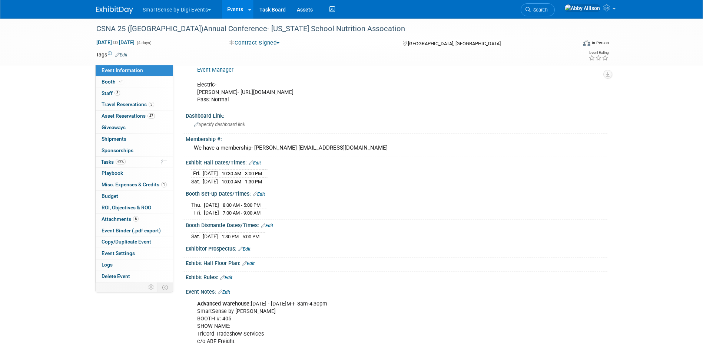
scroll to position [334, 0]
click at [119, 106] on span "Travel Reservations 3" at bounding box center [128, 104] width 53 height 6
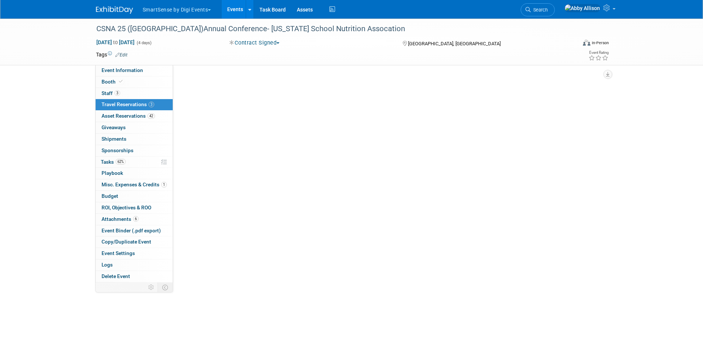
scroll to position [0, 0]
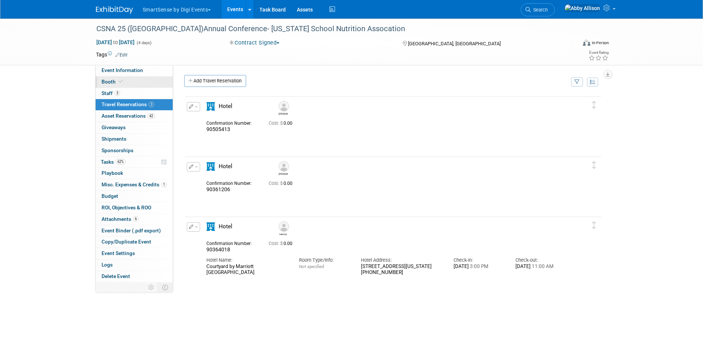
click at [122, 79] on span at bounding box center [121, 82] width 7 height 6
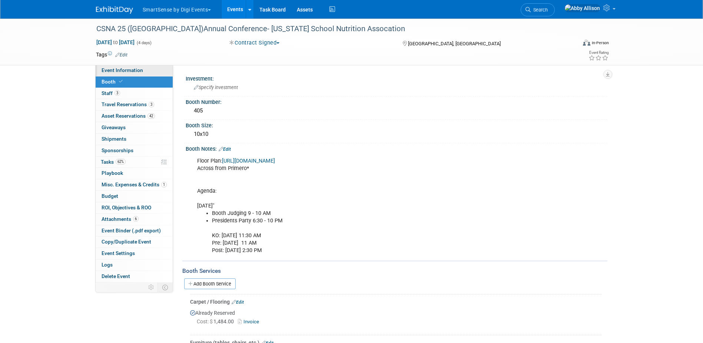
click at [109, 70] on span "Event Information" at bounding box center [123, 70] width 42 height 6
select select "Education"
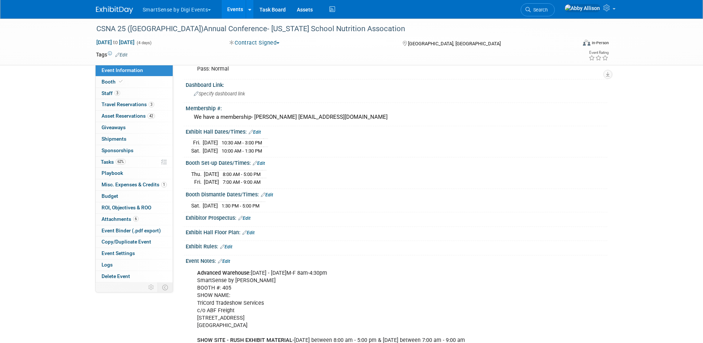
scroll to position [371, 0]
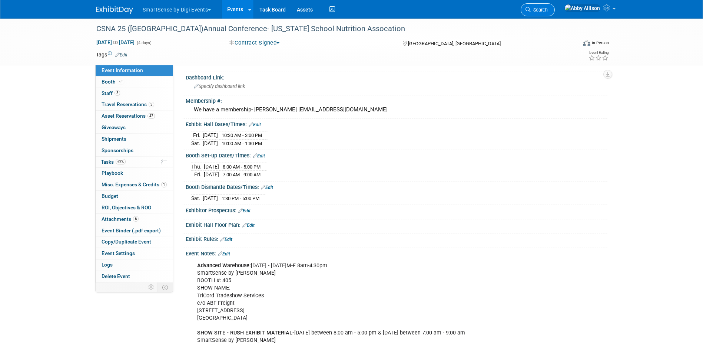
click at [548, 10] on span "Search" at bounding box center [539, 10] width 17 height 6
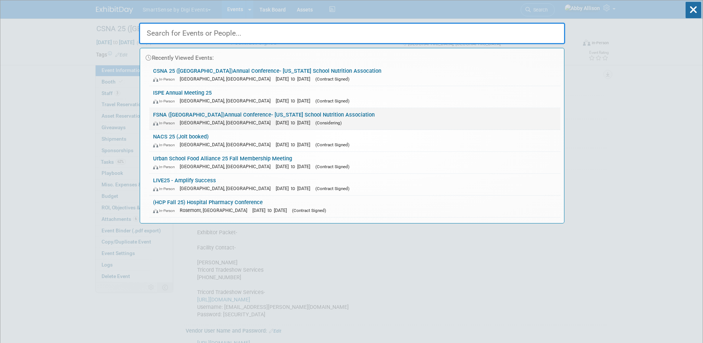
click at [187, 112] on link "FSNA ([GEOGRAPHIC_DATA])Annual Conference- [US_STATE] School Nutrition Associat…" at bounding box center [354, 119] width 411 height 22
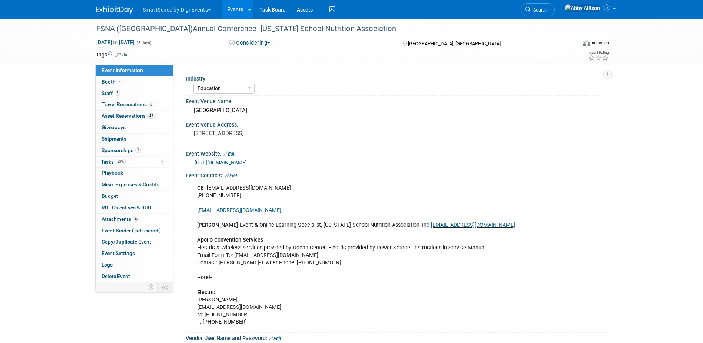
select select "Education"
click at [115, 104] on span "Travel Reservations 6" at bounding box center [128, 104] width 53 height 6
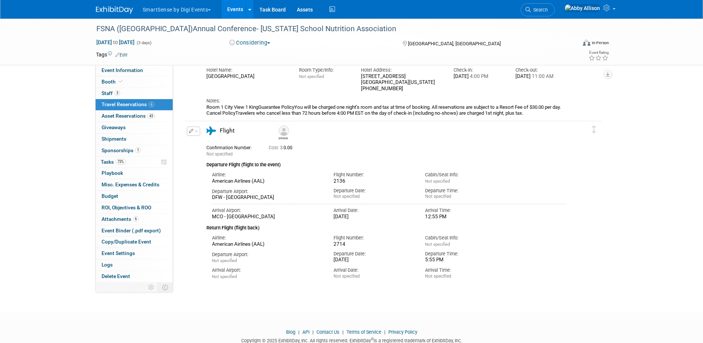
scroll to position [438, 0]
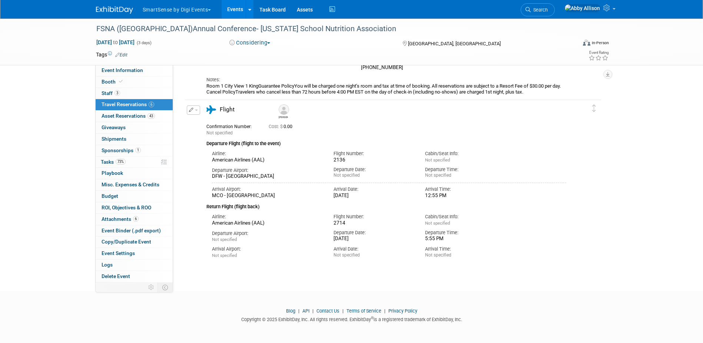
click at [199, 111] on button "button" at bounding box center [193, 109] width 13 height 9
click at [216, 146] on button "Duplicate" at bounding box center [218, 147] width 63 height 11
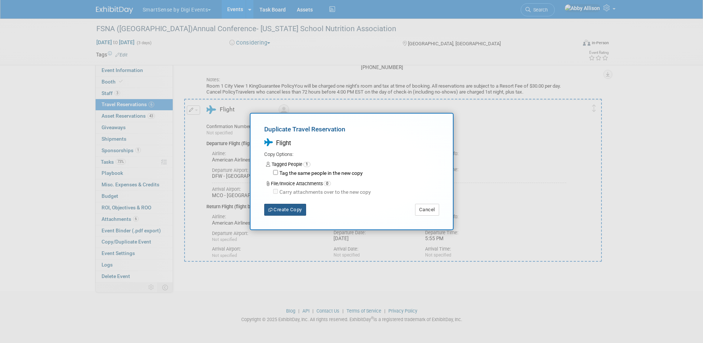
click at [288, 208] on button "Create Copy" at bounding box center [285, 210] width 42 height 12
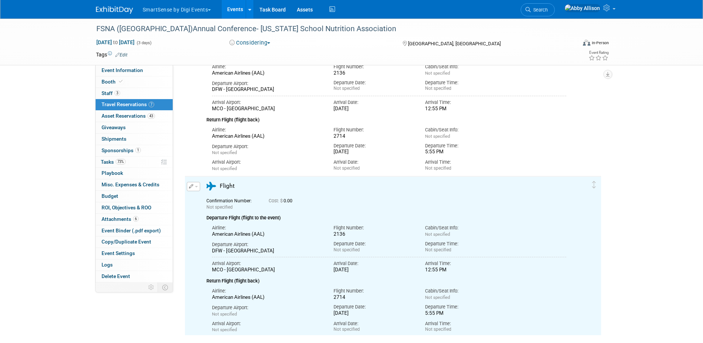
scroll to position [548, 0]
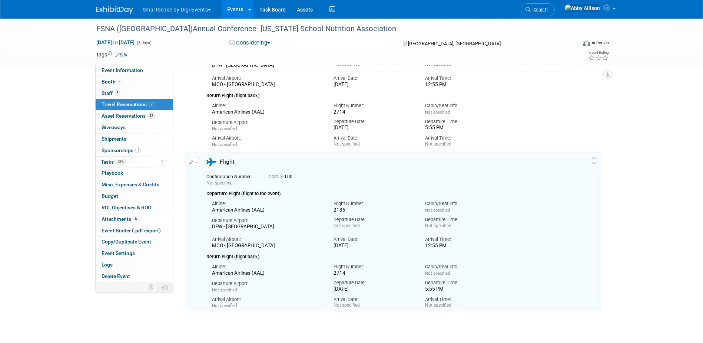
click at [198, 164] on button "button" at bounding box center [193, 162] width 13 height 9
click at [213, 175] on button "Edit Reservation" at bounding box center [218, 175] width 63 height 11
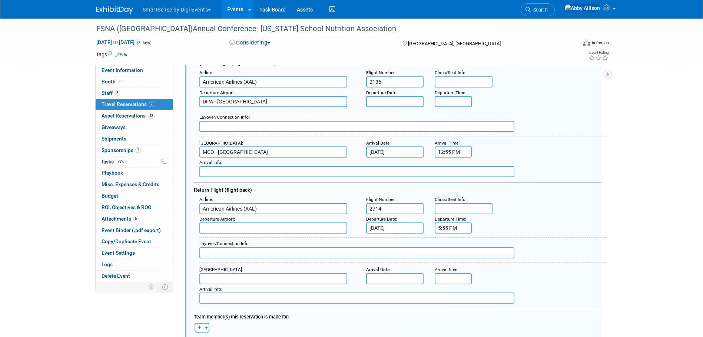
scroll to position [765, 0]
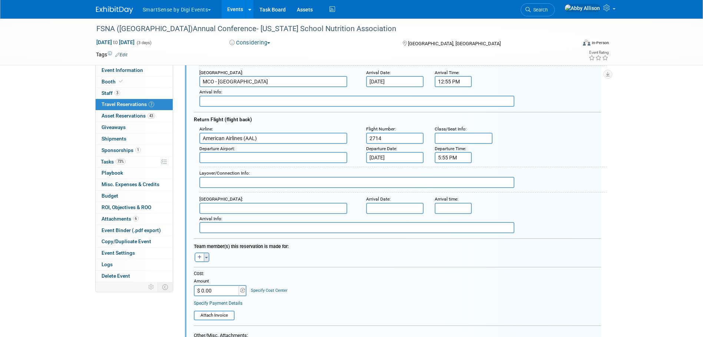
click at [206, 259] on button "Toggle Dropdown" at bounding box center [207, 258] width 6 height 10
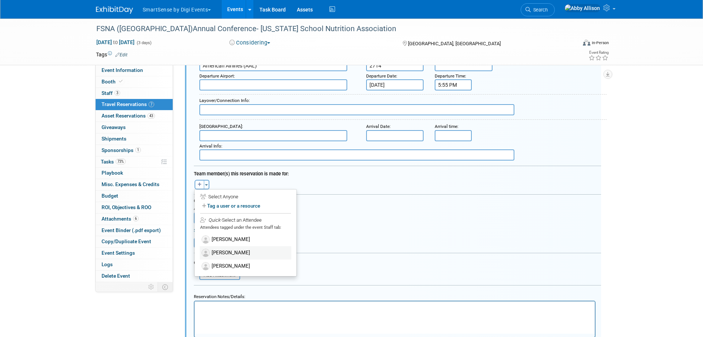
scroll to position [839, 0]
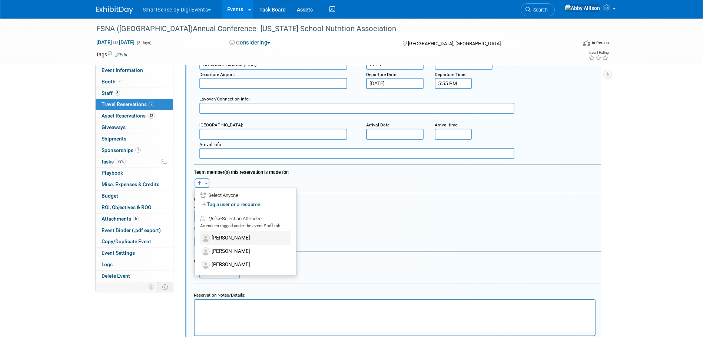
click at [240, 236] on label "[PERSON_NAME]" at bounding box center [246, 237] width 92 height 13
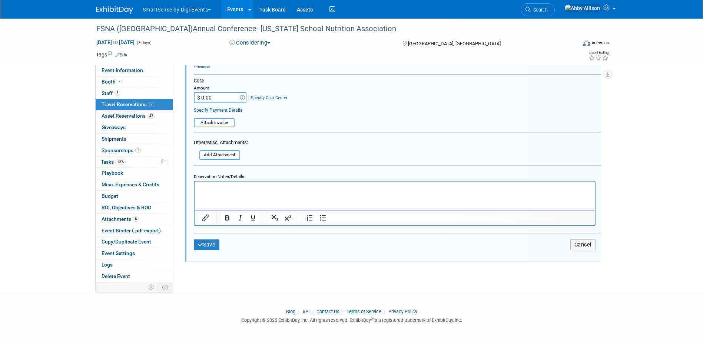
scroll to position [970, 0]
click at [200, 243] on icon "submit" at bounding box center [201, 243] width 6 height 5
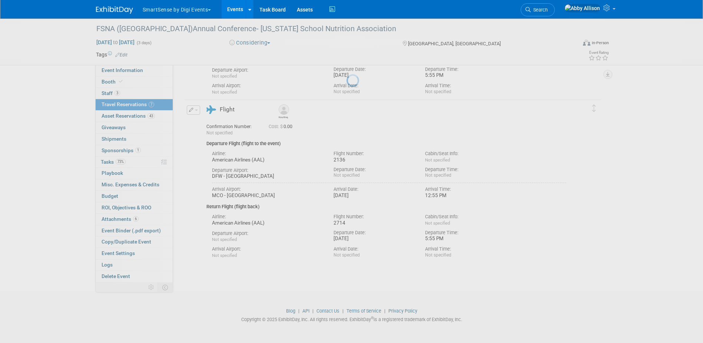
scroll to position [601, 0]
